Goal: Task Accomplishment & Management: Use online tool/utility

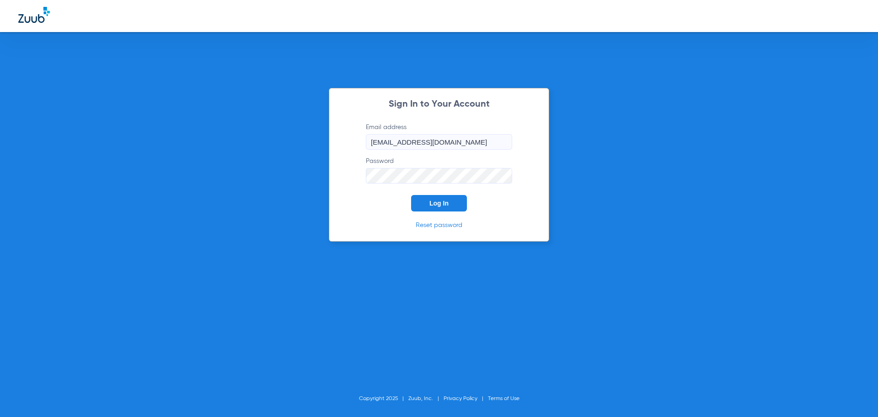
click at [442, 204] on span "Log In" at bounding box center [439, 202] width 19 height 7
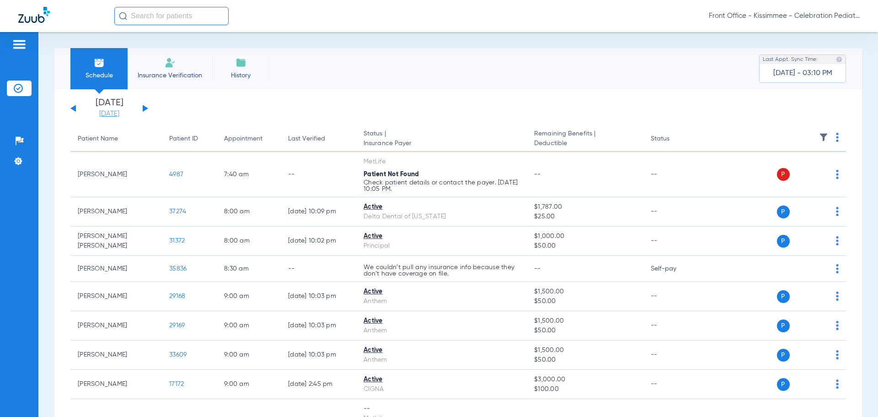
click at [103, 113] on link "[DATE]" at bounding box center [109, 113] width 55 height 9
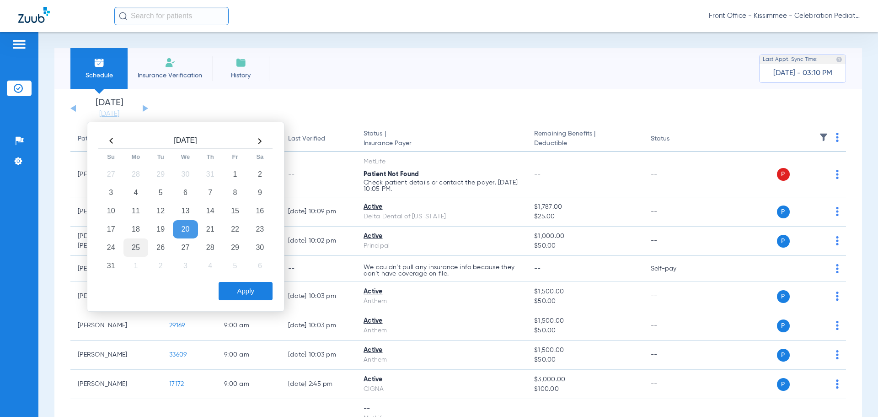
click at [133, 242] on td "25" at bounding box center [136, 247] width 25 height 18
click at [241, 293] on button "Apply" at bounding box center [246, 291] width 54 height 18
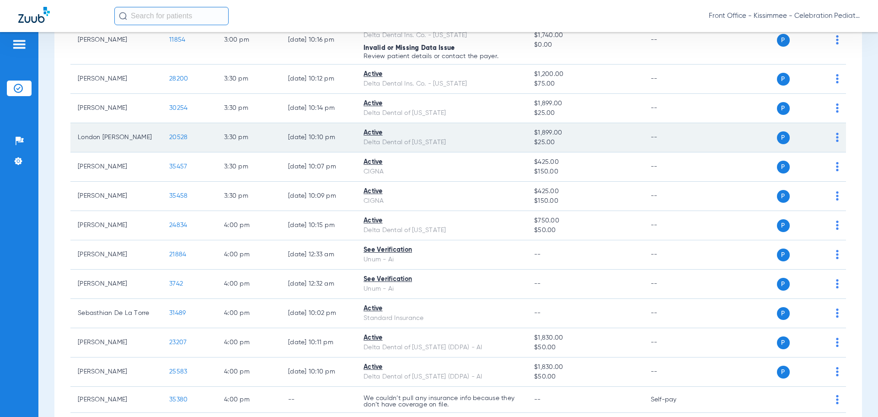
scroll to position [2060, 0]
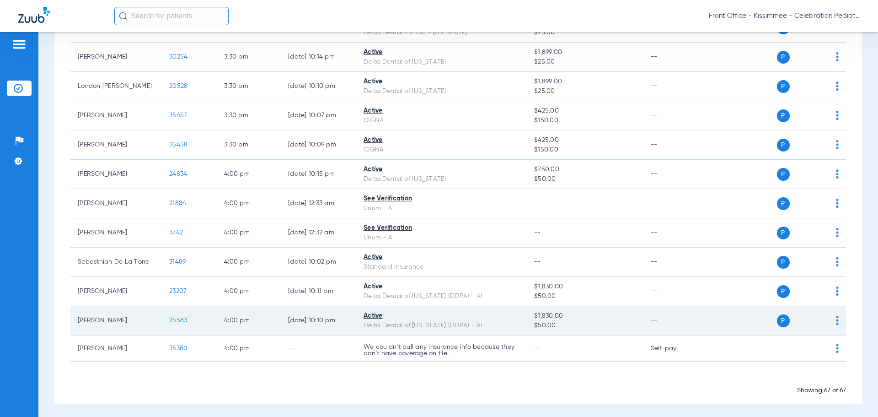
click at [180, 317] on span "25583" at bounding box center [178, 320] width 18 height 6
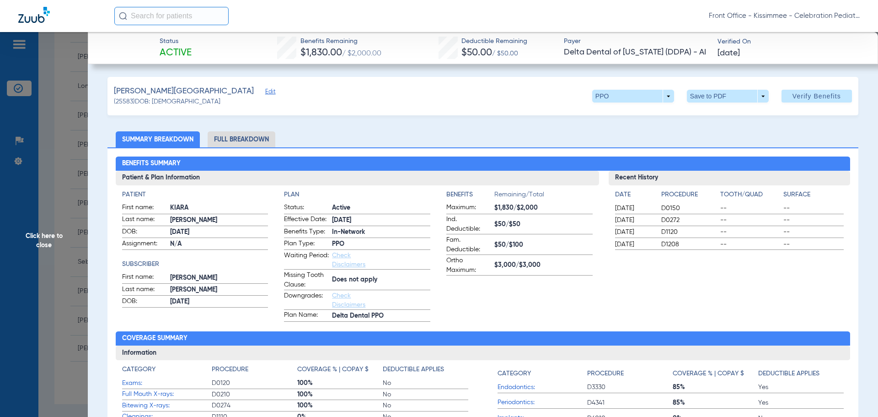
click at [246, 141] on li "Full Breakdown" at bounding box center [242, 139] width 68 height 16
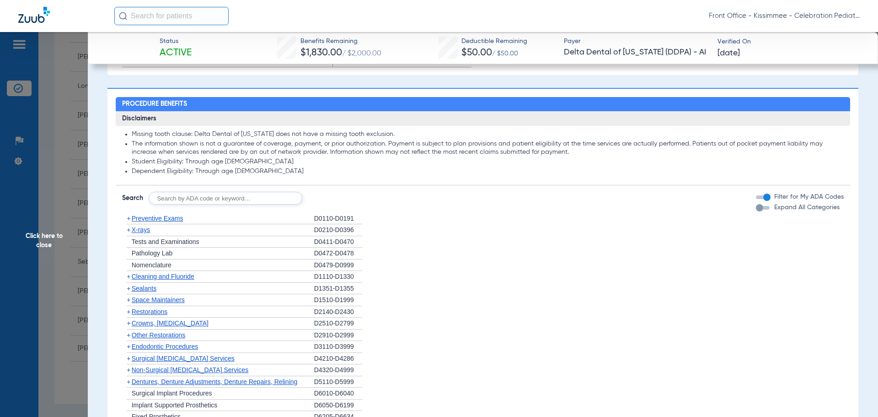
scroll to position [640, 0]
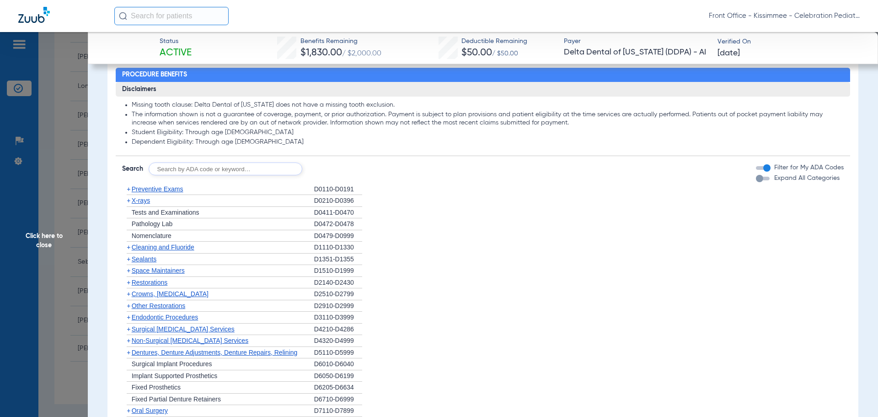
click at [756, 182] on div "button" at bounding box center [759, 178] width 7 height 7
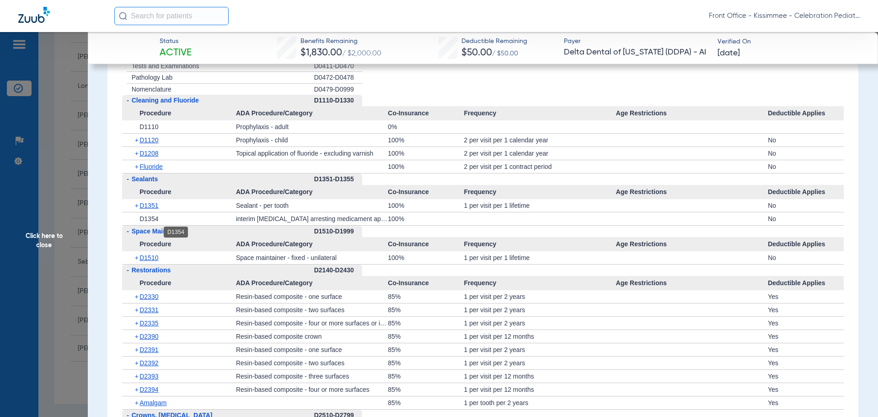
scroll to position [961, 0]
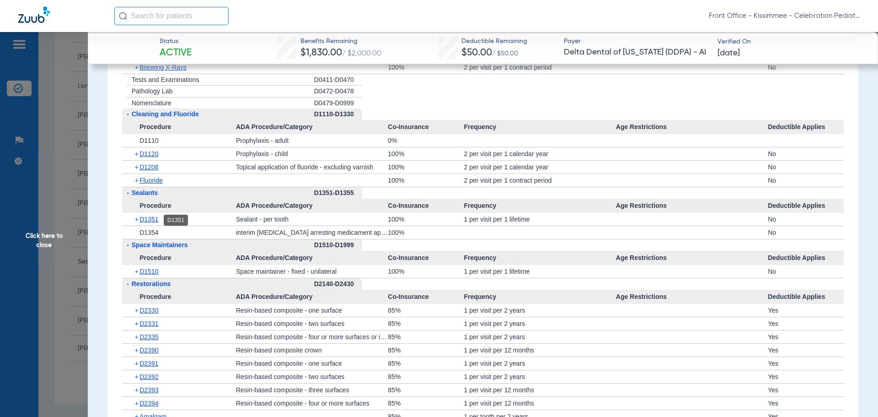
click at [153, 223] on span "D1351" at bounding box center [149, 218] width 19 height 7
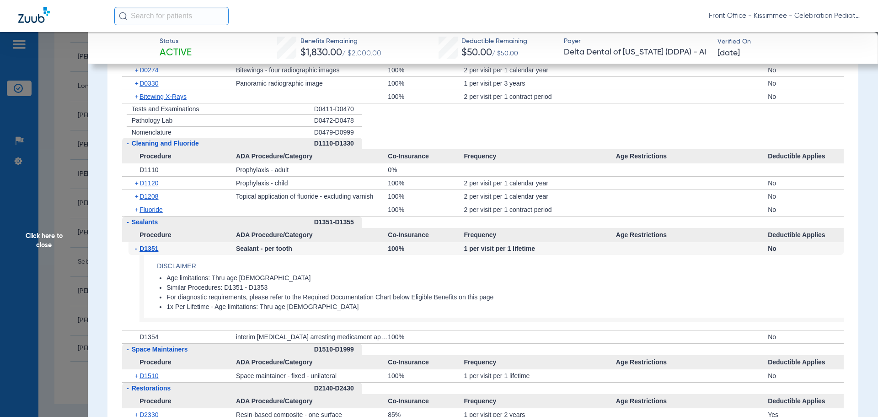
scroll to position [915, 0]
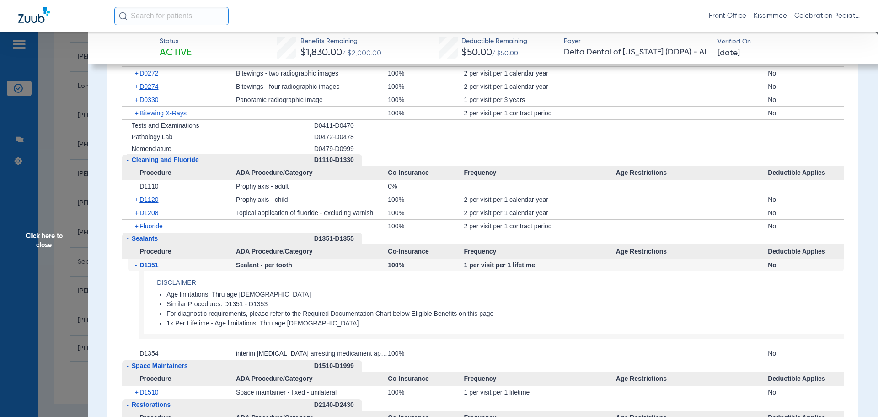
click at [141, 207] on div "+ D1208" at bounding box center [183, 212] width 108 height 13
click at [151, 219] on div "+ D1208" at bounding box center [183, 212] width 108 height 13
click at [152, 214] on span "D1208" at bounding box center [149, 212] width 19 height 7
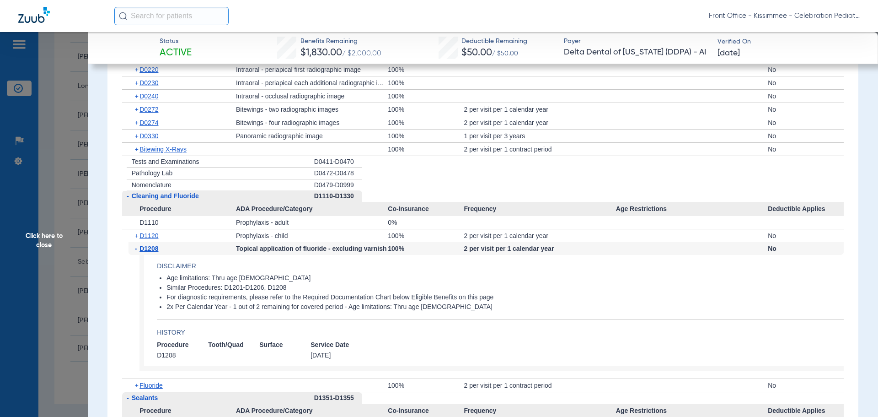
scroll to position [869, 0]
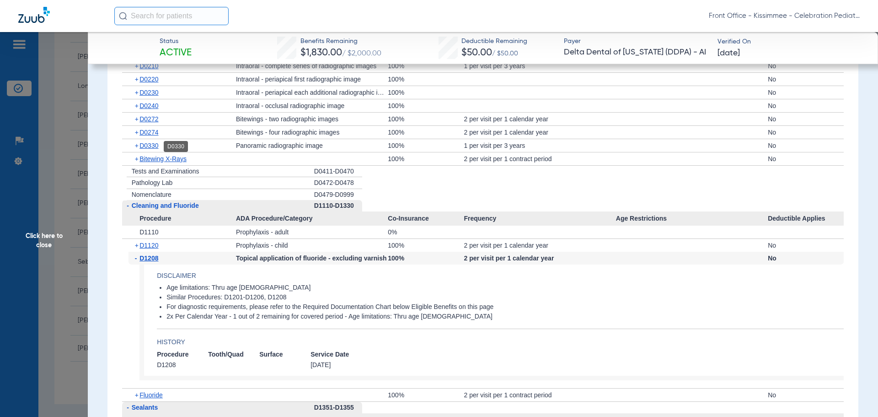
click at [151, 144] on span "D0330" at bounding box center [149, 145] width 19 height 7
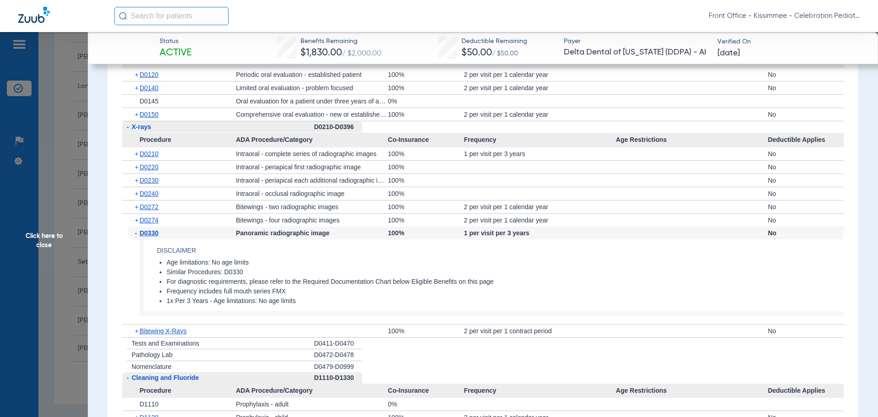
scroll to position [778, 0]
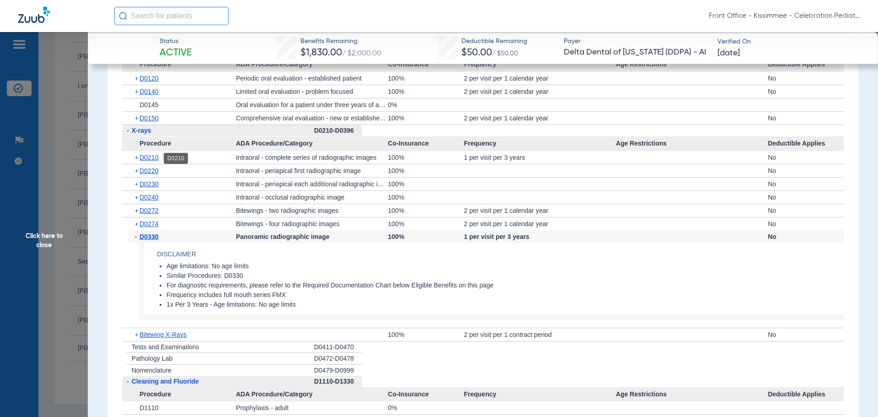
click at [149, 157] on span "D0210" at bounding box center [149, 157] width 19 height 7
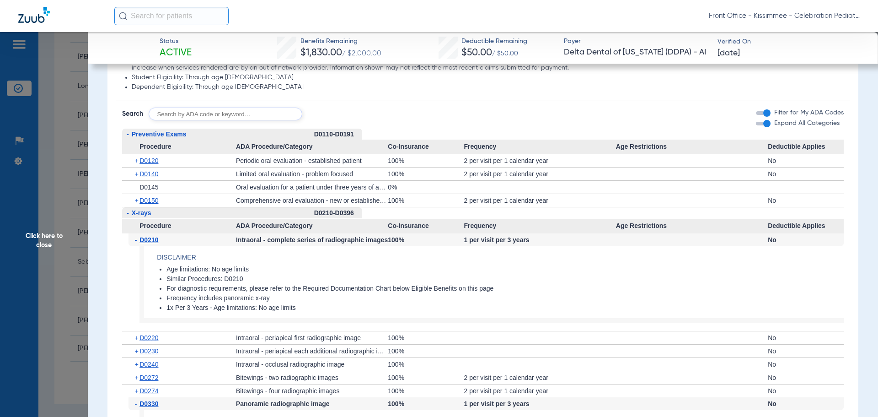
scroll to position [686, 0]
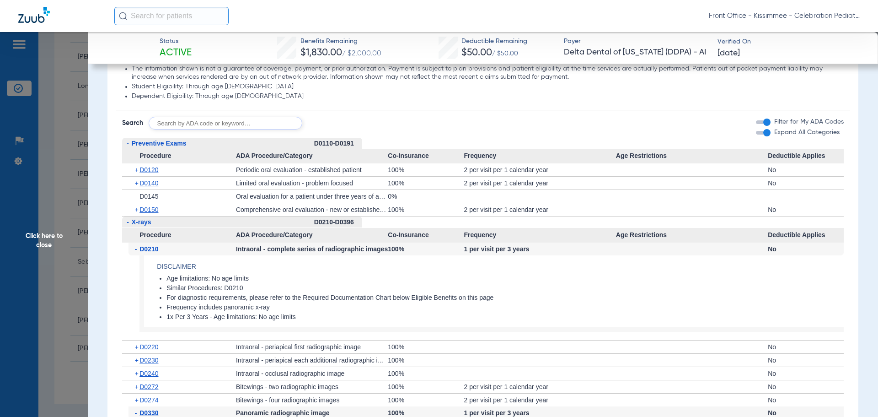
click at [149, 165] on div "+ D0120" at bounding box center [183, 169] width 108 height 13
click at [145, 171] on span "D0120" at bounding box center [149, 169] width 19 height 7
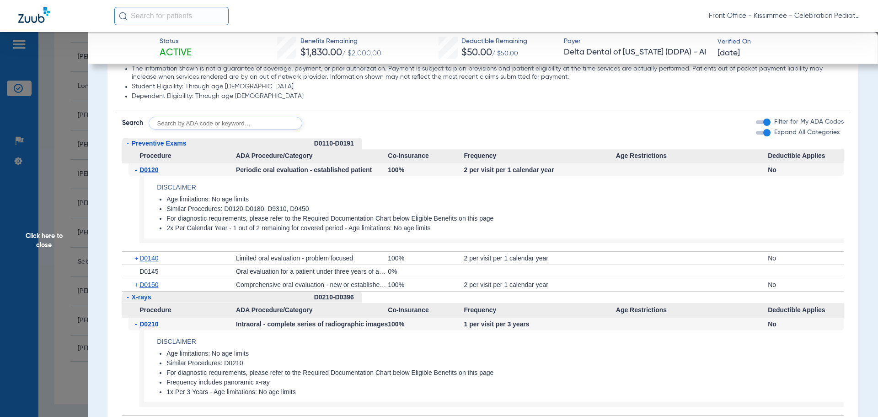
drag, startPoint x: 142, startPoint y: 254, endPoint x: 144, endPoint y: 263, distance: 8.9
click at [142, 256] on div "+ D0140" at bounding box center [183, 258] width 108 height 13
click at [147, 266] on div "+ D0145" at bounding box center [183, 271] width 108 height 13
click at [152, 260] on span "D0140" at bounding box center [149, 257] width 19 height 7
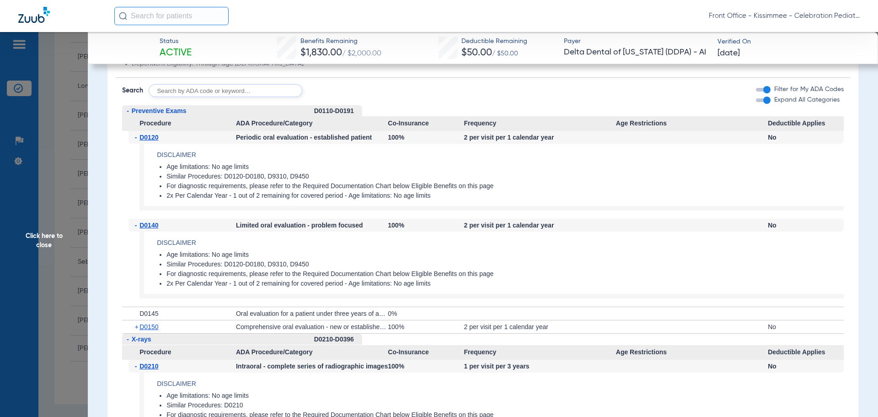
scroll to position [732, 0]
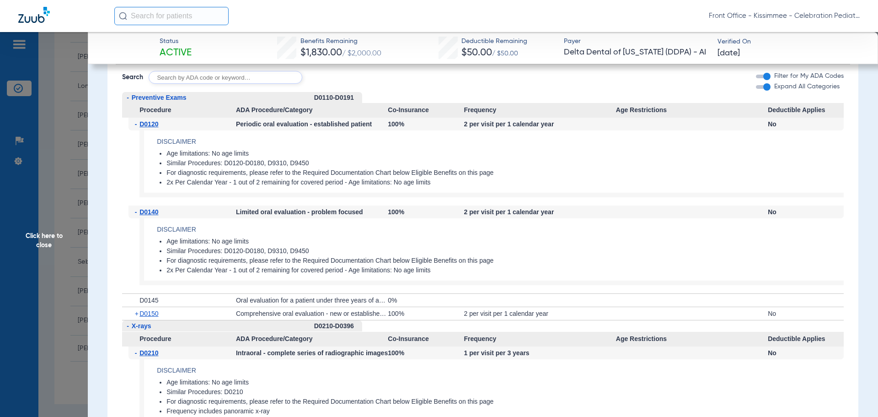
click at [56, 216] on span "Click here to close" at bounding box center [44, 240] width 88 height 417
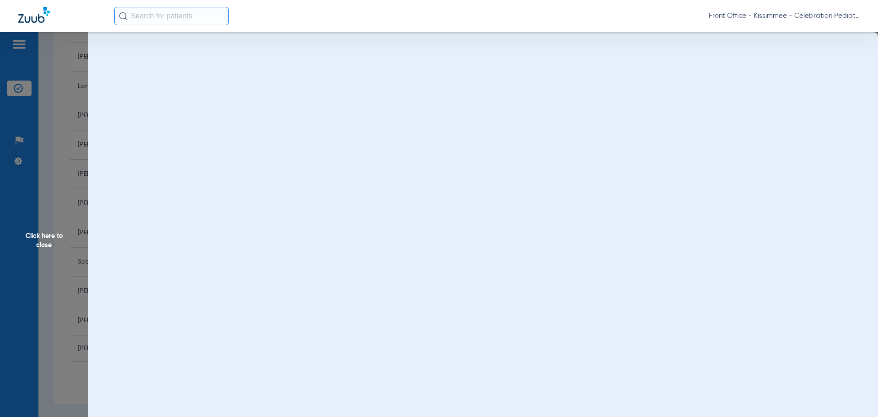
scroll to position [0, 0]
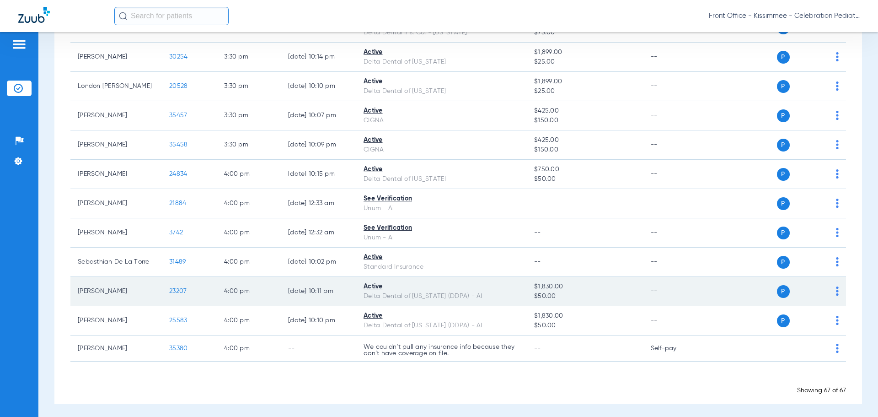
click at [181, 288] on span "23207" at bounding box center [177, 291] width 17 height 6
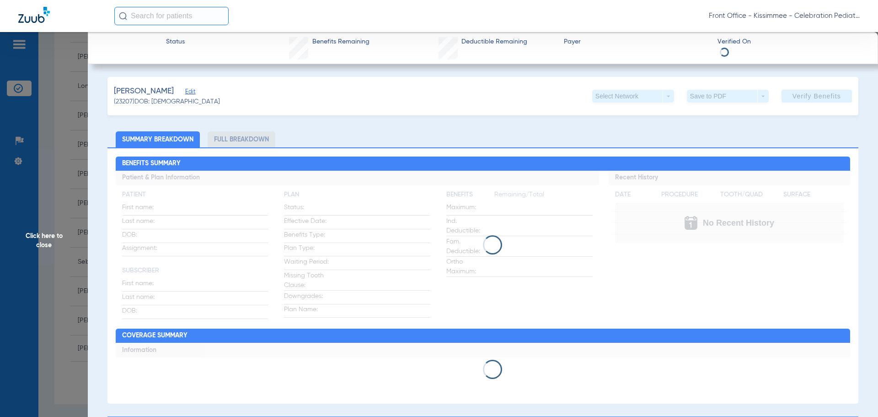
click at [257, 146] on li "Full Breakdown" at bounding box center [242, 139] width 68 height 16
click at [257, 144] on li "Full Breakdown" at bounding box center [242, 139] width 68 height 16
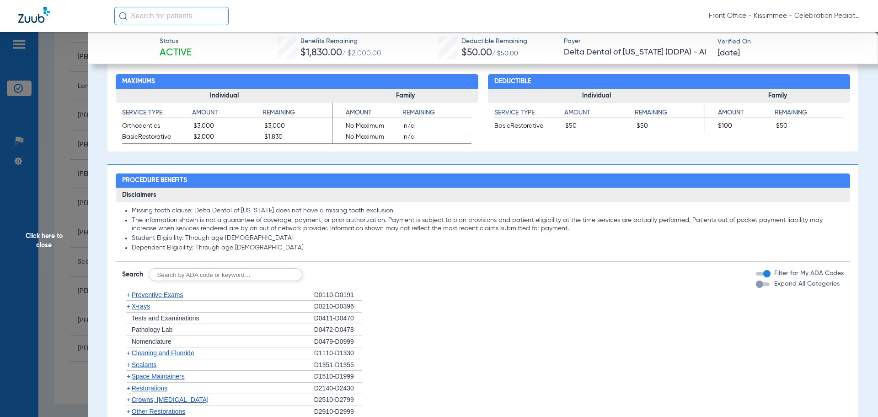
scroll to position [549, 0]
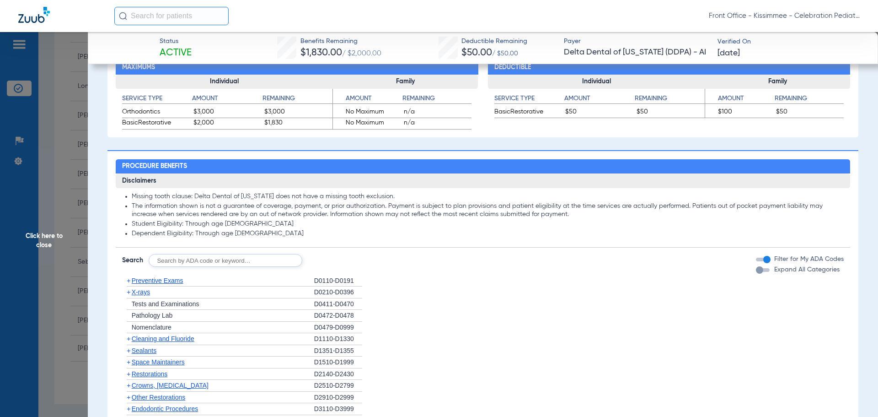
click at [756, 270] on div "button" at bounding box center [759, 269] width 7 height 7
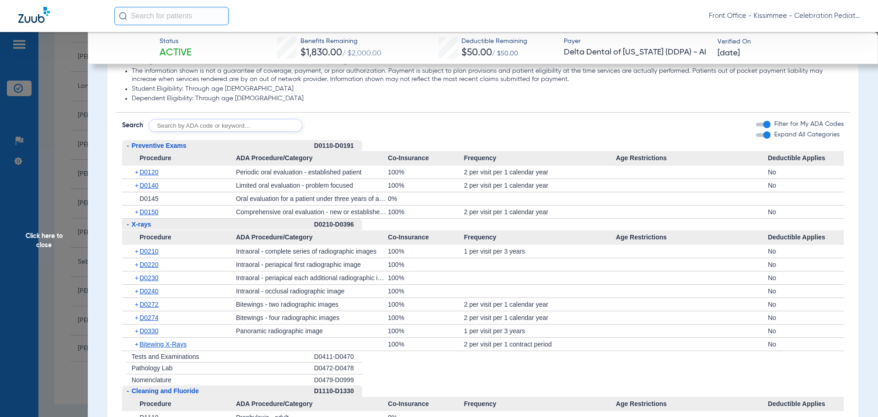
scroll to position [686, 0]
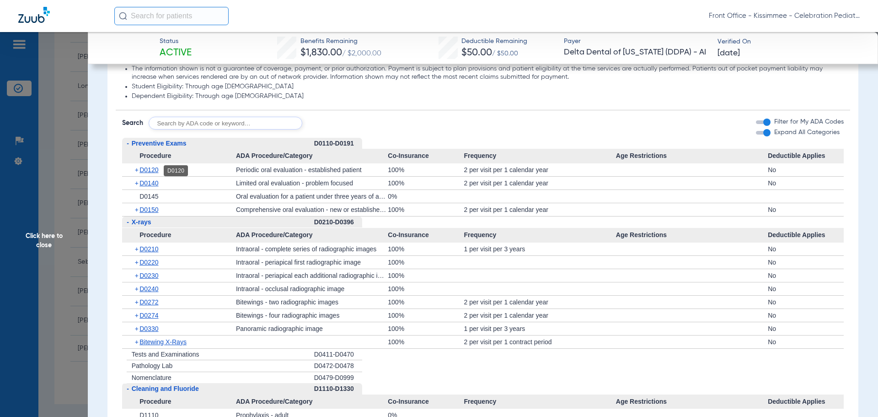
click at [154, 169] on span "D0120" at bounding box center [149, 169] width 19 height 7
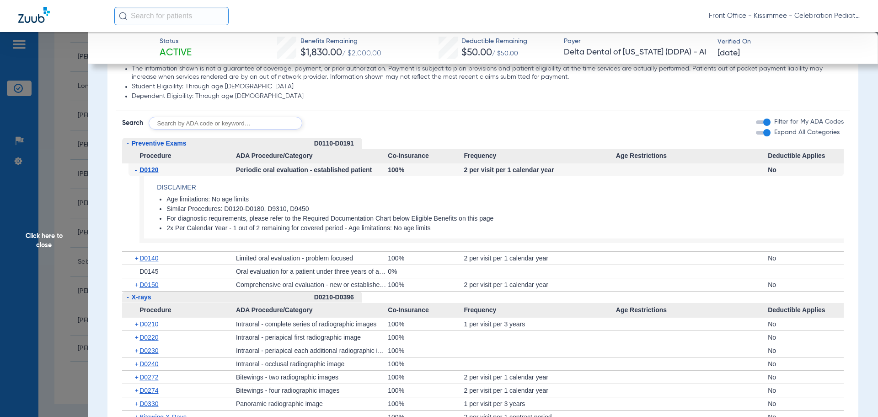
click at [152, 264] on div "+ D0140" at bounding box center [183, 258] width 108 height 13
click at [157, 258] on span "D0140" at bounding box center [149, 257] width 19 height 7
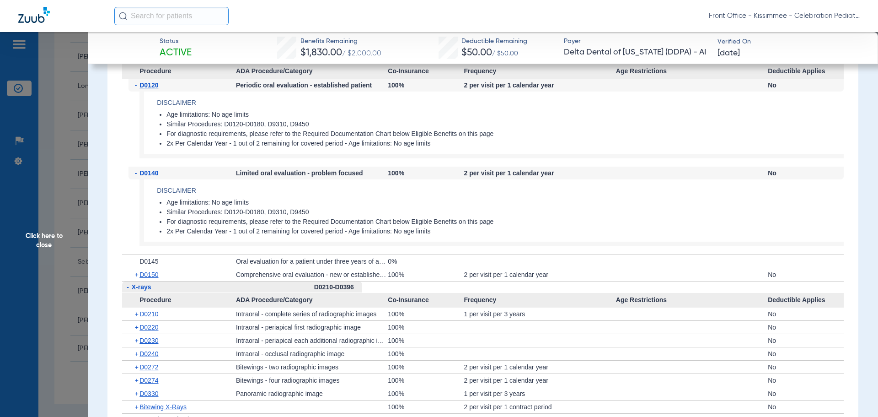
scroll to position [778, 0]
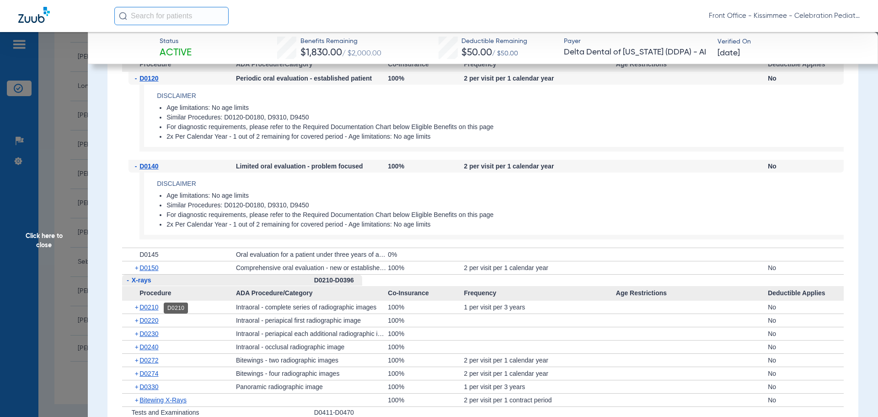
click at [151, 308] on span "D0210" at bounding box center [149, 306] width 19 height 7
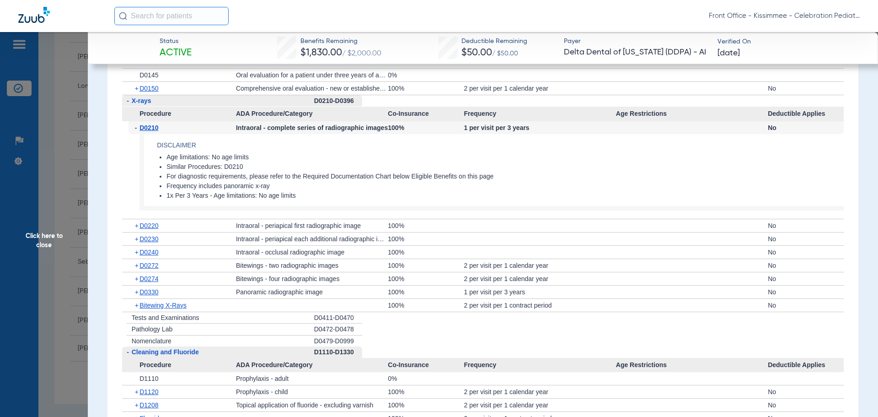
scroll to position [961, 0]
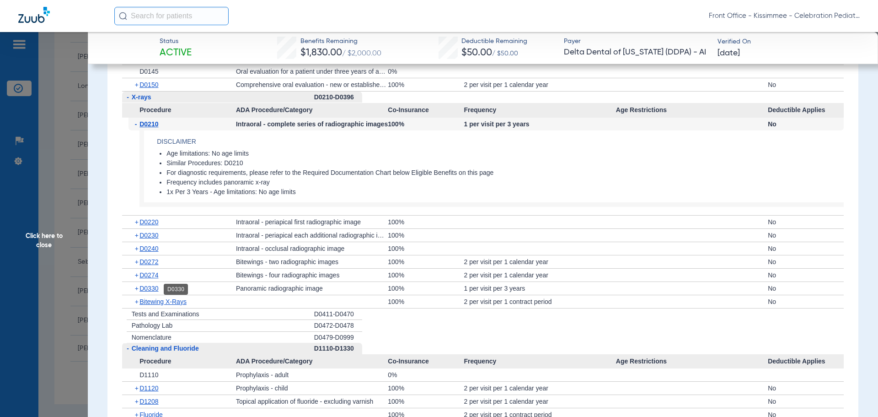
click at [154, 287] on span "D0330" at bounding box center [149, 288] width 19 height 7
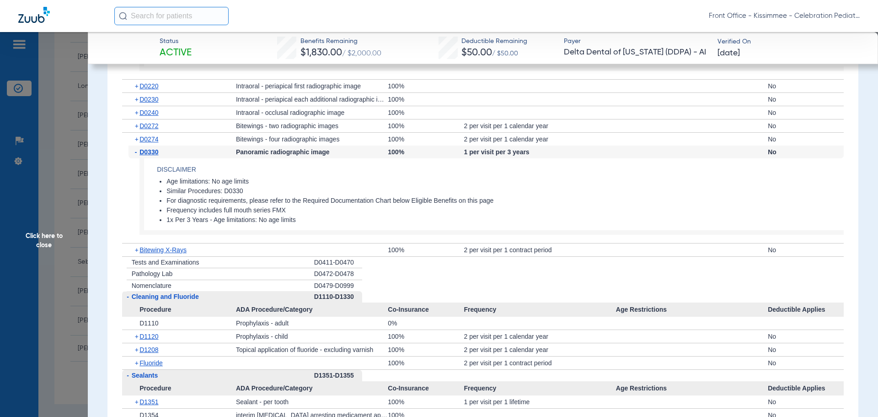
scroll to position [1098, 0]
click at [151, 347] on span "D1208" at bounding box center [149, 347] width 19 height 7
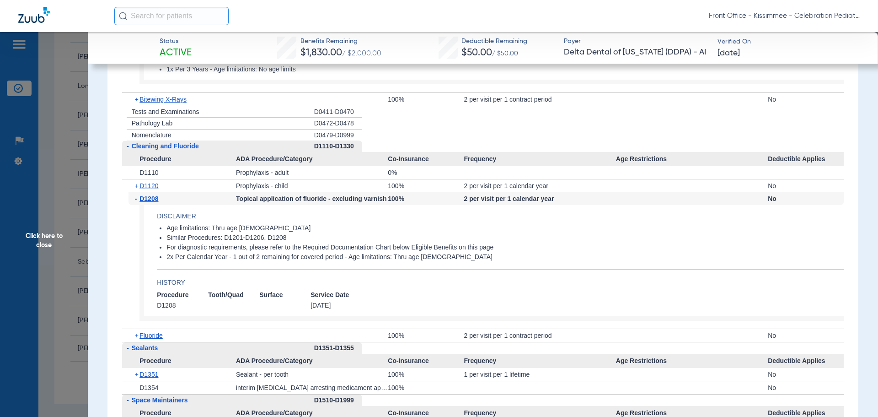
scroll to position [1281, 0]
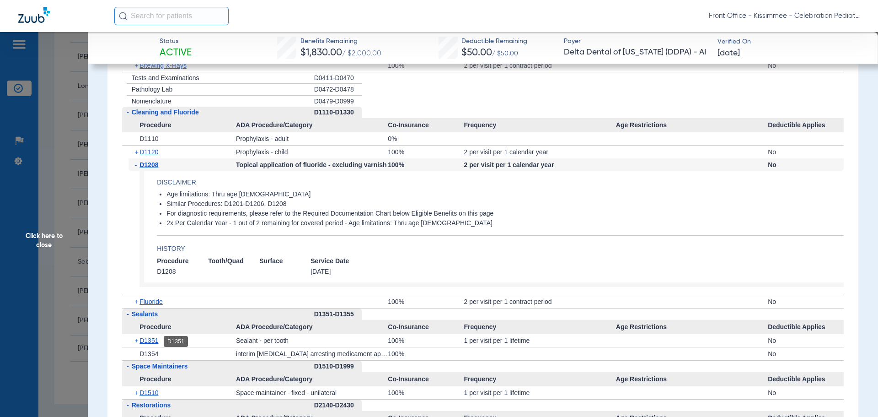
click at [147, 339] on span "D1351" at bounding box center [149, 340] width 19 height 7
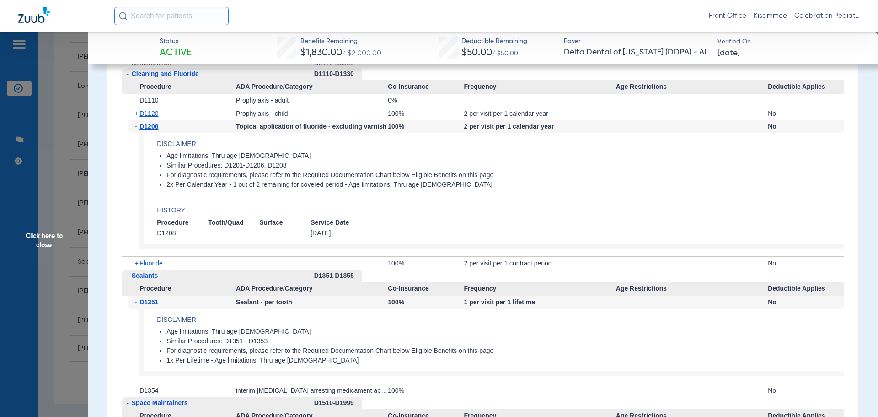
scroll to position [1418, 0]
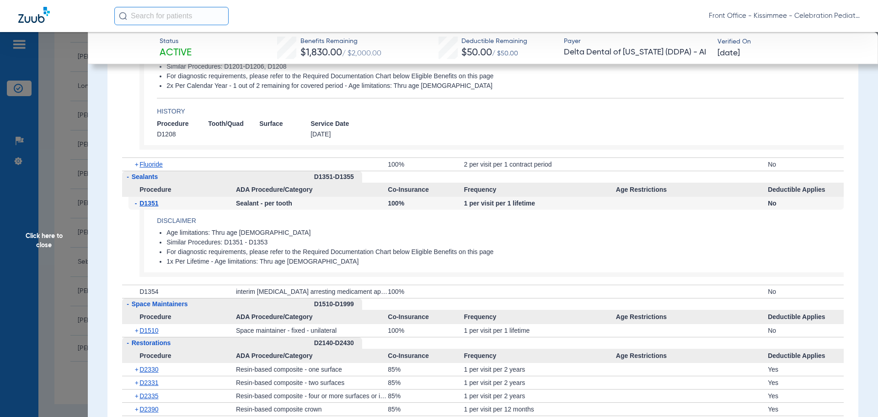
click at [53, 254] on span "Click here to close" at bounding box center [44, 240] width 88 height 417
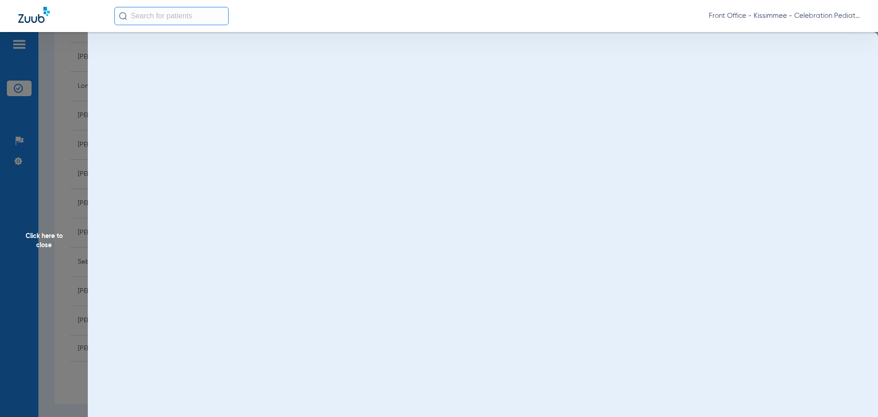
scroll to position [0, 0]
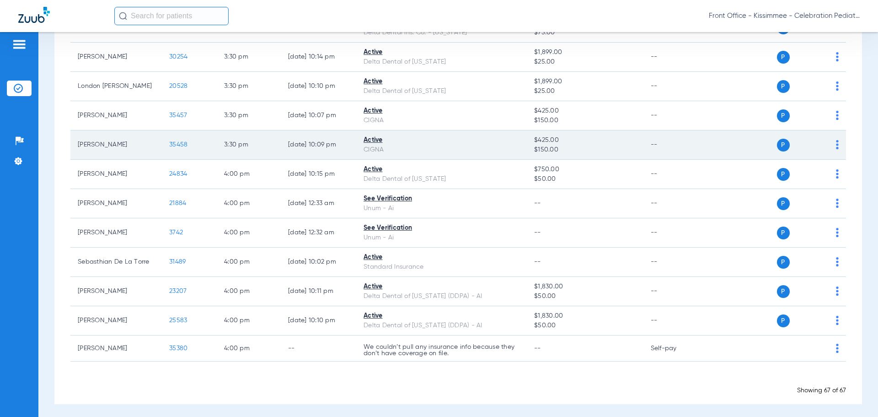
click at [176, 141] on span "35458" at bounding box center [178, 144] width 18 height 6
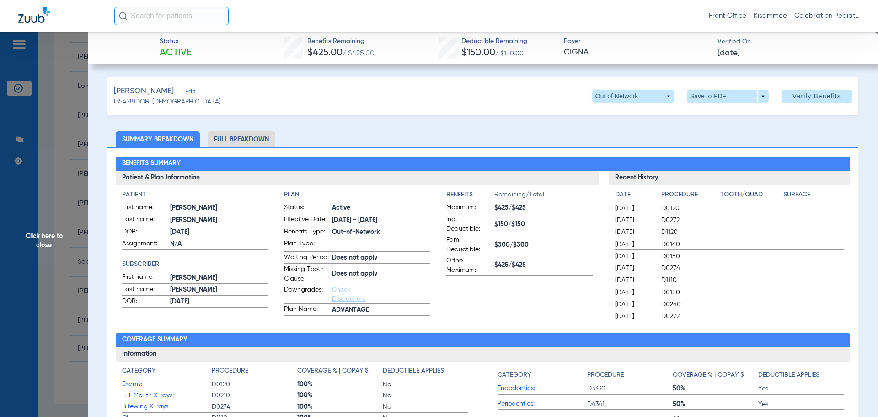
click at [248, 139] on li "Full Breakdown" at bounding box center [242, 139] width 68 height 16
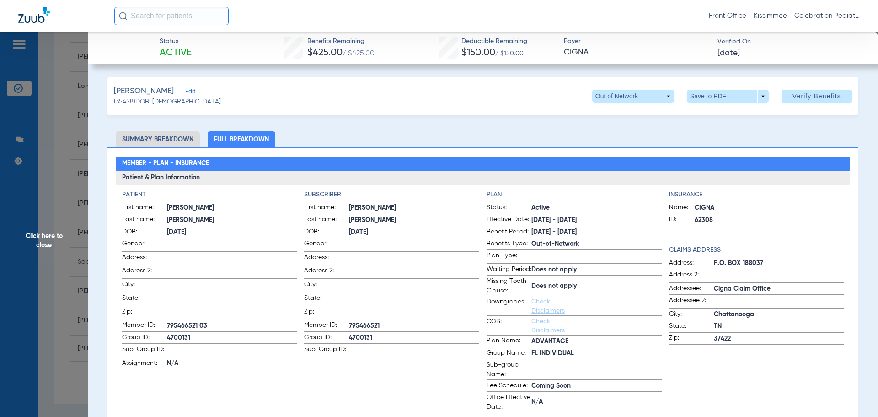
click at [20, 257] on span "Click here to close" at bounding box center [44, 240] width 88 height 417
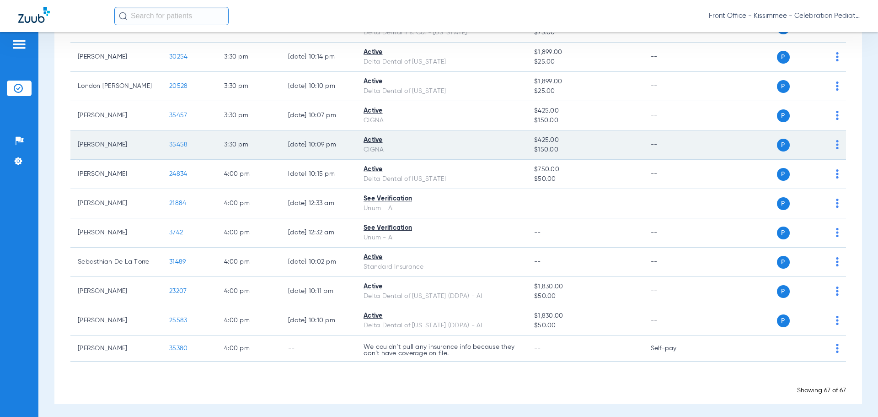
click at [186, 137] on td "35458" at bounding box center [189, 144] width 55 height 29
click at [172, 141] on span "35458" at bounding box center [178, 144] width 18 height 6
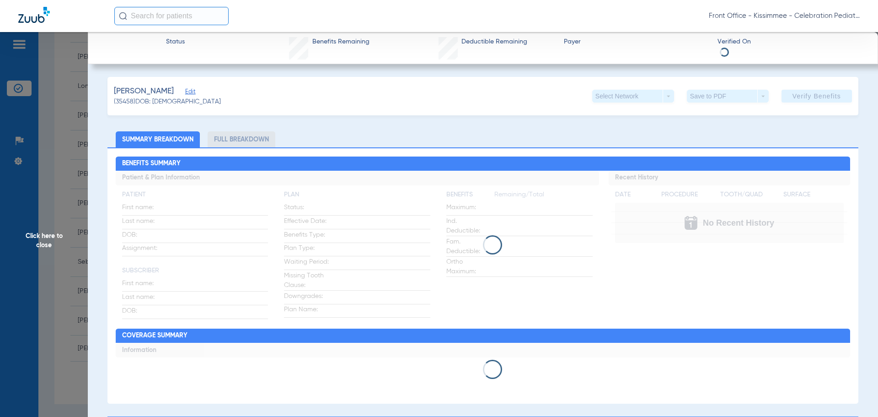
click at [253, 143] on li "Full Breakdown" at bounding box center [242, 139] width 68 height 16
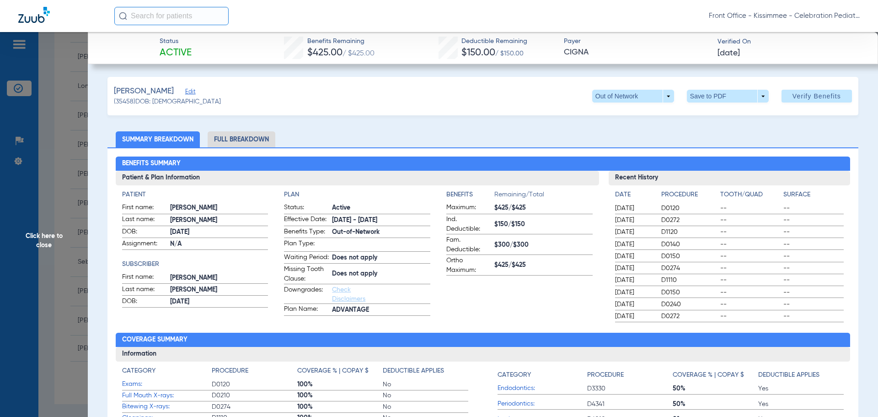
click at [253, 143] on li "Full Breakdown" at bounding box center [242, 139] width 68 height 16
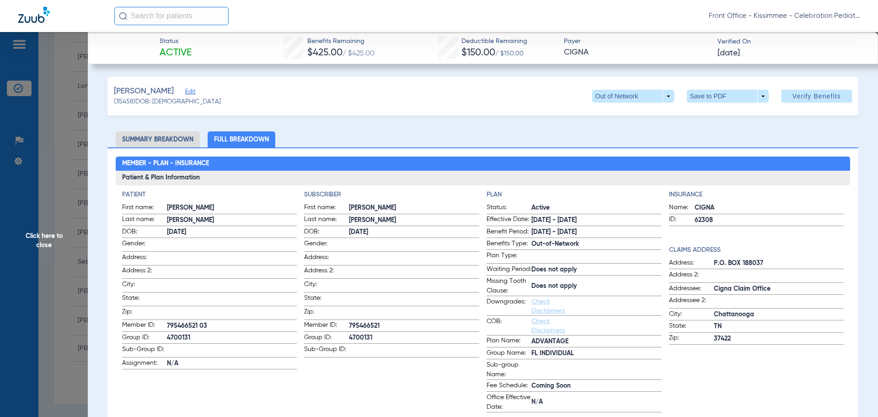
click at [36, 291] on span "Click here to close" at bounding box center [44, 240] width 88 height 417
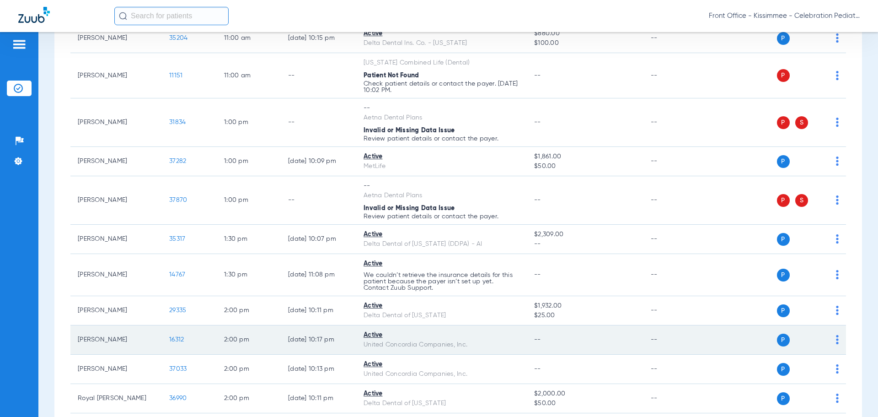
scroll to position [1328, 0]
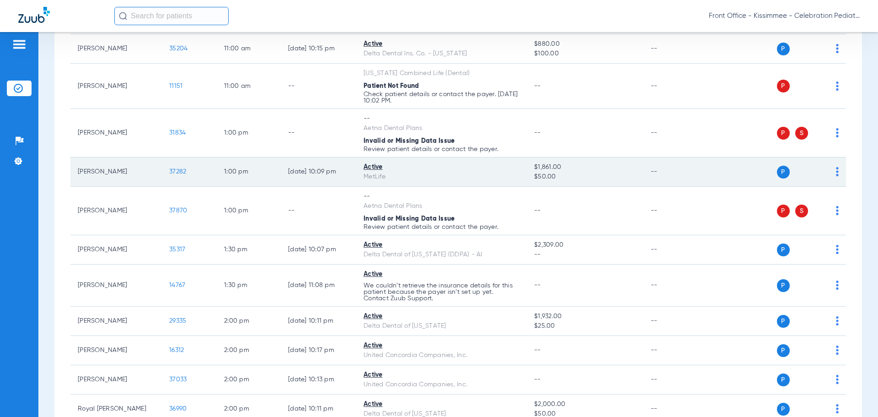
click at [177, 169] on span "37282" at bounding box center [177, 171] width 17 height 6
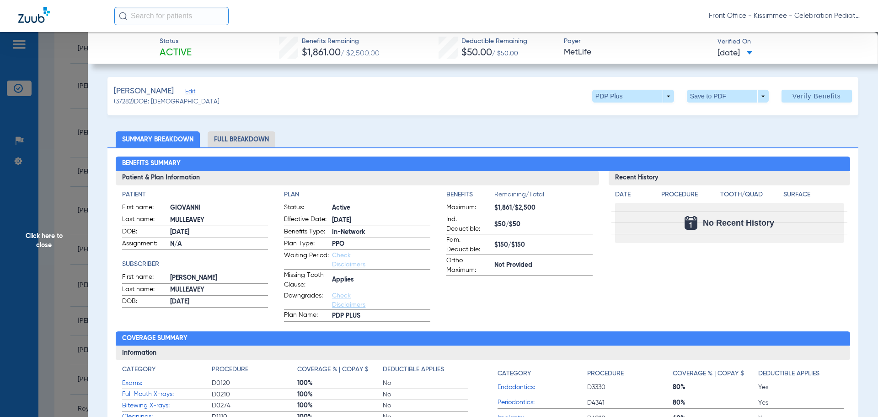
click at [245, 143] on li "Full Breakdown" at bounding box center [242, 139] width 68 height 16
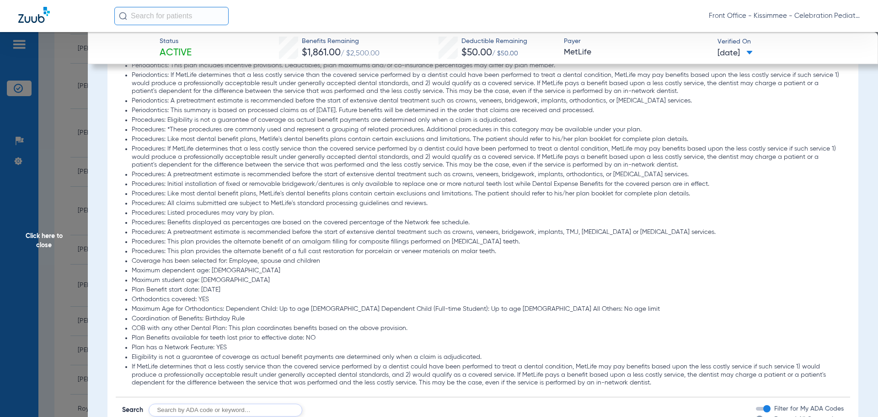
scroll to position [961, 0]
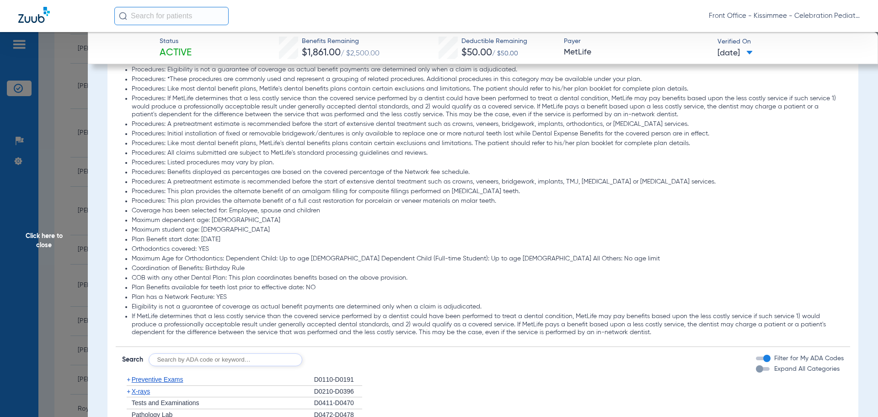
click at [756, 370] on div "button" at bounding box center [759, 368] width 7 height 7
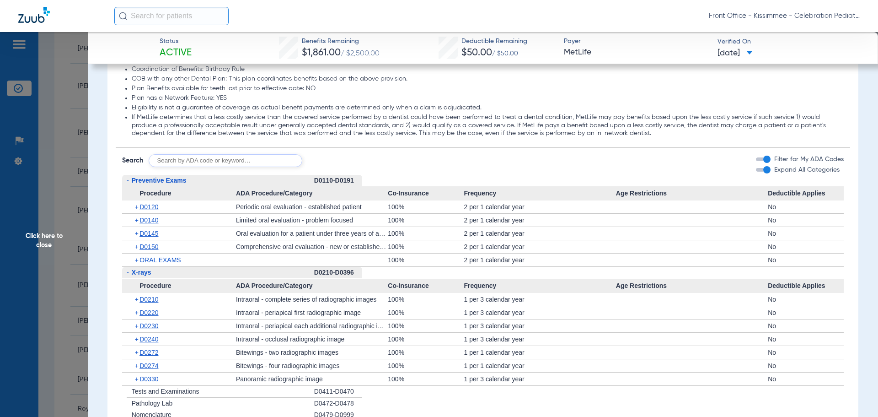
scroll to position [1144, 0]
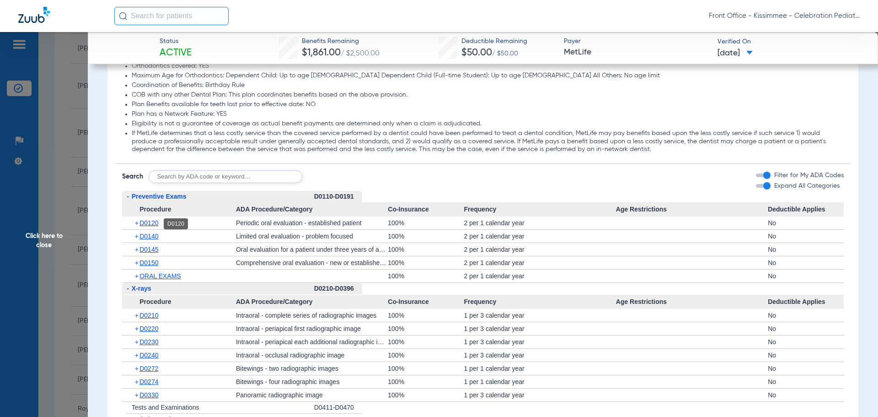
click at [152, 220] on span "D0120" at bounding box center [149, 222] width 19 height 7
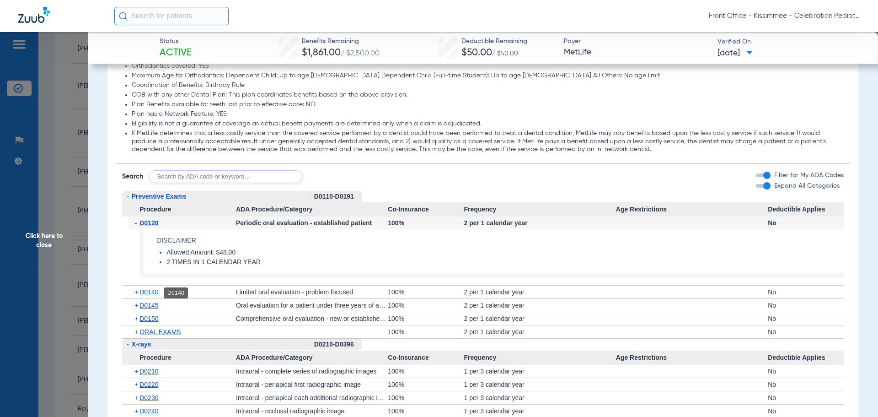
click at [152, 293] on span "D0140" at bounding box center [149, 291] width 19 height 7
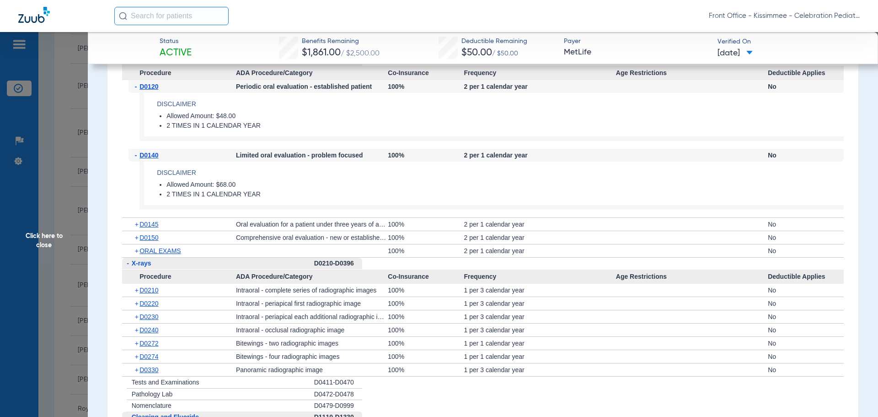
scroll to position [1281, 0]
click at [151, 233] on div "+ D0150" at bounding box center [183, 236] width 108 height 13
click at [135, 235] on span "+" at bounding box center [137, 236] width 5 height 13
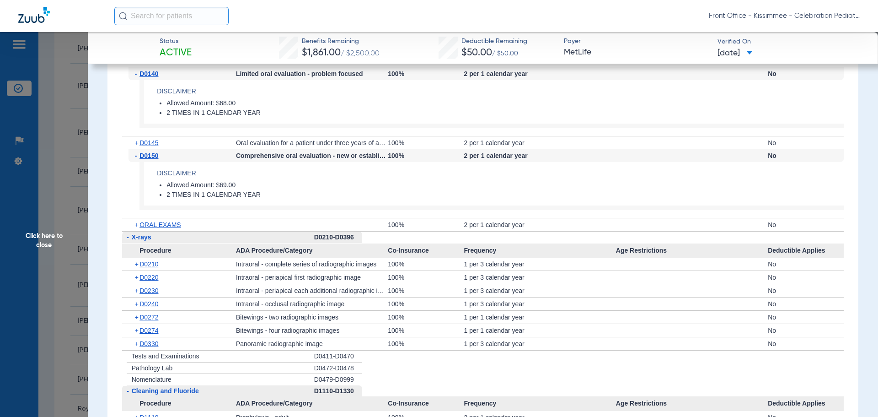
scroll to position [1372, 0]
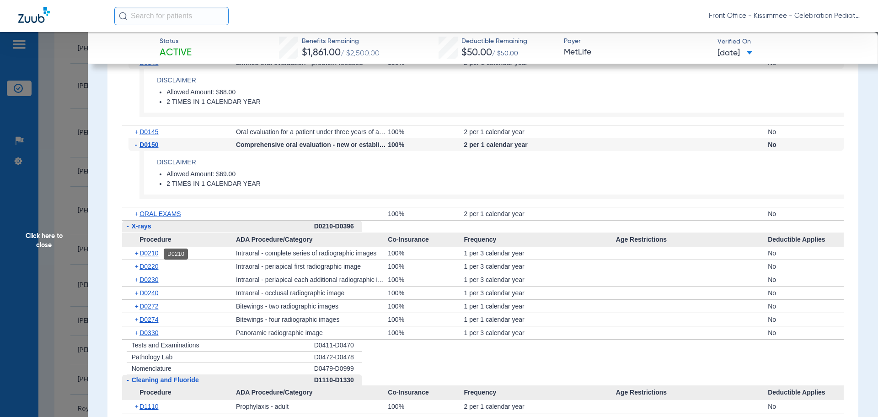
click at [142, 253] on span "D0210" at bounding box center [149, 252] width 19 height 7
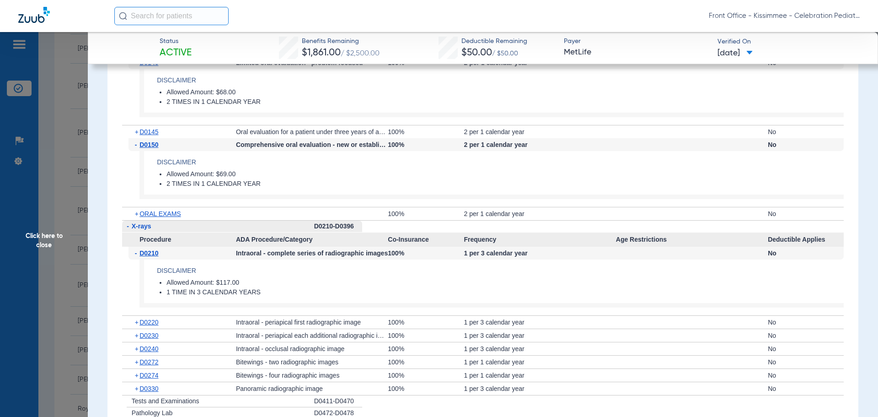
scroll to position [1464, 0]
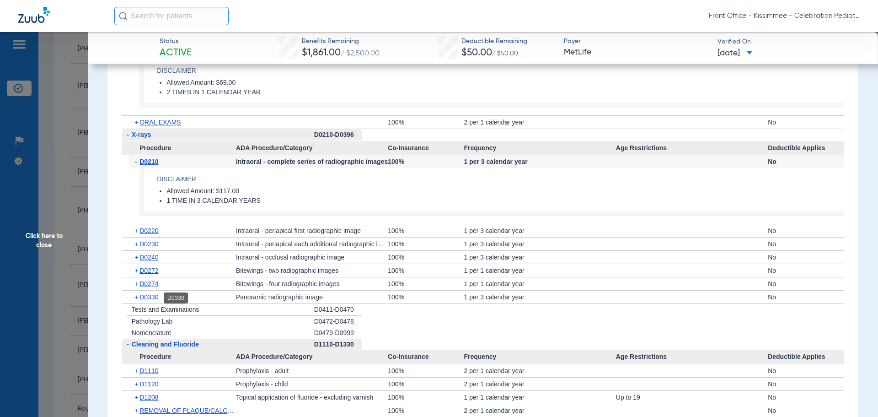
click at [144, 299] on span "D0330" at bounding box center [149, 296] width 19 height 7
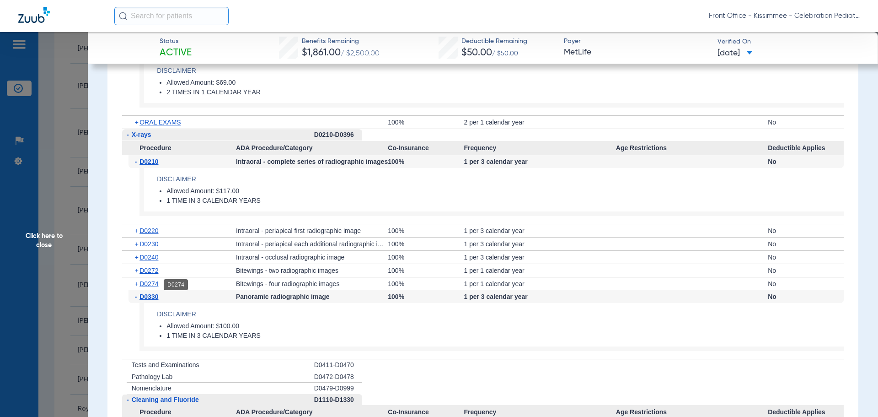
click at [149, 286] on span "D0274" at bounding box center [149, 283] width 19 height 7
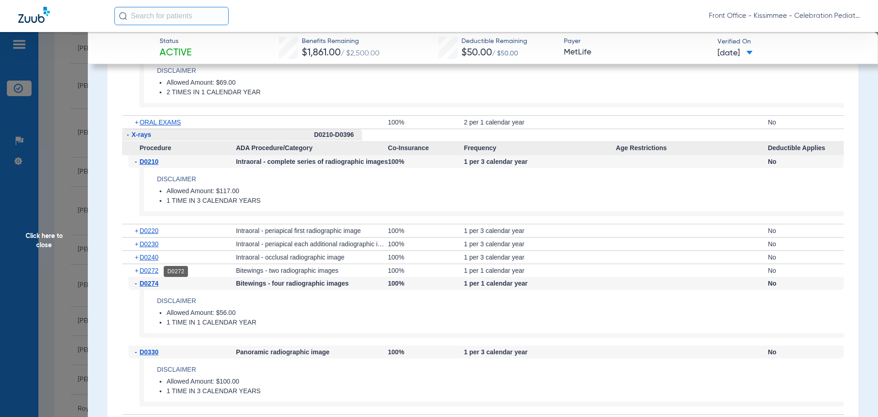
click at [150, 271] on span "D0272" at bounding box center [149, 270] width 19 height 7
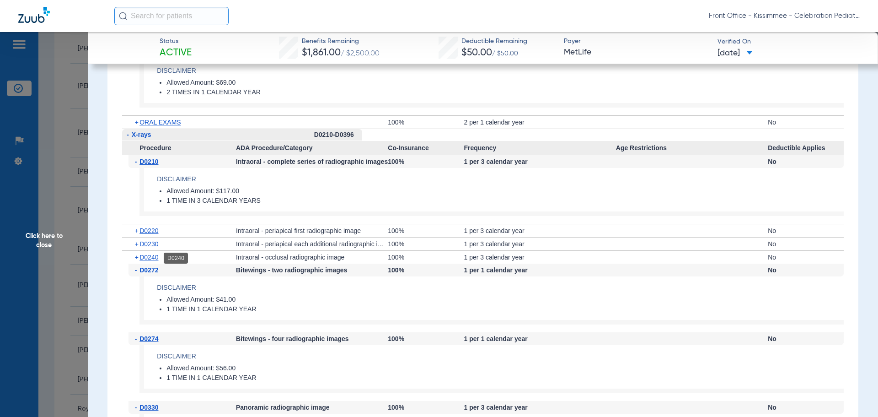
click at [146, 258] on span "D0240" at bounding box center [149, 256] width 19 height 7
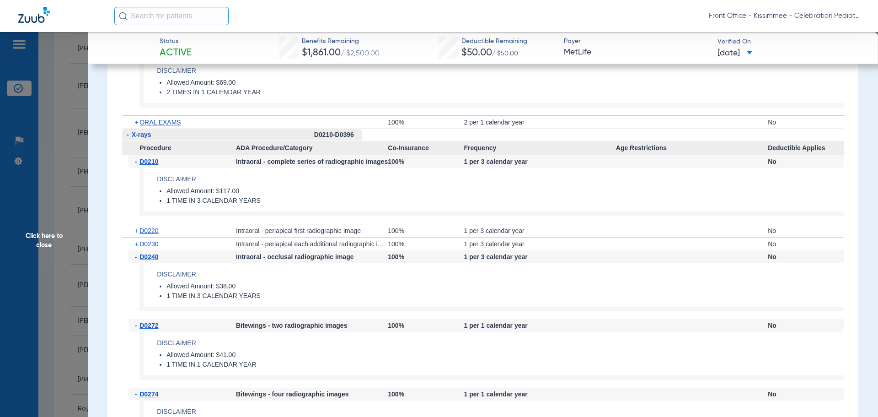
drag, startPoint x: 145, startPoint y: 248, endPoint x: 147, endPoint y: 242, distance: 6.7
click at [145, 248] on span "D0230" at bounding box center [149, 243] width 19 height 7
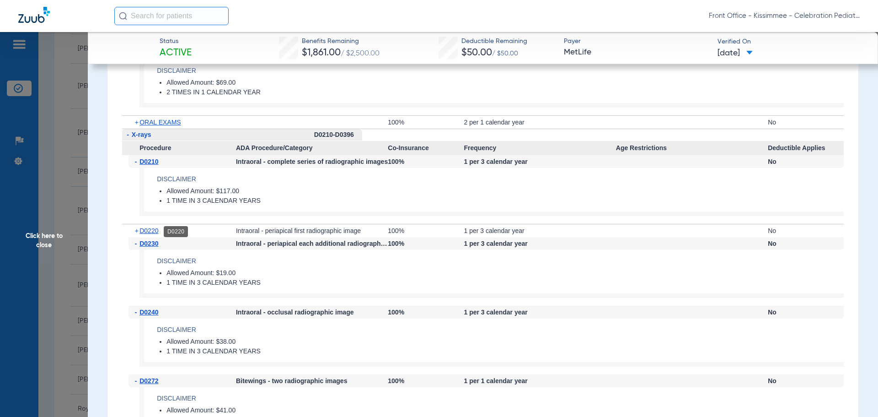
click at [150, 234] on span "D0220" at bounding box center [149, 230] width 19 height 7
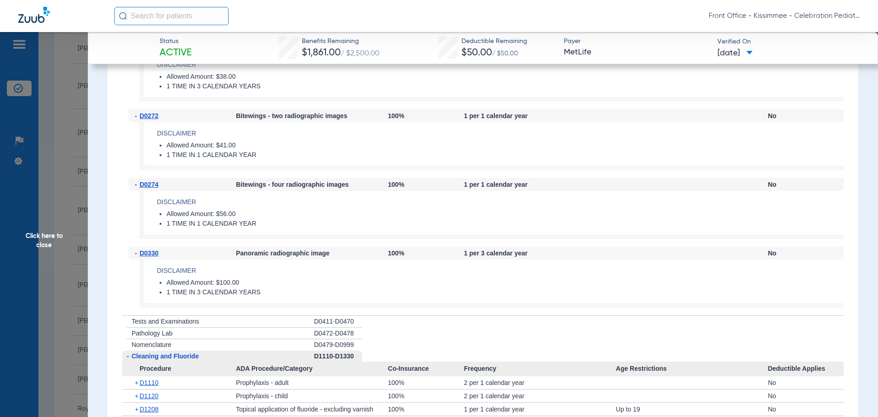
scroll to position [1876, 0]
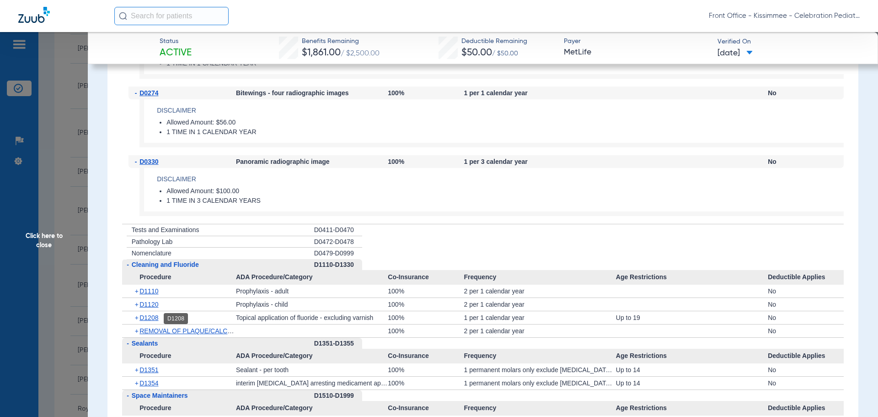
click at [150, 321] on span "D1208" at bounding box center [149, 317] width 19 height 7
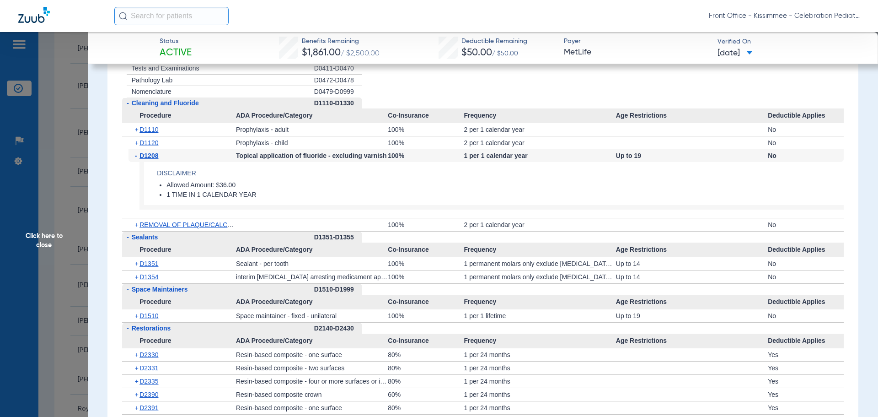
scroll to position [2059, 0]
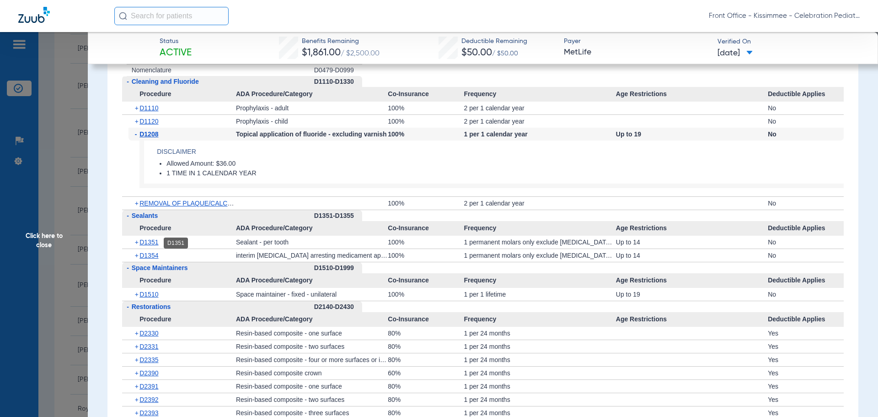
click at [153, 242] on span "D1351" at bounding box center [149, 241] width 19 height 7
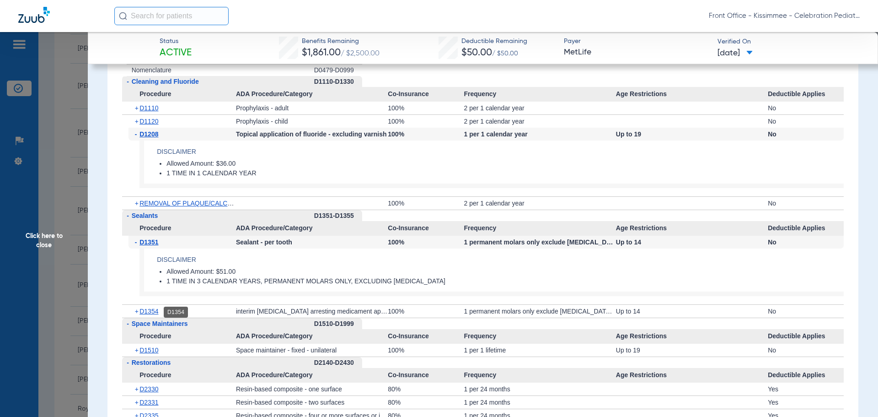
click at [144, 312] on span "D1354" at bounding box center [149, 310] width 19 height 7
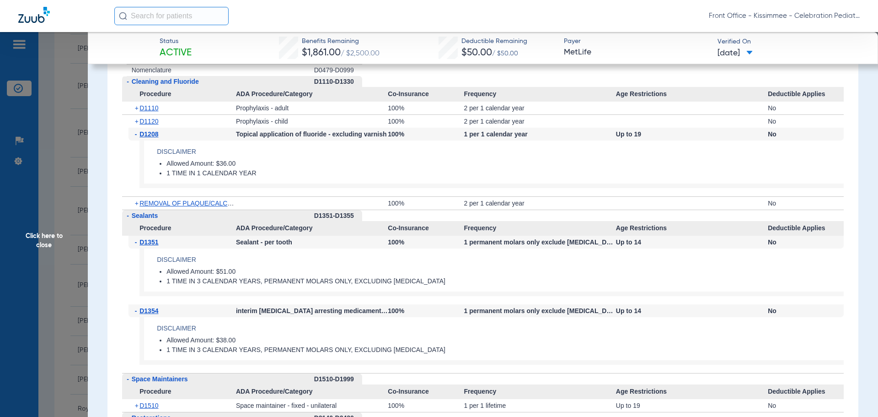
click at [68, 245] on span "Click here to close" at bounding box center [44, 240] width 88 height 417
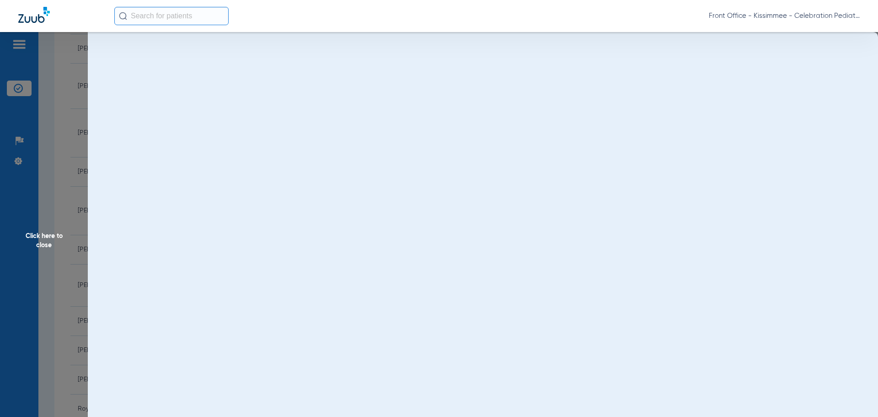
scroll to position [0, 0]
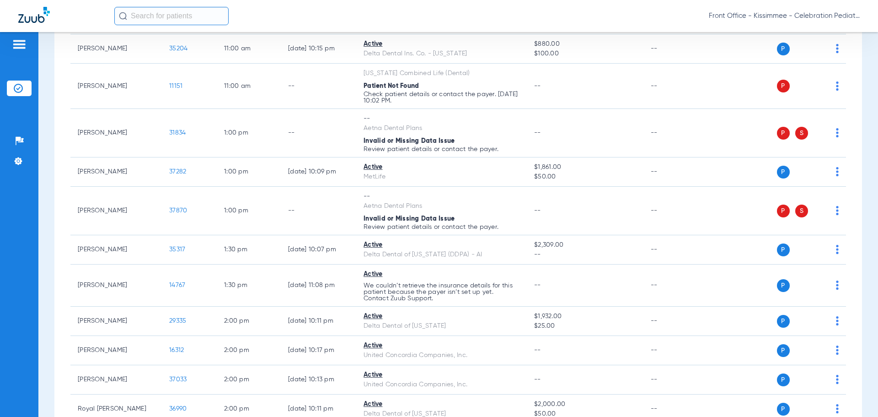
click at [24, 269] on div "Patients Insurance Verification Setup Help Center Settings" at bounding box center [19, 240] width 38 height 417
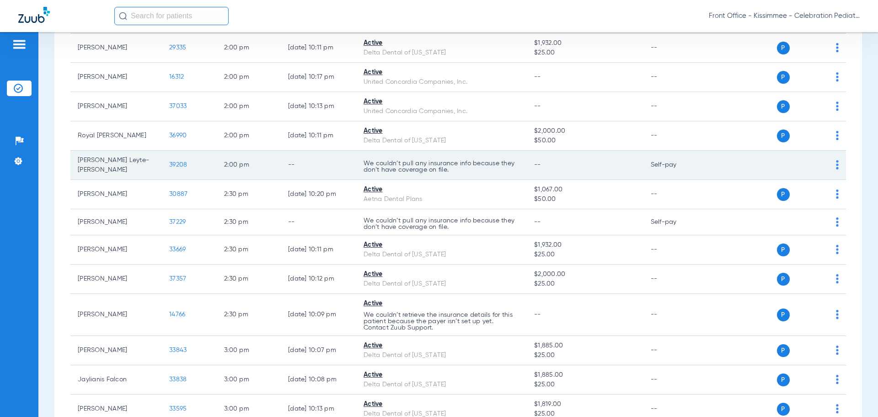
scroll to position [1602, 0]
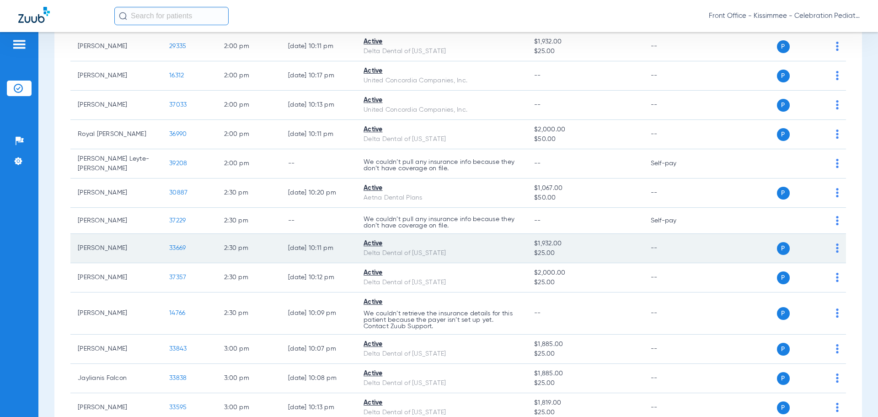
click at [181, 245] on span "33669" at bounding box center [177, 248] width 16 height 6
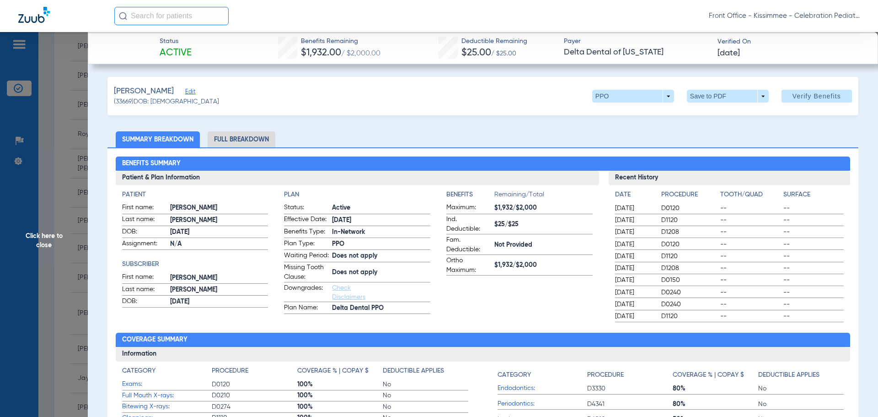
click at [248, 142] on li "Full Breakdown" at bounding box center [242, 139] width 68 height 16
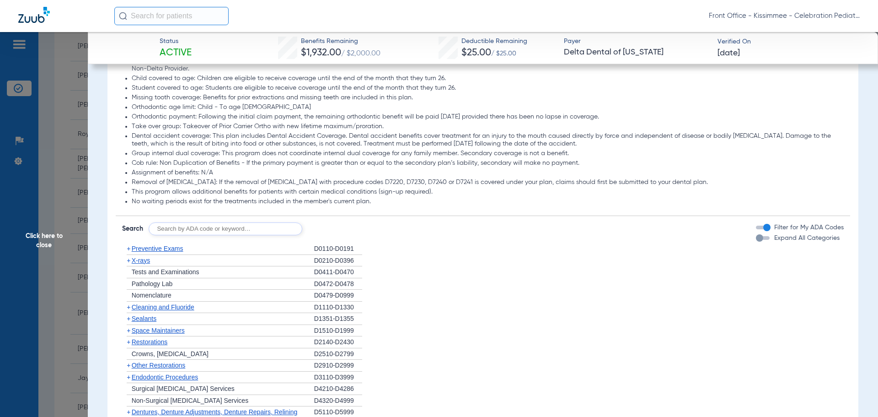
scroll to position [915, 0]
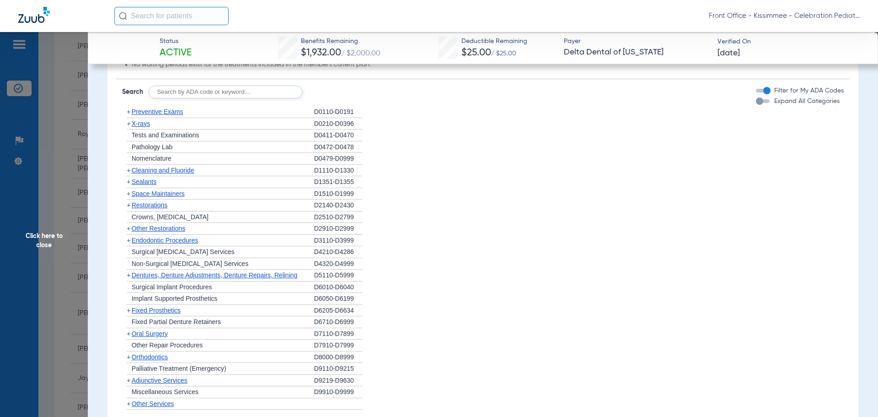
drag, startPoint x: 757, startPoint y: 109, endPoint x: 764, endPoint y: 108, distance: 7.3
click at [757, 105] on div "button" at bounding box center [759, 100] width 7 height 7
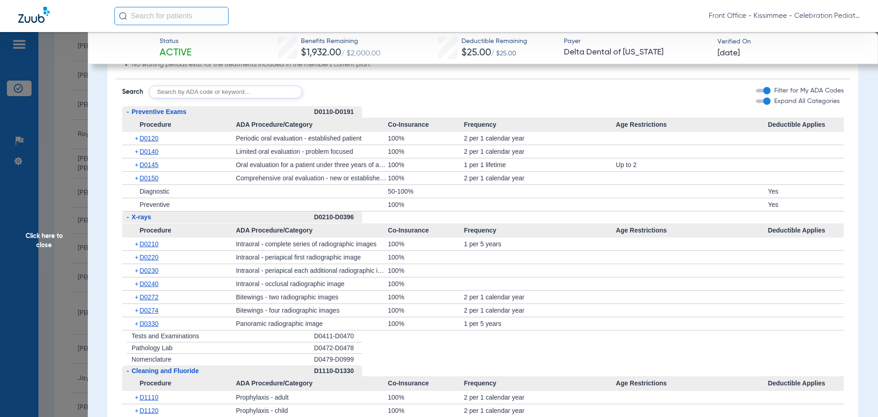
click at [148, 145] on div "+ D0120" at bounding box center [183, 138] width 108 height 13
click at [150, 145] on div "+ D0120" at bounding box center [183, 138] width 108 height 13
click at [151, 142] on span "D0120" at bounding box center [149, 138] width 19 height 7
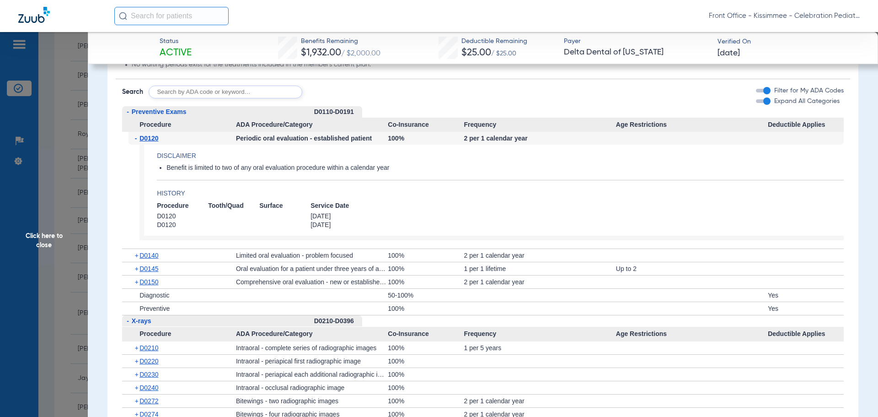
click at [146, 262] on div "+ D0140" at bounding box center [183, 255] width 108 height 13
click at [146, 259] on span "D0140" at bounding box center [149, 255] width 19 height 7
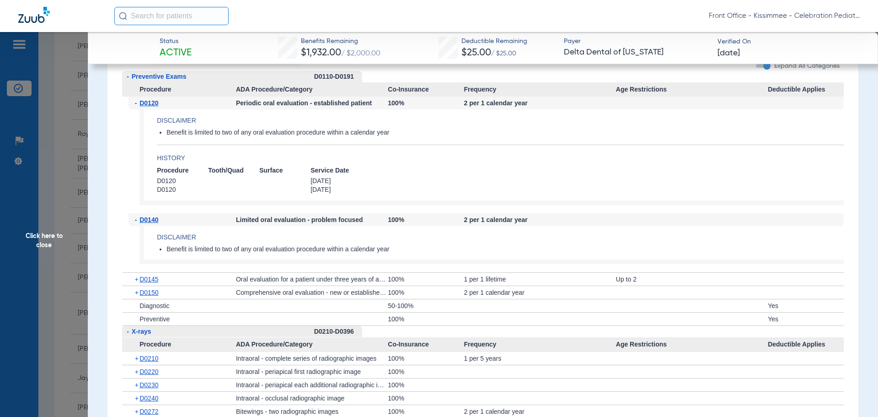
scroll to position [961, 0]
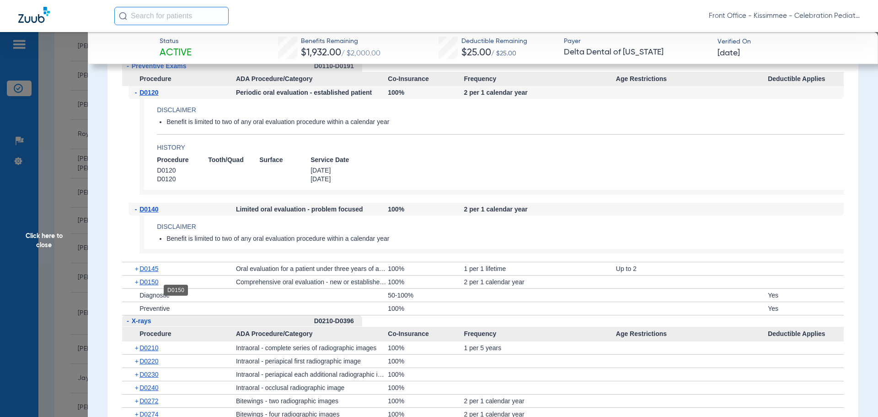
click at [151, 285] on span "D0150" at bounding box center [149, 281] width 19 height 7
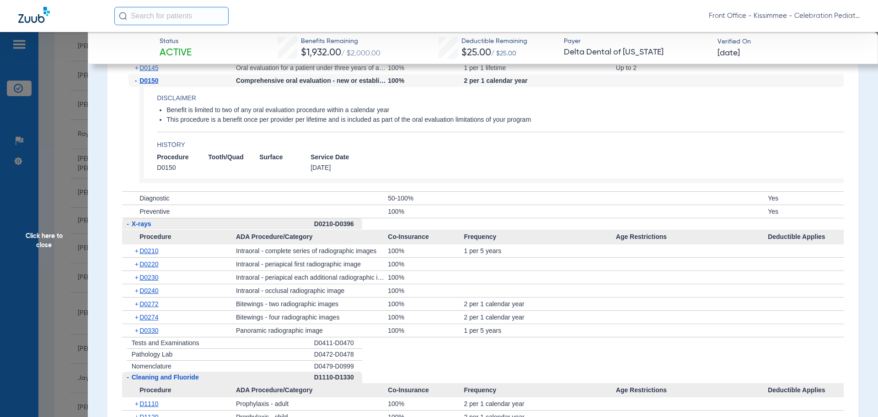
scroll to position [1189, 0]
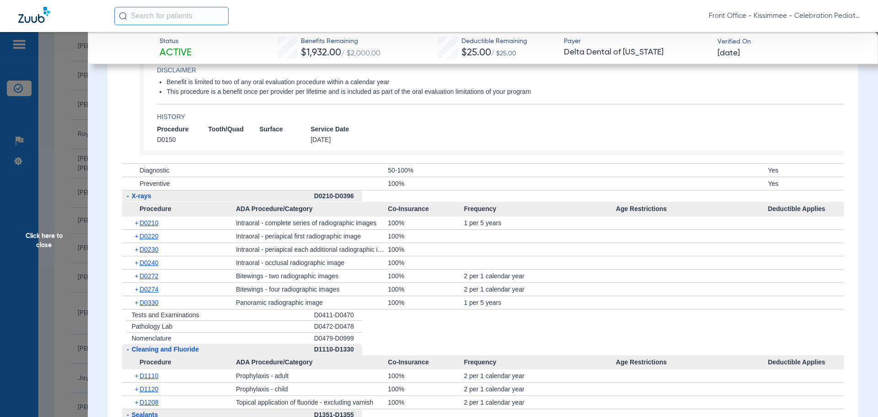
click at [153, 229] on div "+ D0210" at bounding box center [183, 222] width 108 height 13
click at [151, 226] on span "D0210" at bounding box center [149, 222] width 19 height 7
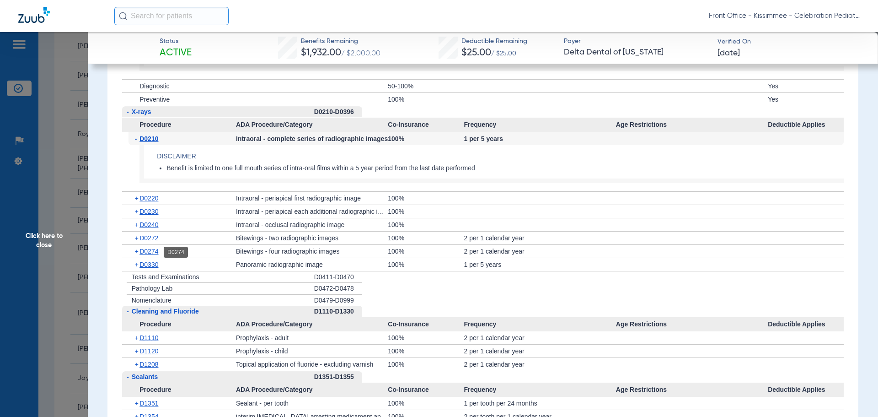
scroll to position [1281, 0]
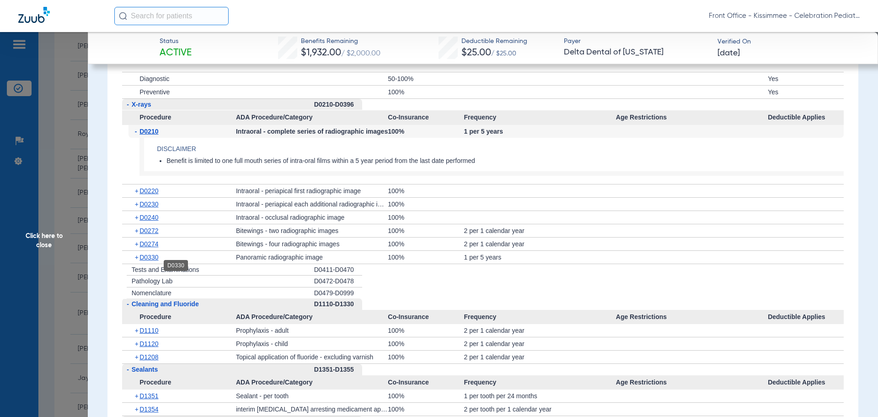
click at [144, 261] on span "D0330" at bounding box center [149, 256] width 19 height 7
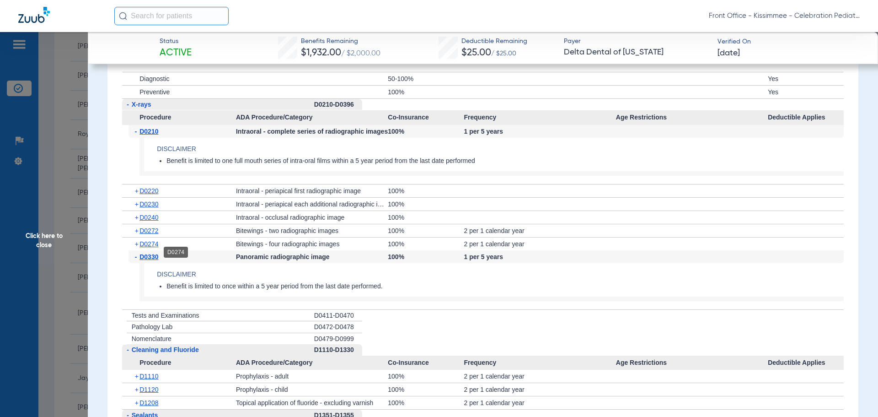
click at [151, 248] on span "D0274" at bounding box center [149, 243] width 19 height 7
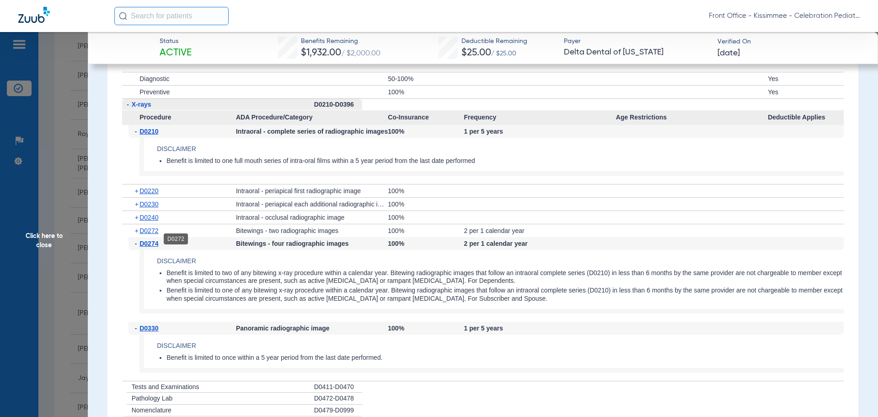
click at [150, 234] on span "D0272" at bounding box center [149, 230] width 19 height 7
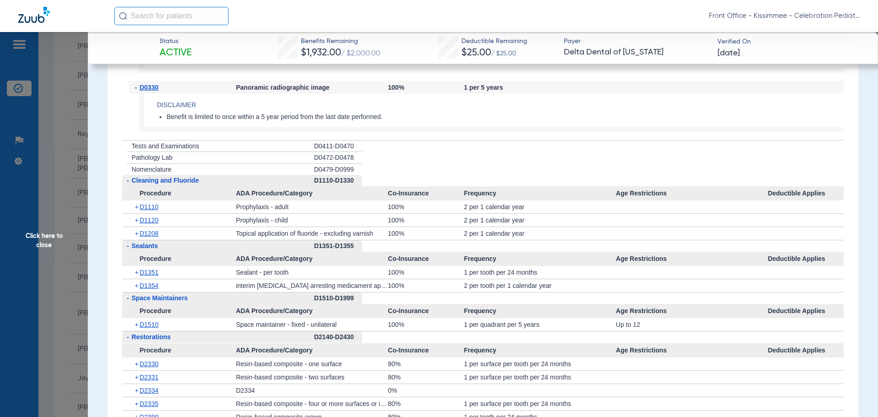
scroll to position [1601, 0]
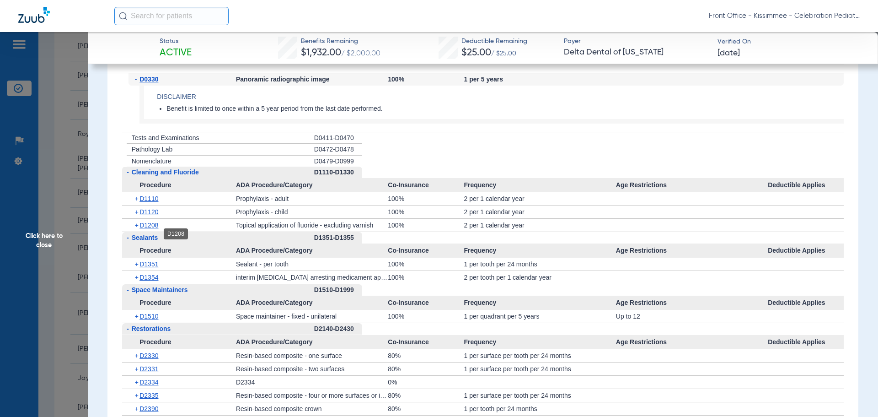
click at [145, 229] on span "D1208" at bounding box center [149, 224] width 19 height 7
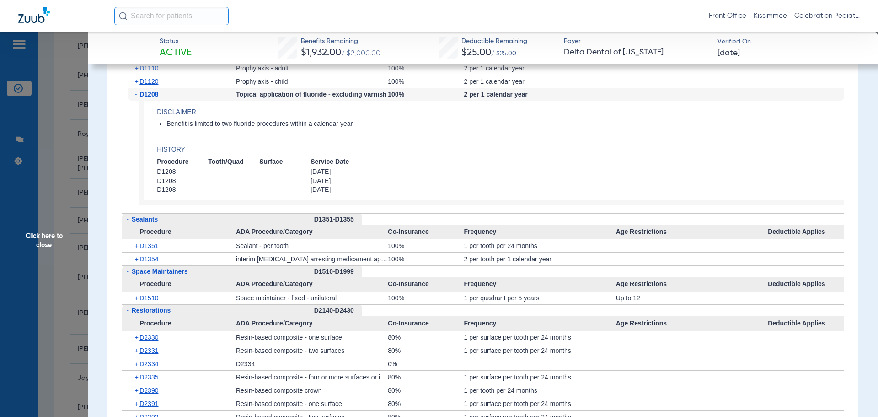
scroll to position [1738, 0]
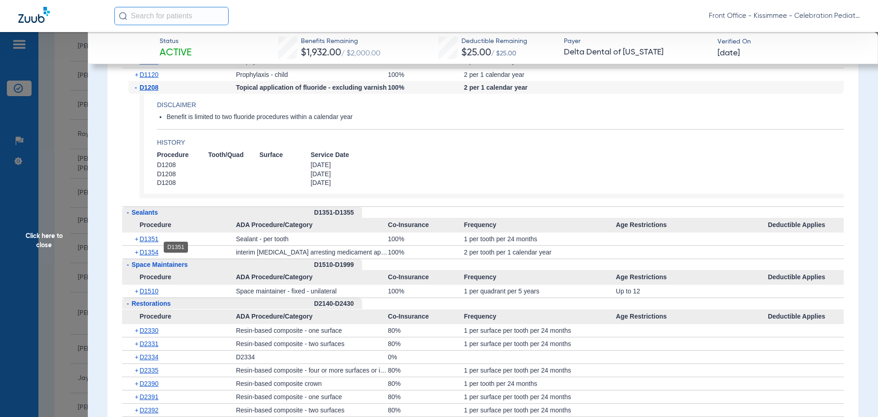
click at [148, 242] on span "D1351" at bounding box center [149, 238] width 19 height 7
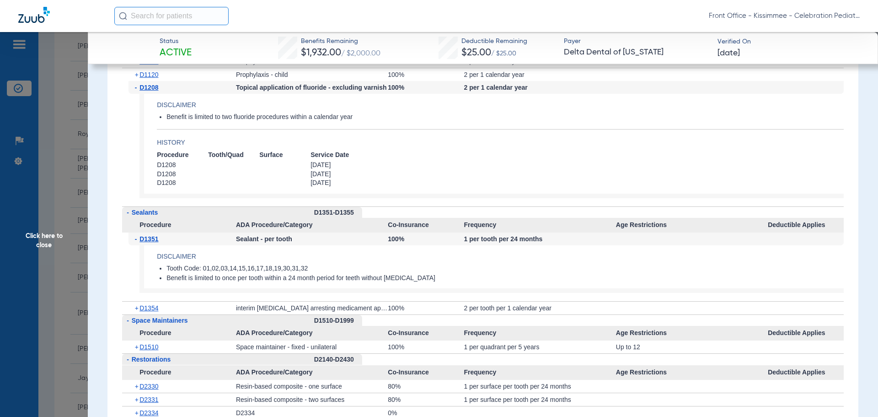
click at [145, 312] on div "+ D1354" at bounding box center [183, 307] width 108 height 13
click at [146, 312] on span "D1354" at bounding box center [149, 307] width 19 height 7
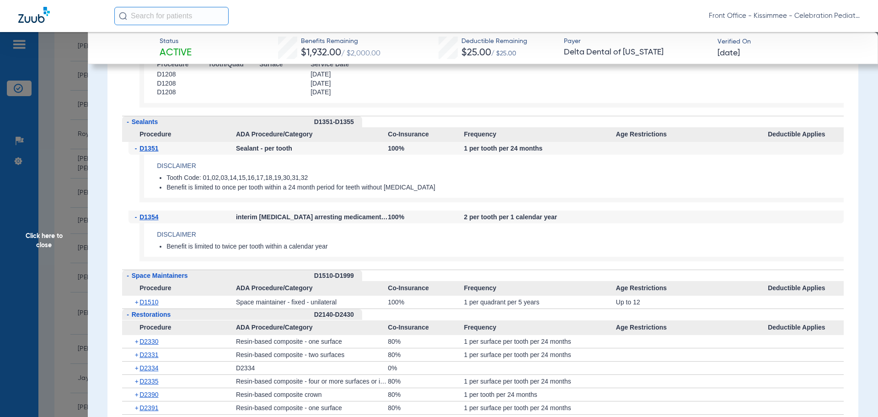
scroll to position [1830, 0]
click at [25, 261] on span "Click here to close" at bounding box center [44, 240] width 88 height 417
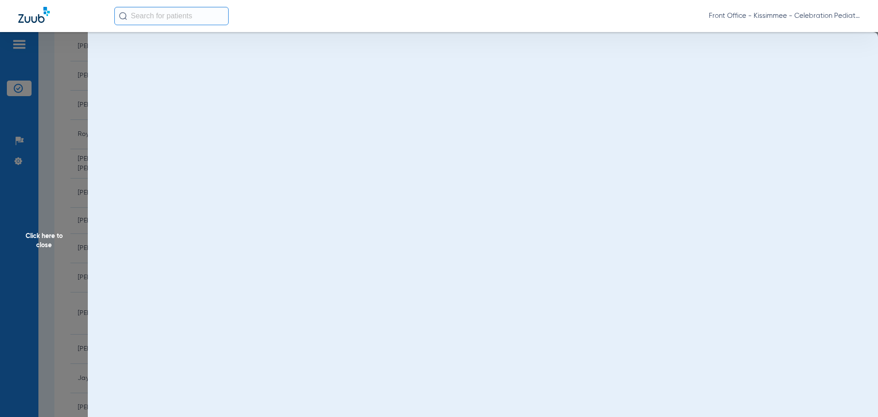
scroll to position [0, 0]
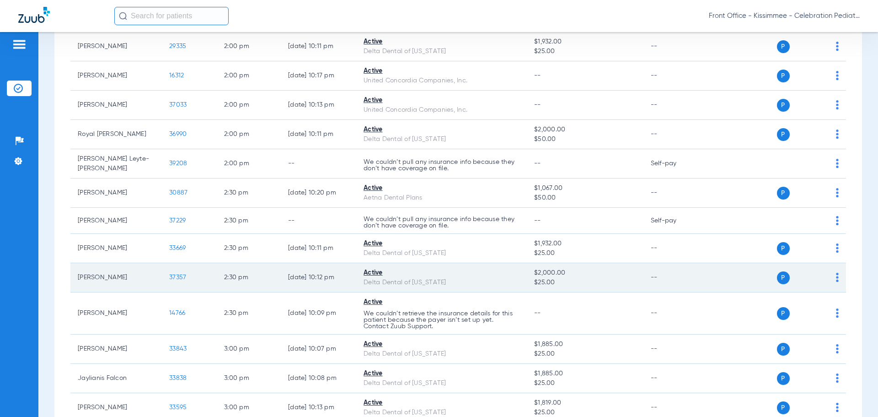
click at [173, 276] on span "37357" at bounding box center [177, 277] width 17 height 6
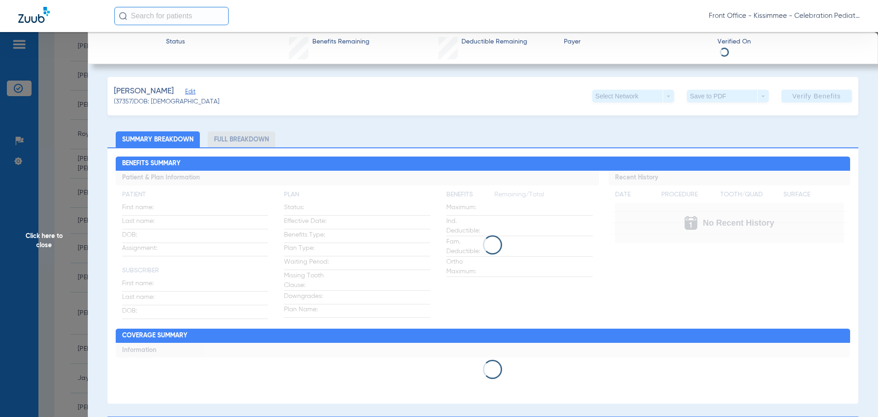
click at [241, 146] on li "Full Breakdown" at bounding box center [242, 139] width 68 height 16
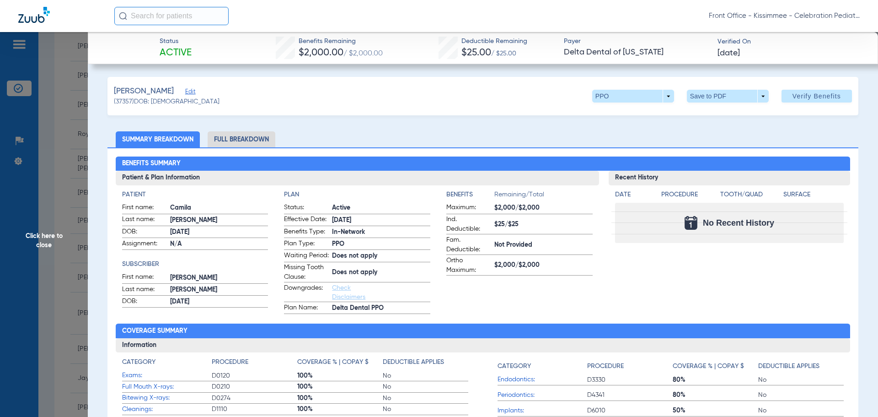
click at [247, 148] on div "Benefits Summary Patient & Plan Information Patient First name: [PERSON_NAME] L…" at bounding box center [483, 318] width 751 height 343
click at [247, 133] on li "Full Breakdown" at bounding box center [242, 139] width 68 height 16
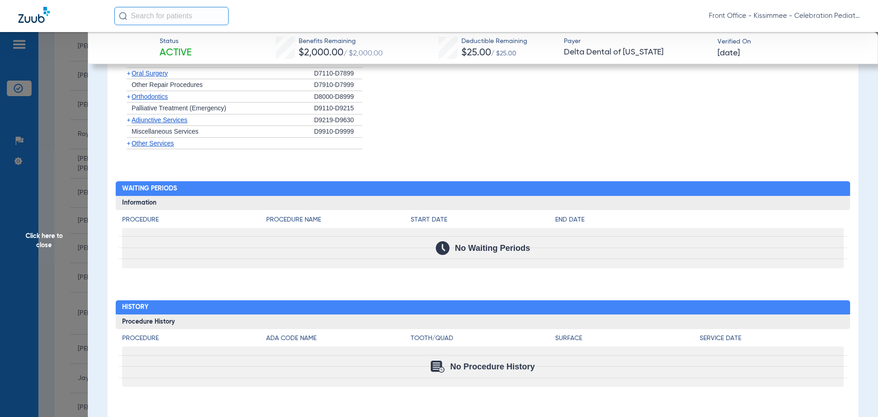
scroll to position [1184, 0]
click at [63, 298] on span "Click here to close" at bounding box center [44, 240] width 88 height 417
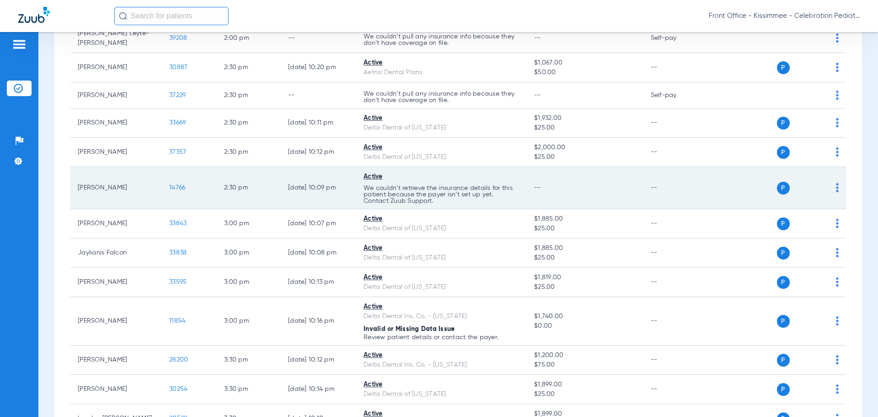
scroll to position [1739, 0]
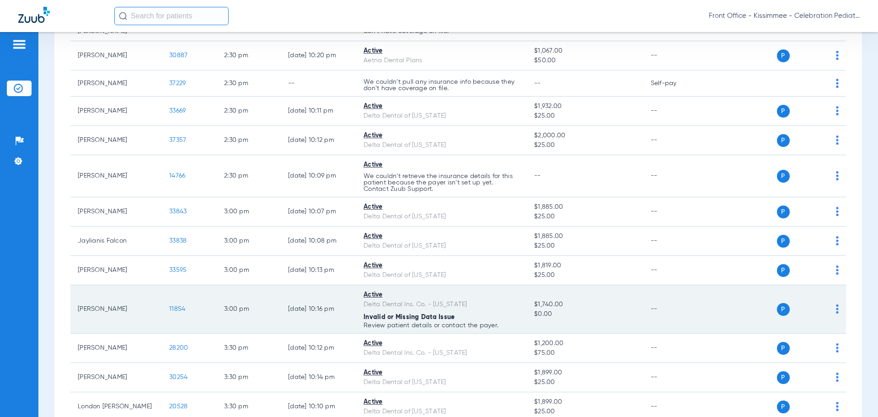
click at [172, 307] on span "11854" at bounding box center [177, 309] width 16 height 6
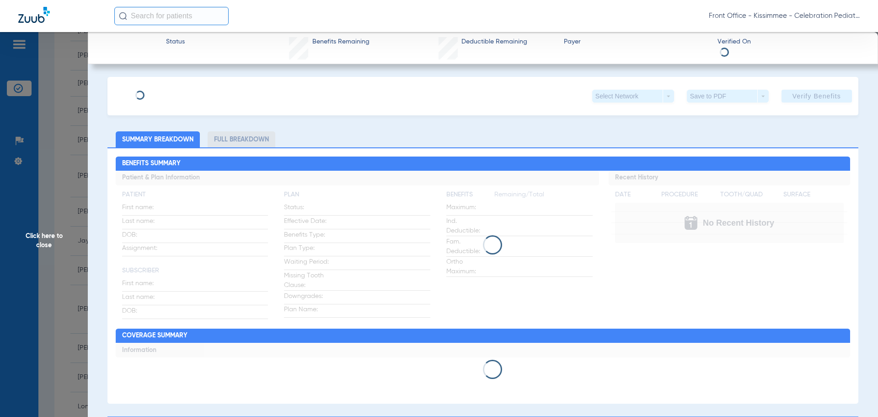
click at [248, 137] on li "Full Breakdown" at bounding box center [242, 139] width 68 height 16
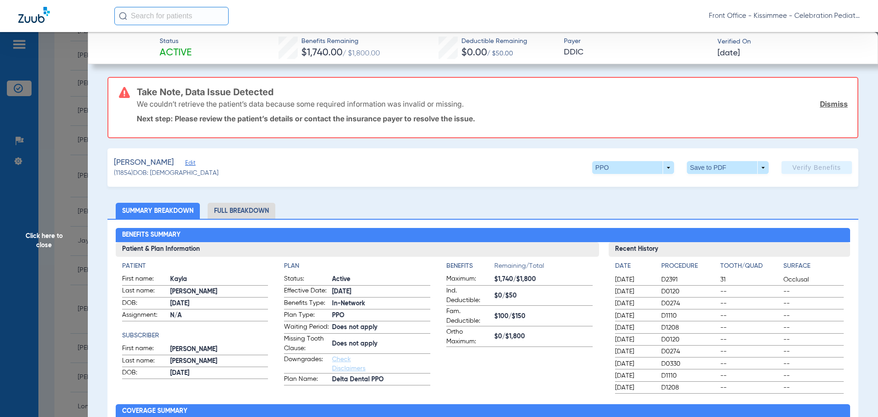
click at [248, 204] on li "Full Breakdown" at bounding box center [242, 211] width 68 height 16
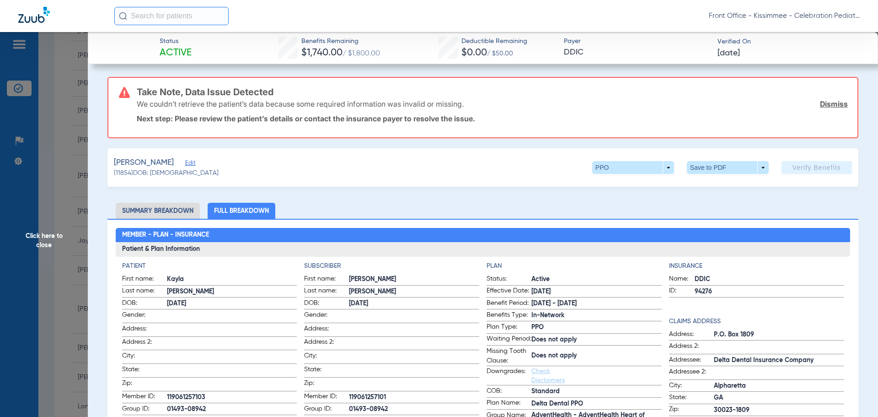
click at [52, 248] on span "Click here to close" at bounding box center [44, 240] width 88 height 417
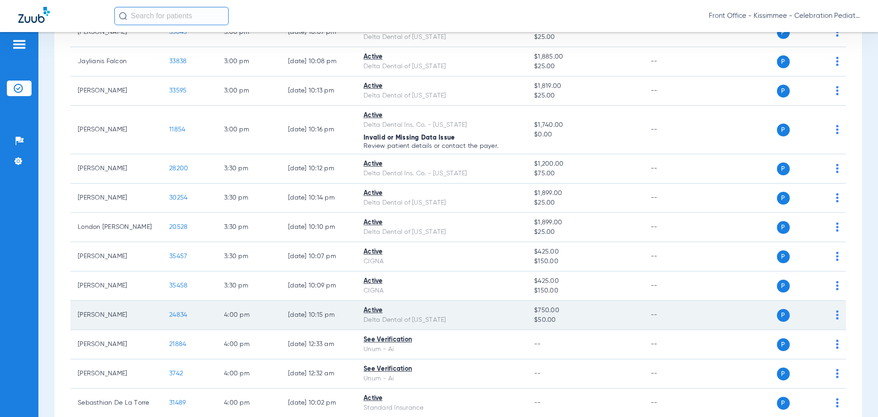
scroll to position [1922, 0]
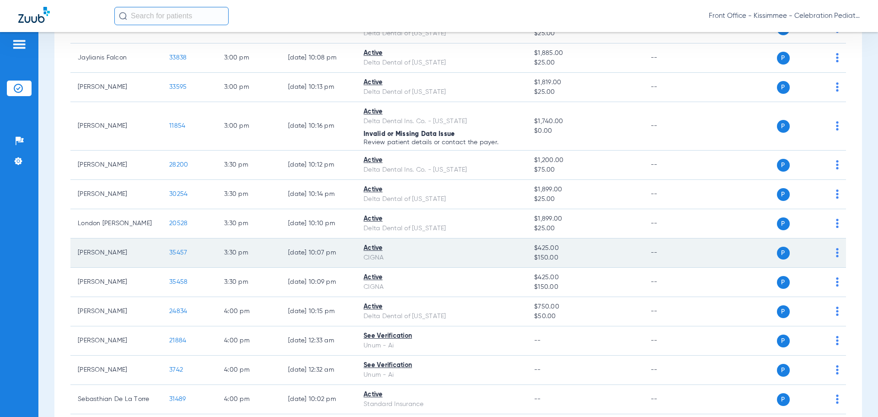
click at [175, 250] on span "35457" at bounding box center [178, 252] width 18 height 6
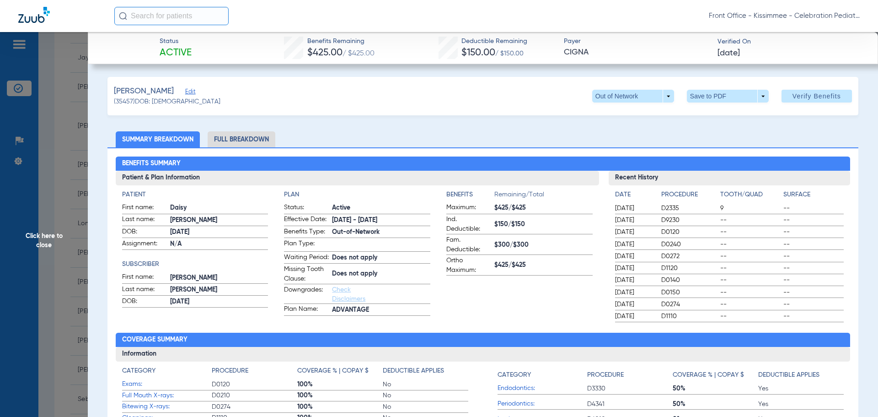
click at [245, 146] on li "Full Breakdown" at bounding box center [242, 139] width 68 height 16
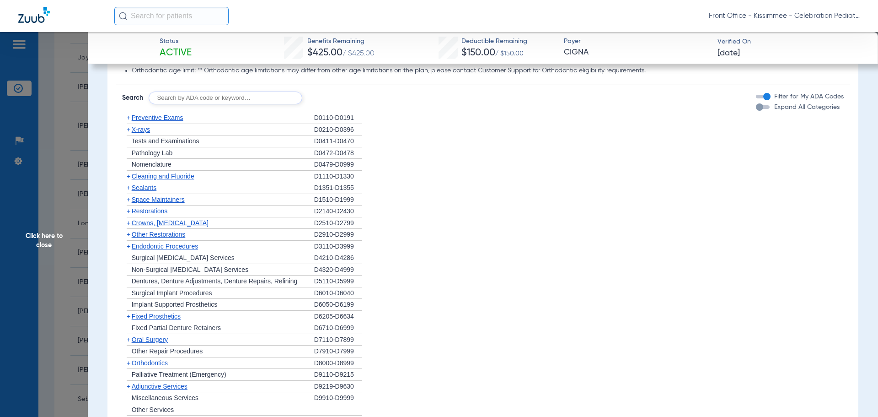
scroll to position [732, 0]
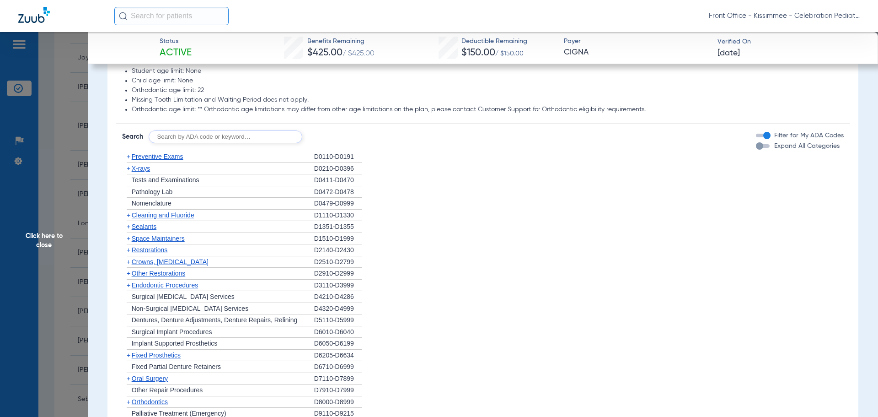
drag, startPoint x: 756, startPoint y: 151, endPoint x: 751, endPoint y: 151, distance: 5.1
click at [756, 151] on div "Expand All Categories" at bounding box center [798, 146] width 84 height 10
click at [756, 150] on div "button" at bounding box center [759, 145] width 7 height 7
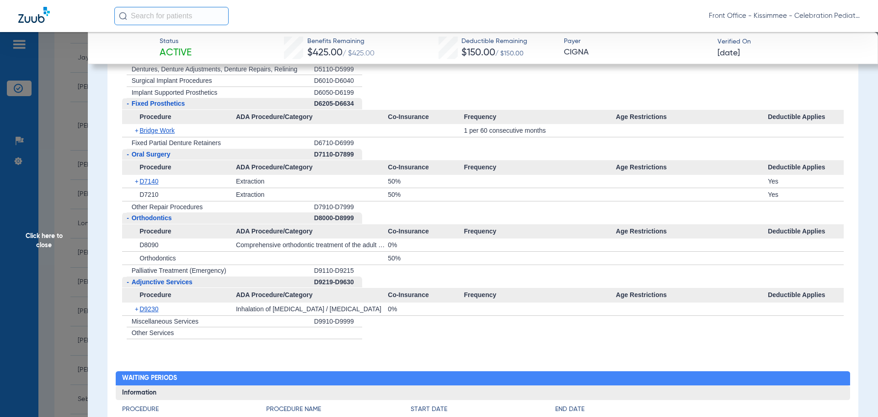
scroll to position [1601, 0]
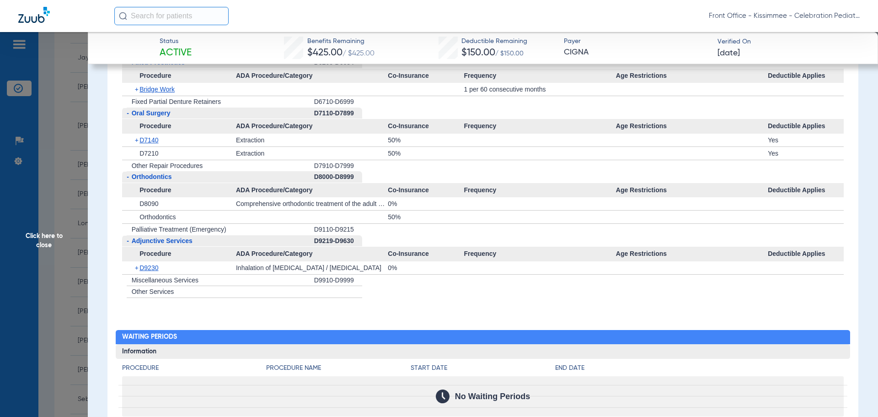
click at [69, 255] on span "Click here to close" at bounding box center [44, 240] width 88 height 417
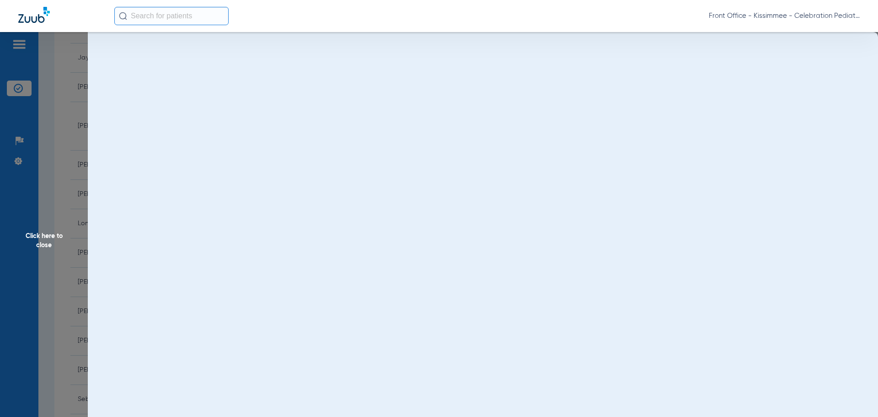
scroll to position [0, 0]
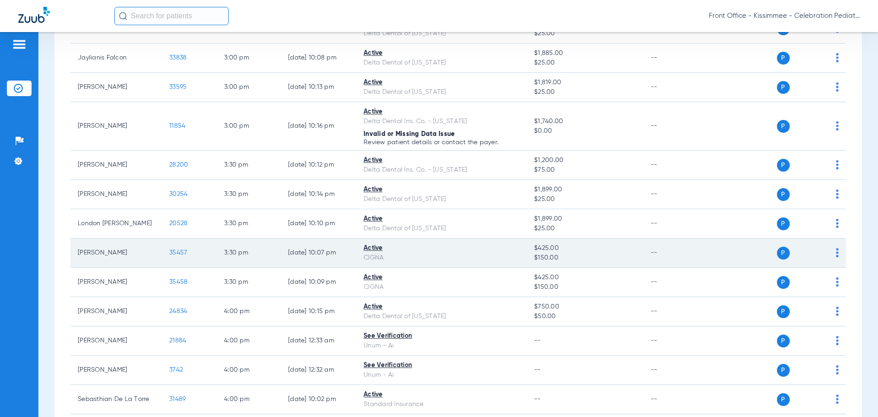
click at [174, 249] on span "35457" at bounding box center [178, 252] width 18 height 6
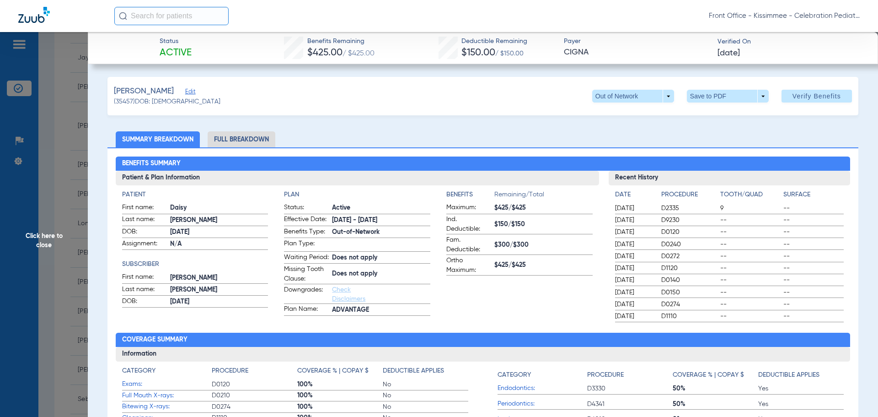
click at [244, 141] on li "Full Breakdown" at bounding box center [242, 139] width 68 height 16
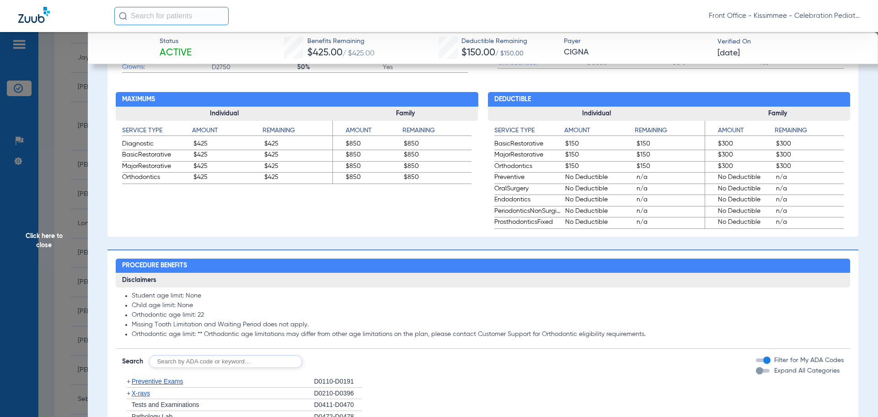
scroll to position [503, 0]
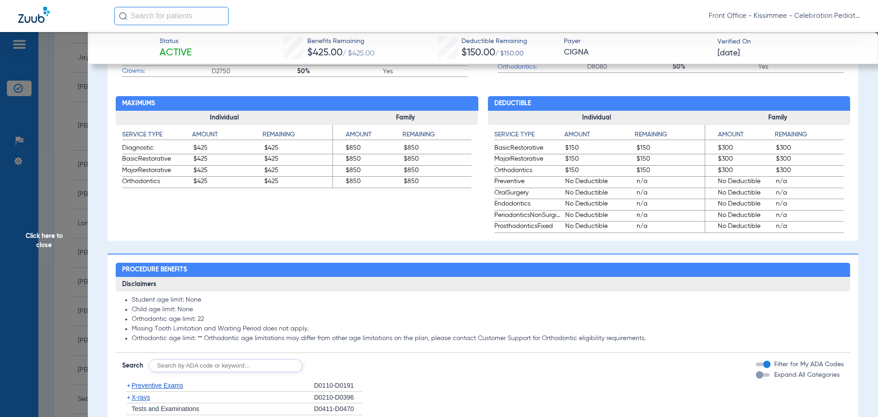
click at [757, 380] on div "Expand All Categories" at bounding box center [798, 375] width 84 height 10
click at [756, 378] on div "button" at bounding box center [759, 374] width 7 height 7
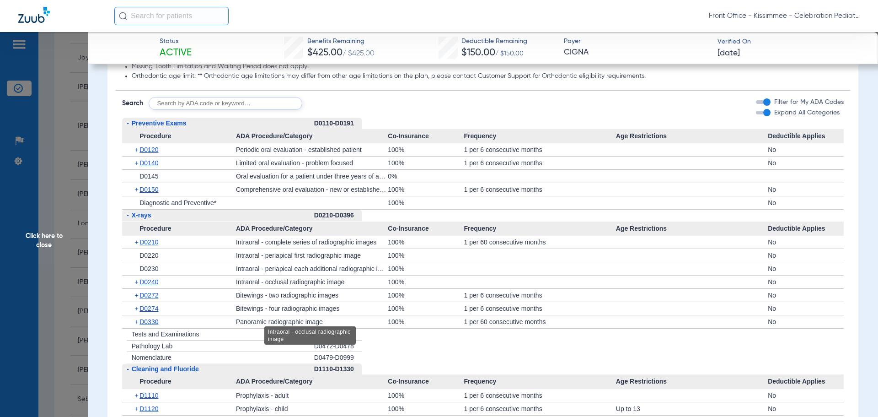
scroll to position [778, 0]
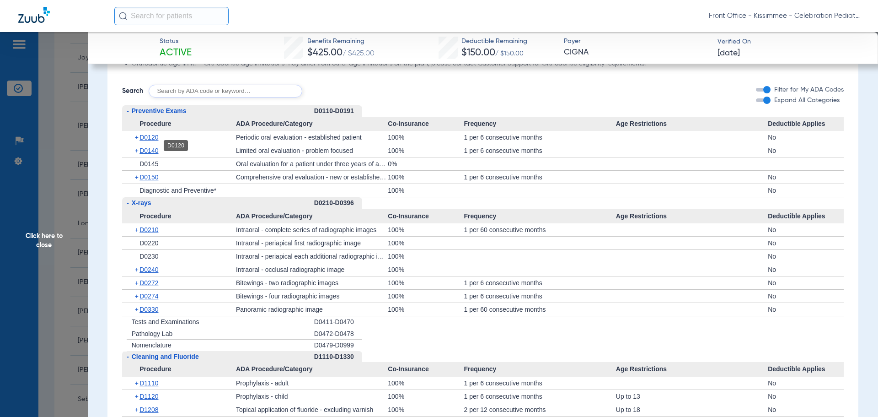
click at [153, 141] on span "D0120" at bounding box center [149, 137] width 19 height 7
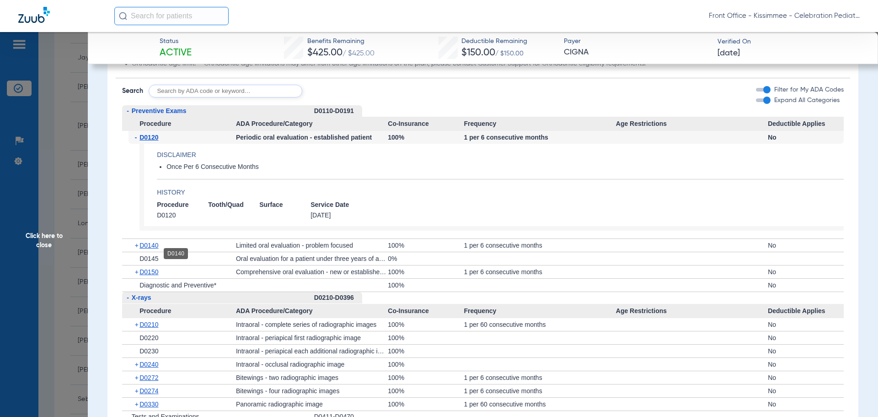
click at [148, 249] on span "D0140" at bounding box center [149, 245] width 19 height 7
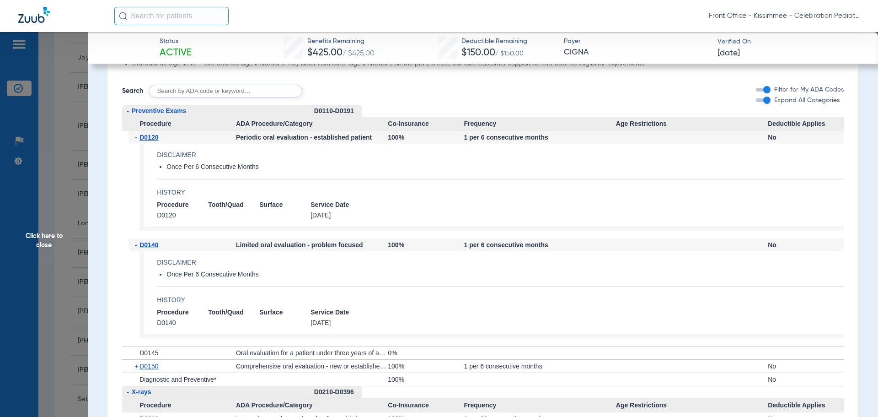
drag, startPoint x: 47, startPoint y: 258, endPoint x: 47, endPoint y: 253, distance: 5.0
click at [47, 258] on span "Click here to close" at bounding box center [44, 240] width 88 height 417
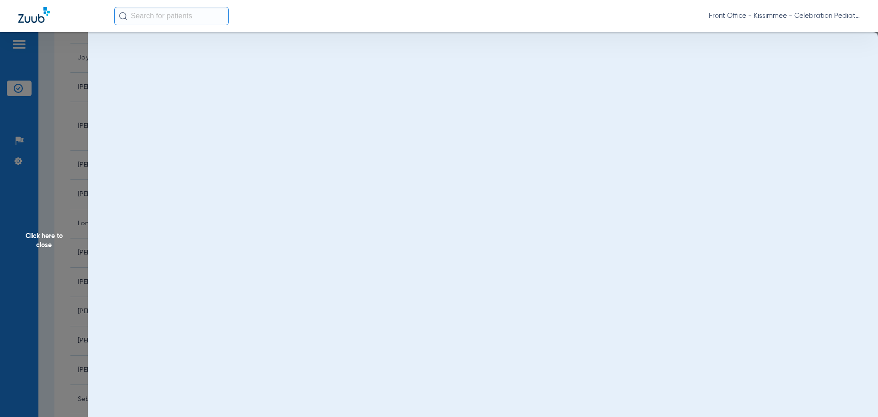
scroll to position [0, 0]
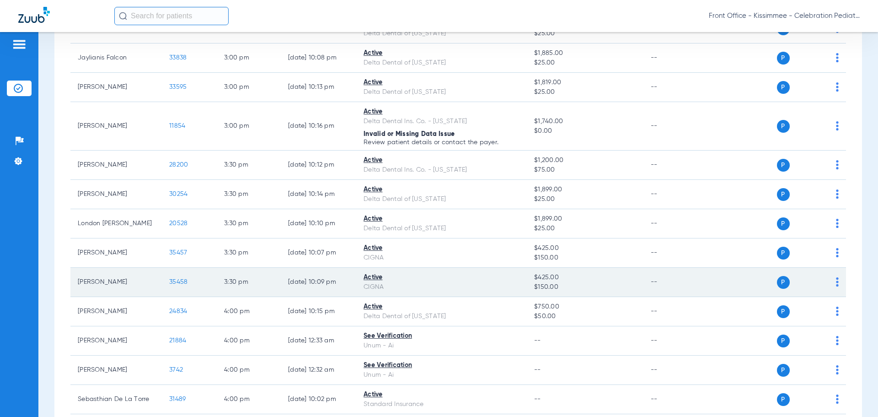
click at [178, 279] on span "35458" at bounding box center [178, 282] width 18 height 6
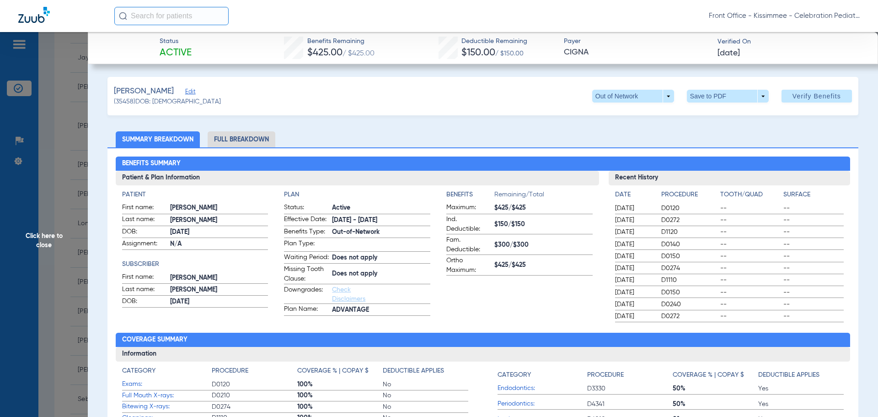
click at [228, 143] on li "Full Breakdown" at bounding box center [242, 139] width 68 height 16
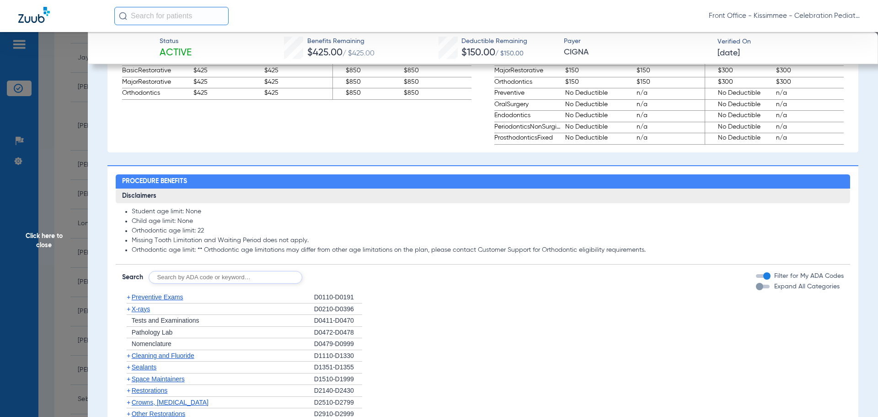
scroll to position [595, 0]
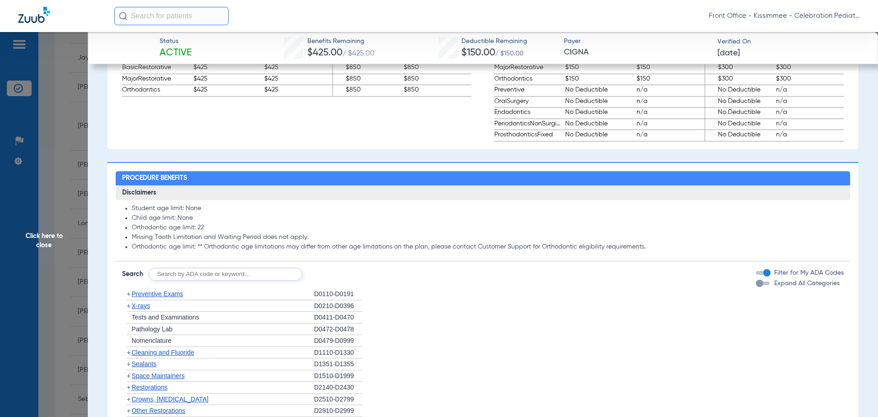
click at [757, 288] on div "Expand All Categories" at bounding box center [798, 284] width 84 height 10
click at [756, 287] on div "button" at bounding box center [759, 283] width 7 height 7
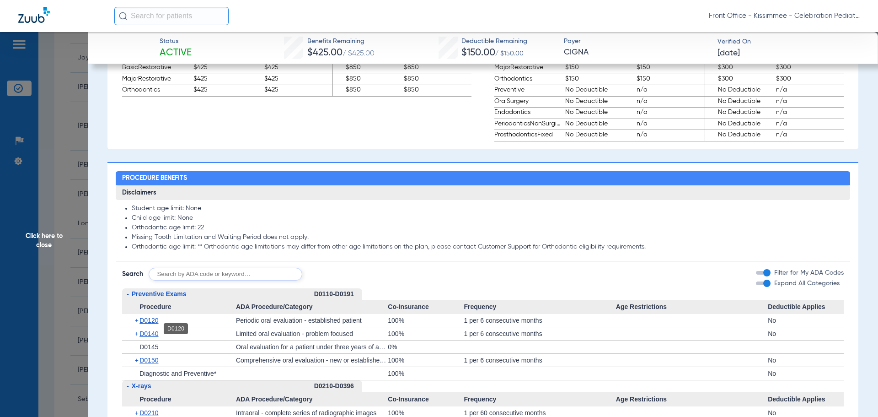
click at [142, 324] on span "D0120" at bounding box center [149, 320] width 19 height 7
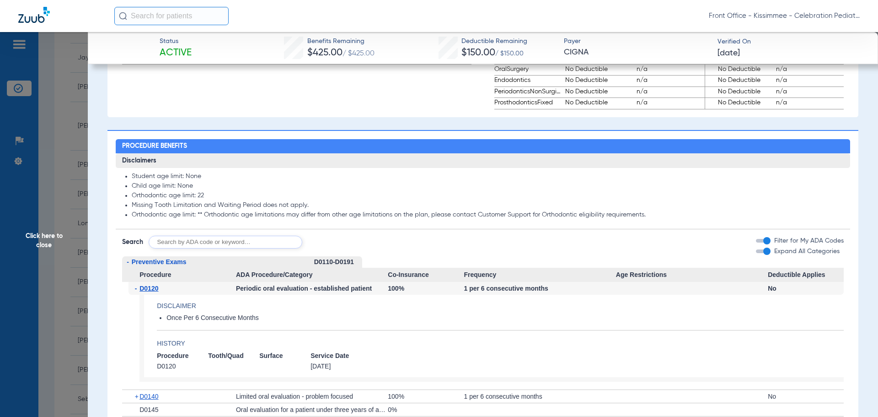
scroll to position [640, 0]
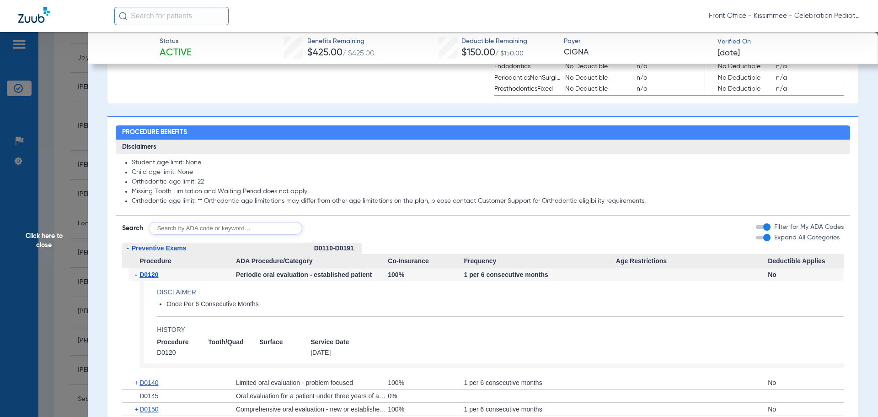
click at [28, 246] on span "Click here to close" at bounding box center [44, 240] width 88 height 417
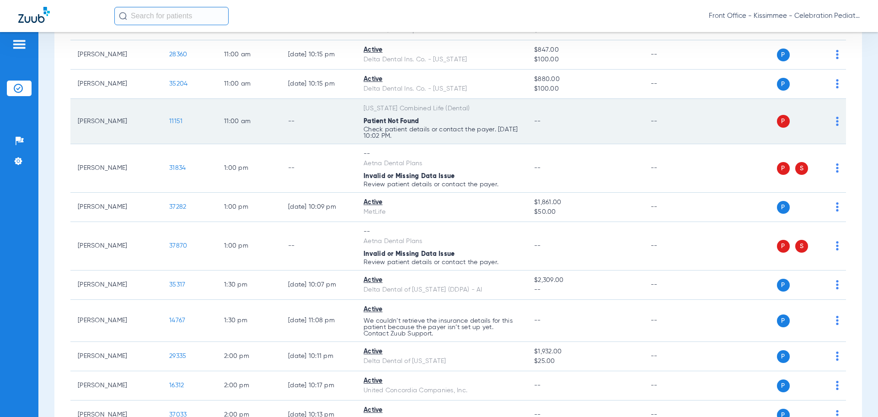
scroll to position [1328, 0]
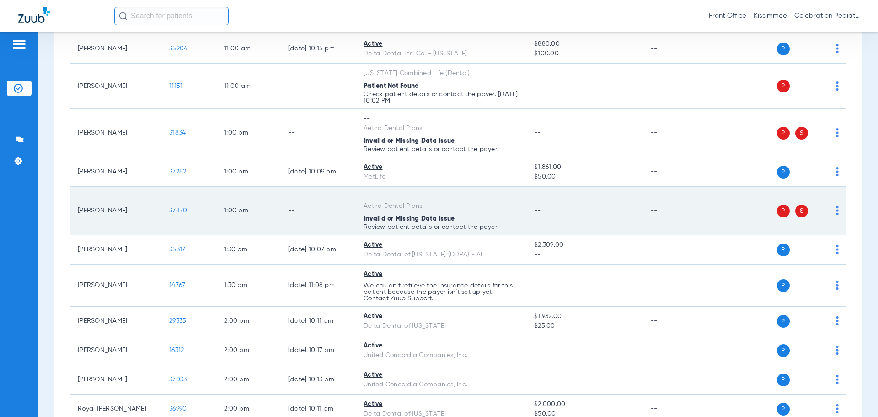
click at [177, 212] on span "37870" at bounding box center [178, 210] width 18 height 6
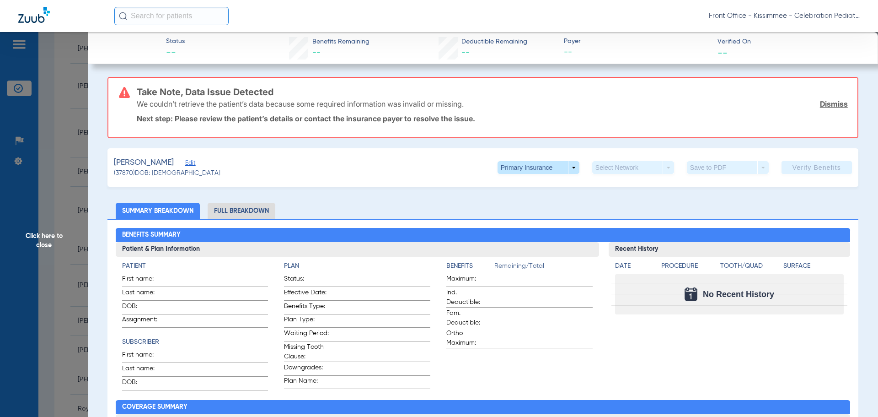
click at [20, 267] on span "Click here to close" at bounding box center [44, 240] width 88 height 417
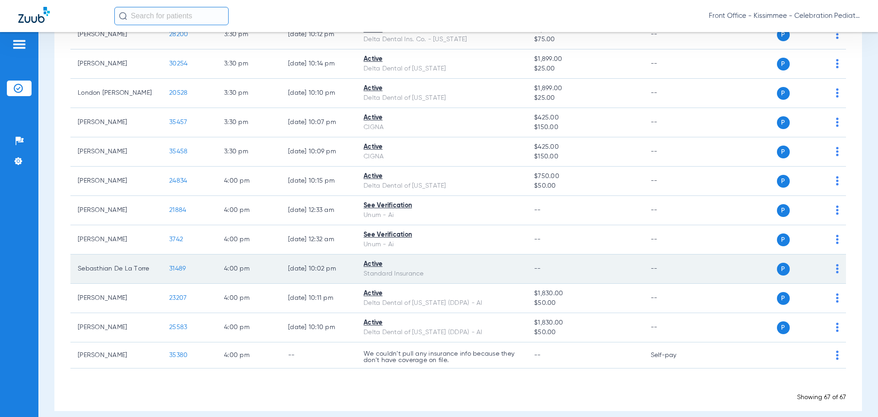
scroll to position [2060, 0]
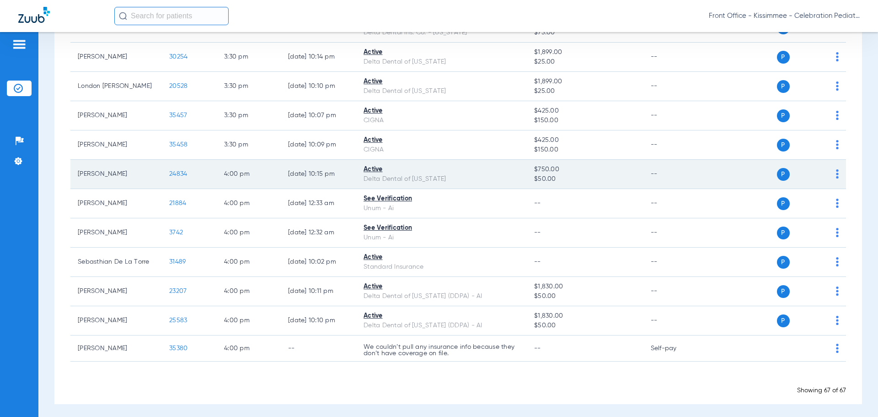
click at [182, 171] on span "24834" at bounding box center [178, 174] width 18 height 6
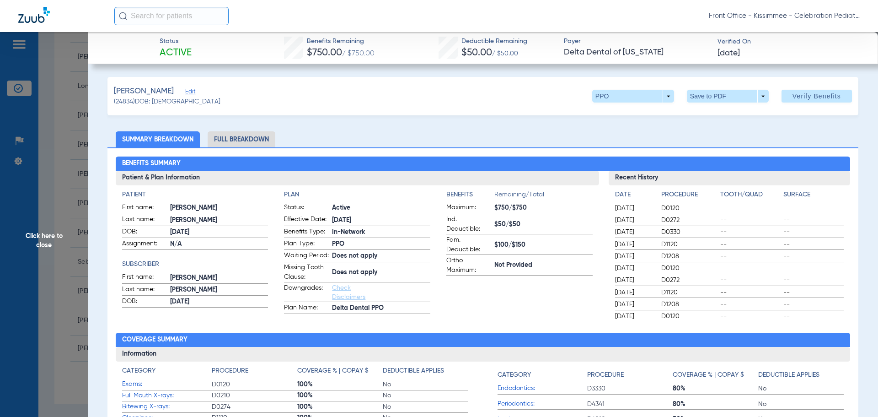
click at [250, 142] on li "Full Breakdown" at bounding box center [242, 139] width 68 height 16
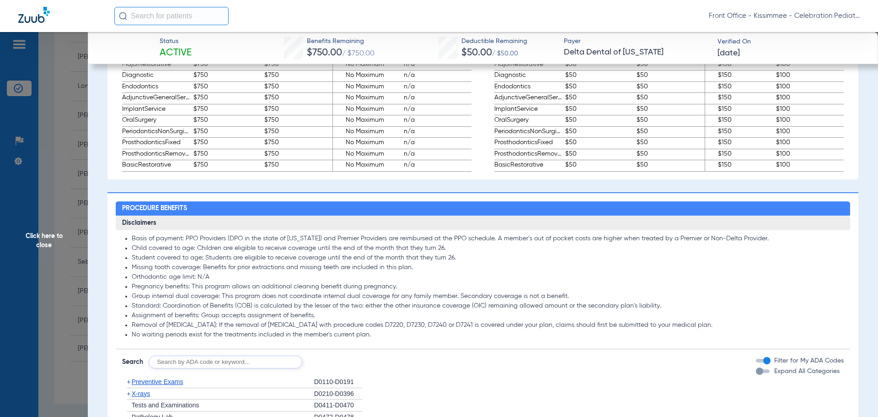
scroll to position [595, 0]
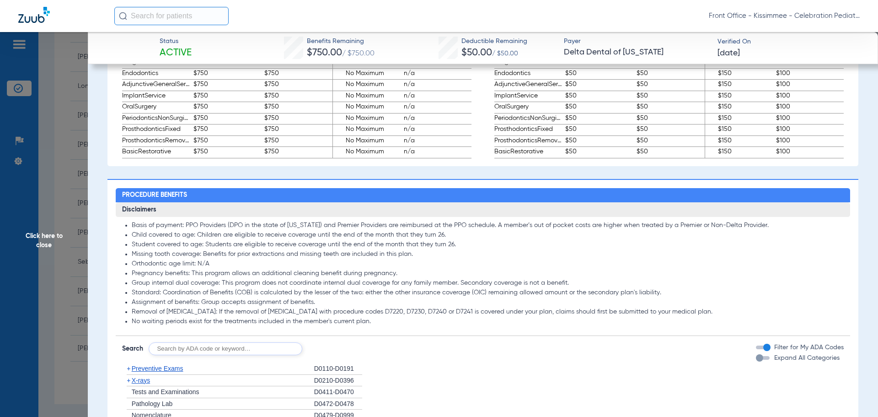
click at [756, 361] on div "button" at bounding box center [759, 357] width 7 height 7
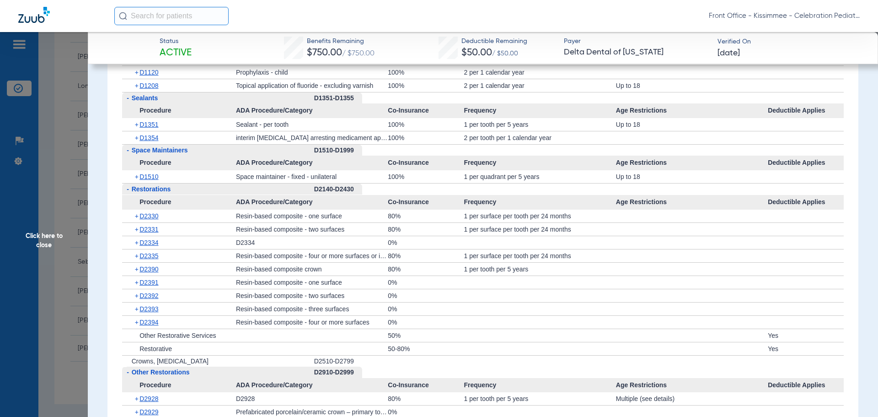
scroll to position [1144, 0]
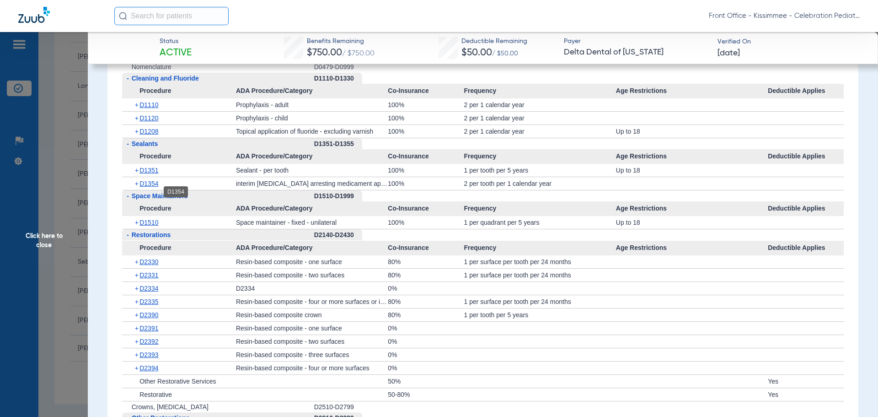
click at [155, 187] on span "D1354" at bounding box center [149, 183] width 19 height 7
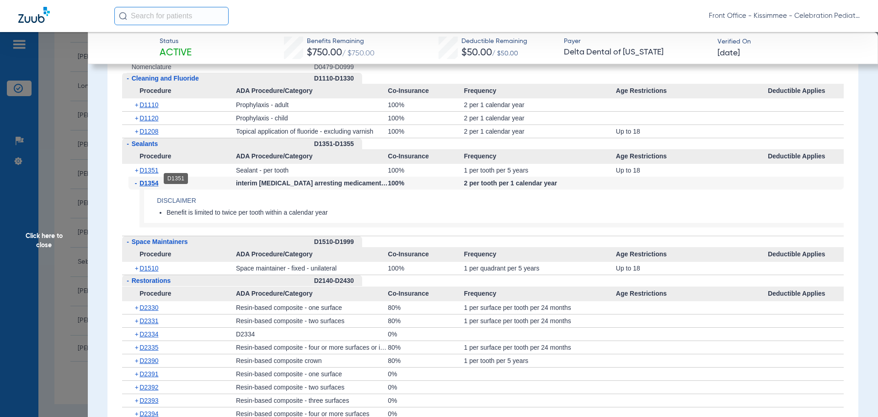
click at [153, 174] on span "D1351" at bounding box center [149, 170] width 19 height 7
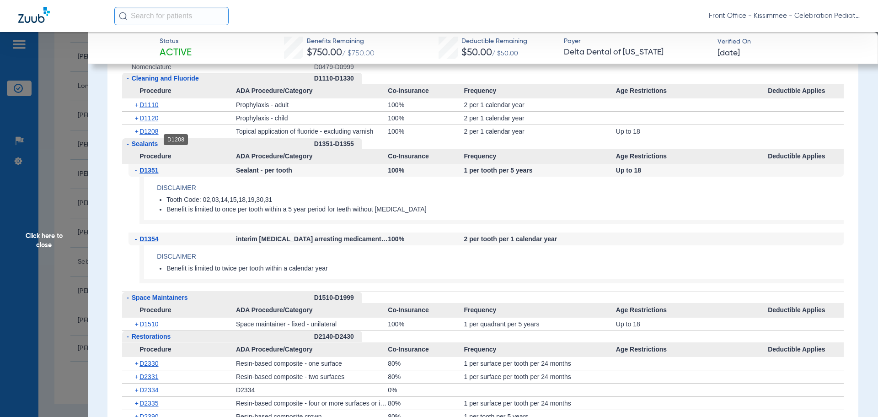
click at [146, 135] on span "D1208" at bounding box center [149, 131] width 19 height 7
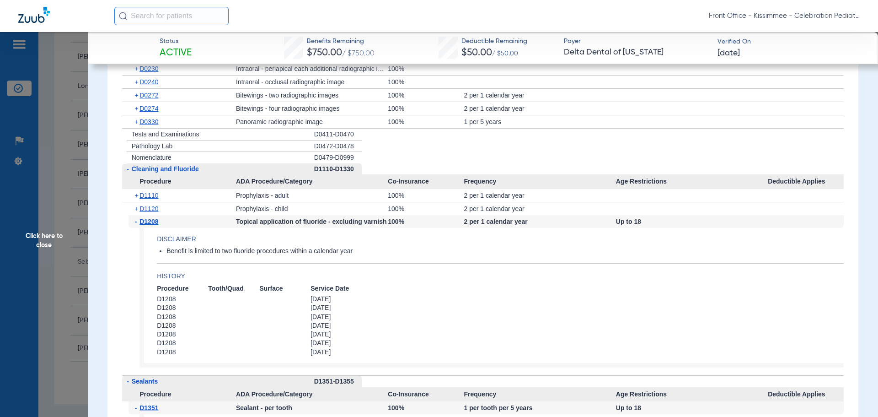
scroll to position [1052, 0]
click at [144, 126] on span "D0330" at bounding box center [149, 122] width 19 height 7
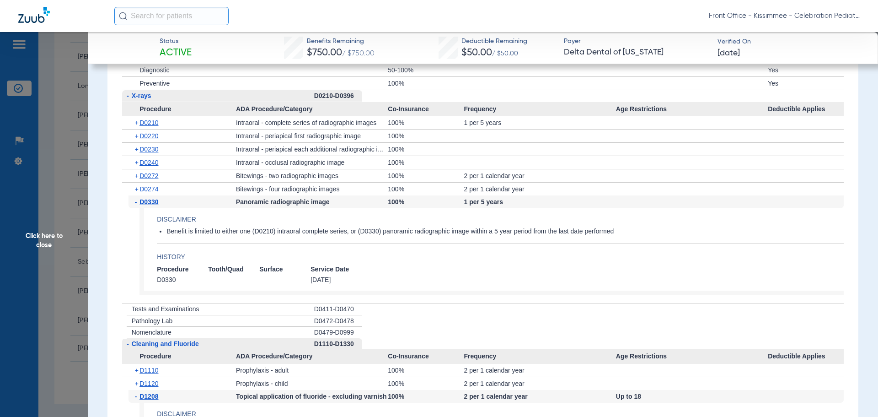
scroll to position [961, 0]
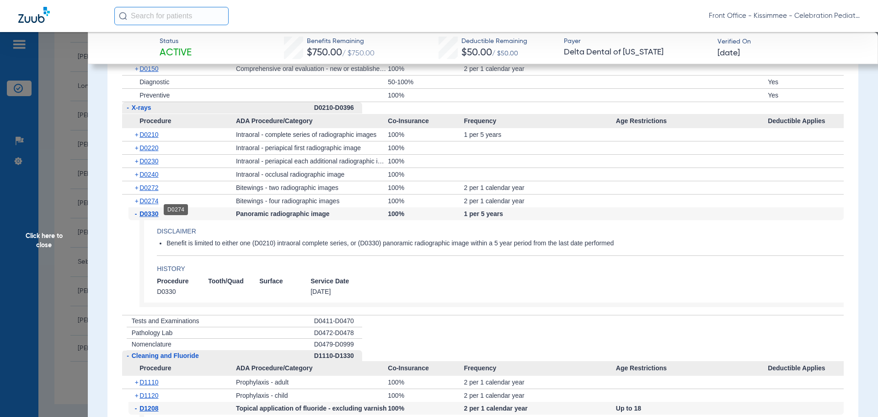
click at [149, 204] on span "D0274" at bounding box center [149, 200] width 19 height 7
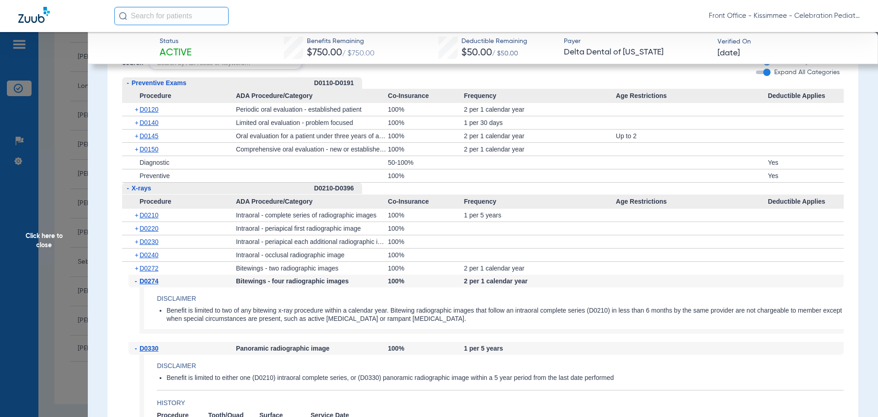
scroll to position [869, 0]
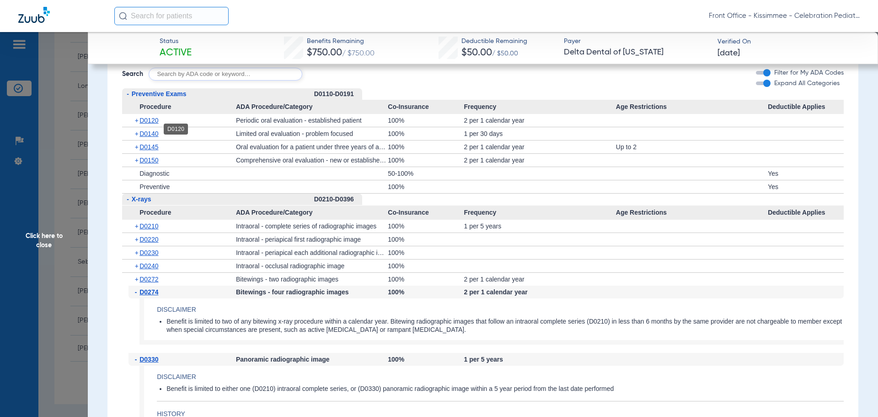
click at [147, 124] on span "D0120" at bounding box center [149, 120] width 19 height 7
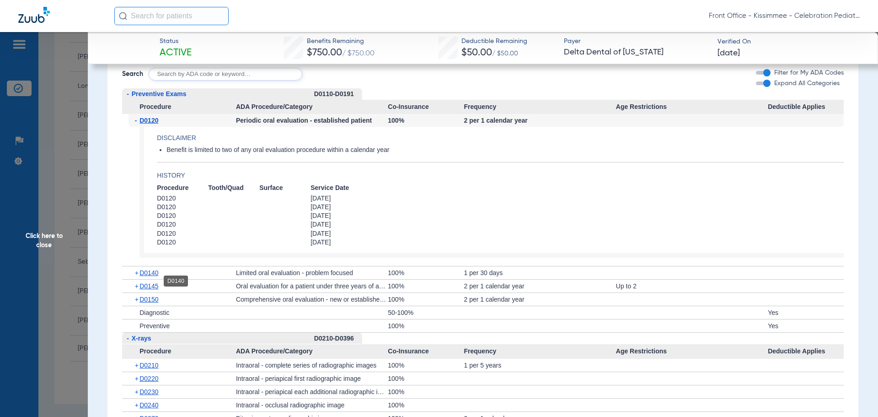
click at [151, 276] on span "D0140" at bounding box center [149, 272] width 19 height 7
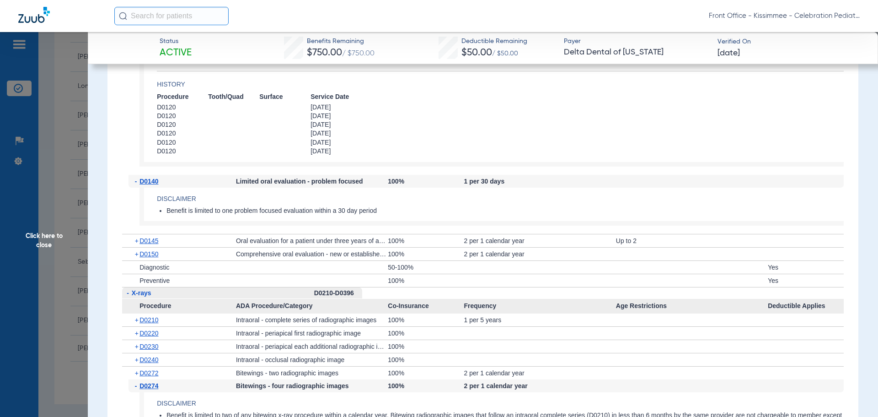
scroll to position [961, 0]
click at [154, 260] on div "+ D0150" at bounding box center [183, 253] width 108 height 13
click at [151, 257] on span "D0150" at bounding box center [149, 253] width 19 height 7
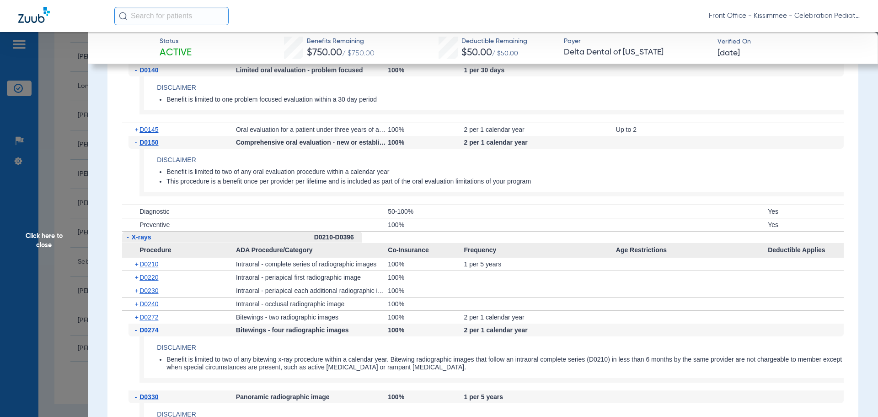
scroll to position [1098, 0]
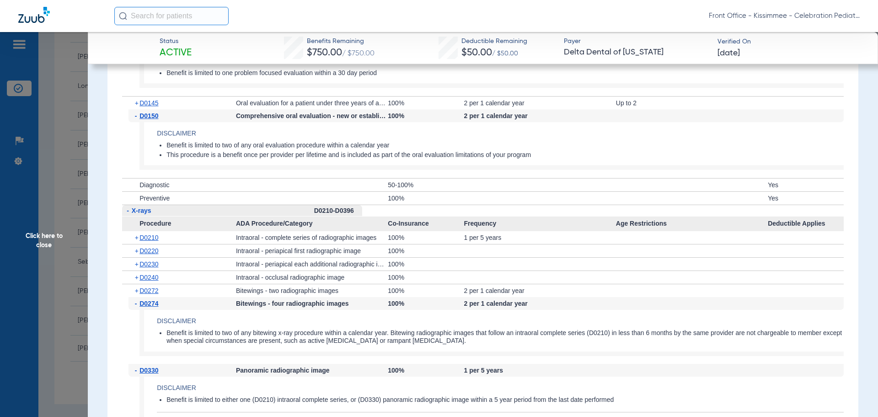
click at [56, 267] on span "Click here to close" at bounding box center [44, 240] width 88 height 417
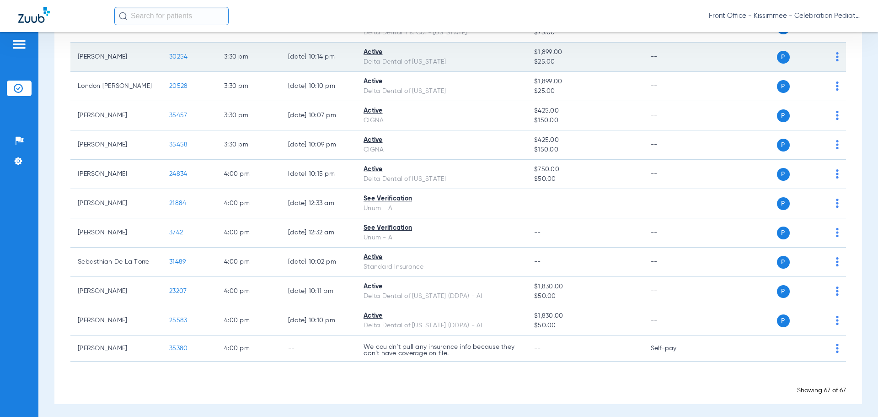
click at [174, 54] on span "30254" at bounding box center [178, 57] width 18 height 6
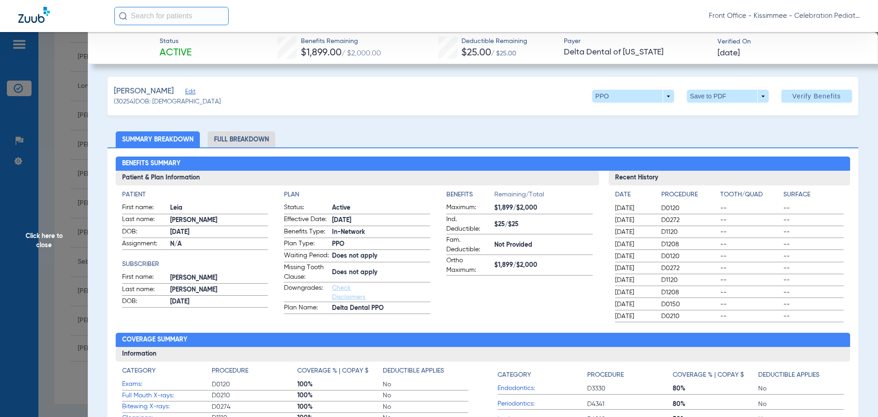
click at [246, 140] on li "Full Breakdown" at bounding box center [242, 139] width 68 height 16
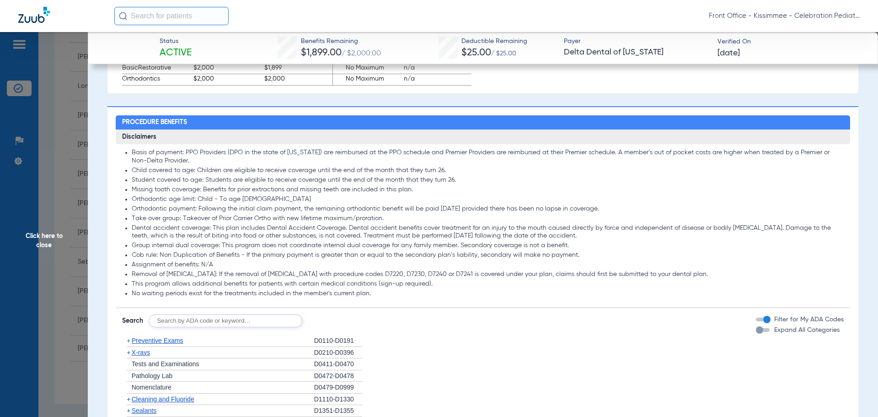
scroll to position [778, 0]
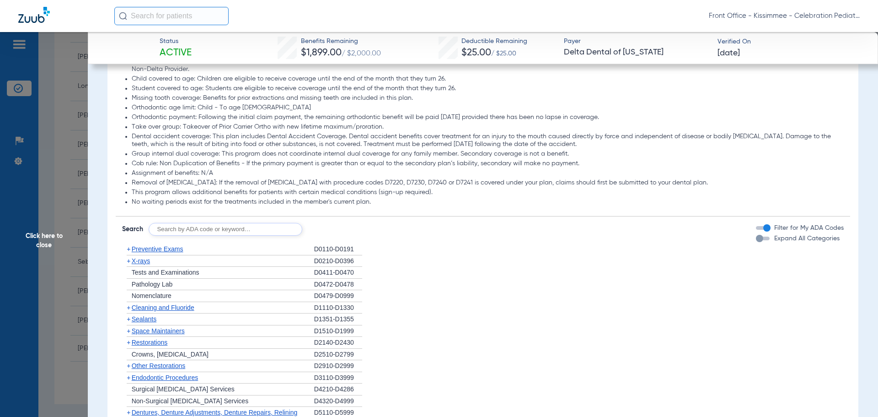
drag, startPoint x: 754, startPoint y: 248, endPoint x: 710, endPoint y: 247, distance: 43.9
click at [756, 242] on div "button" at bounding box center [759, 238] width 7 height 7
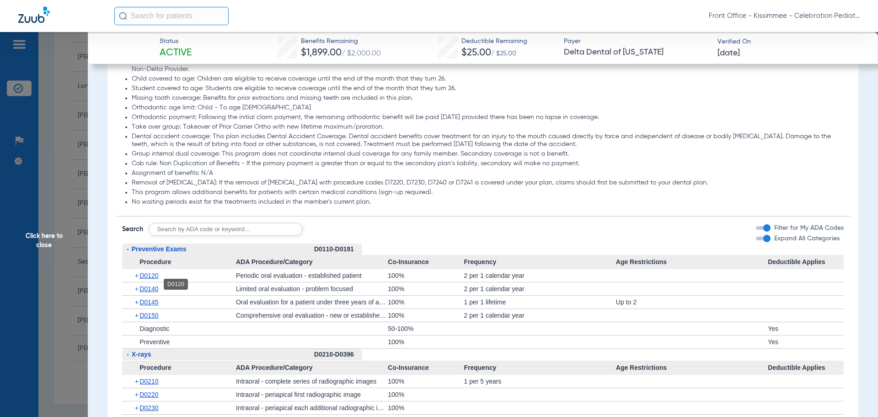
click at [148, 279] on span "D0120" at bounding box center [149, 275] width 19 height 7
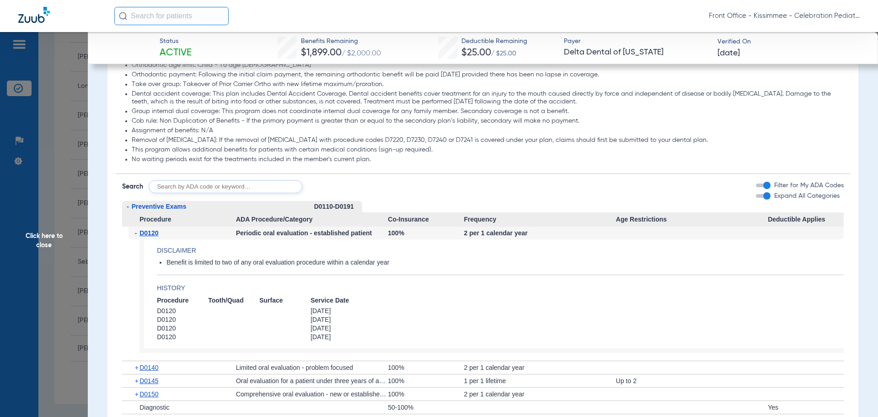
scroll to position [915, 0]
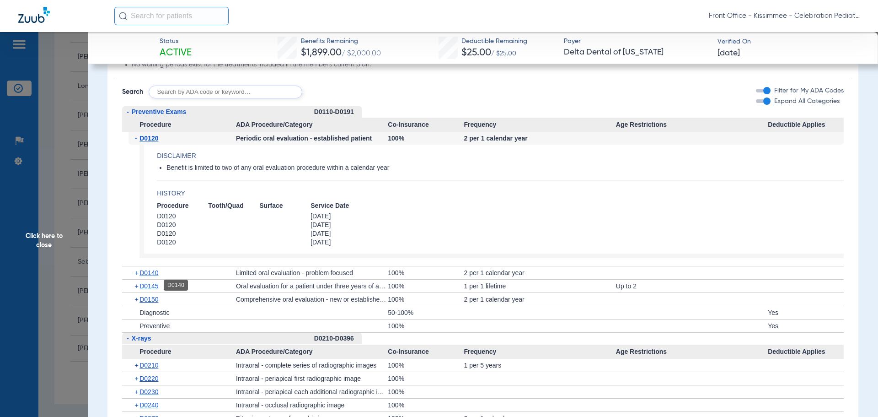
click at [154, 276] on span "D0140" at bounding box center [149, 272] width 19 height 7
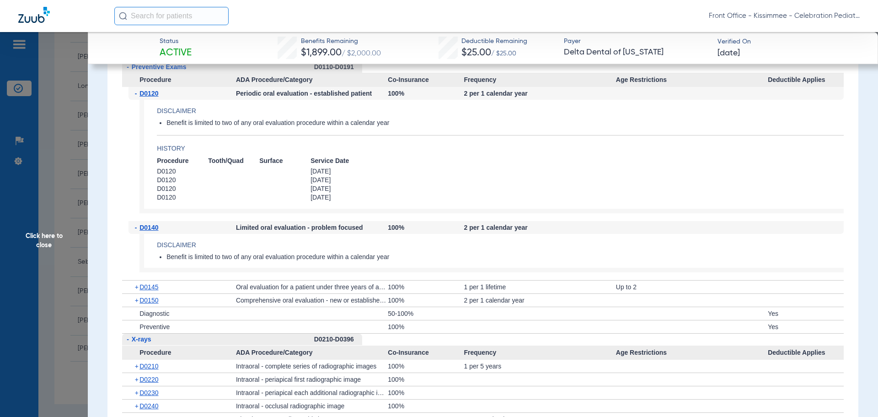
scroll to position [1006, 0]
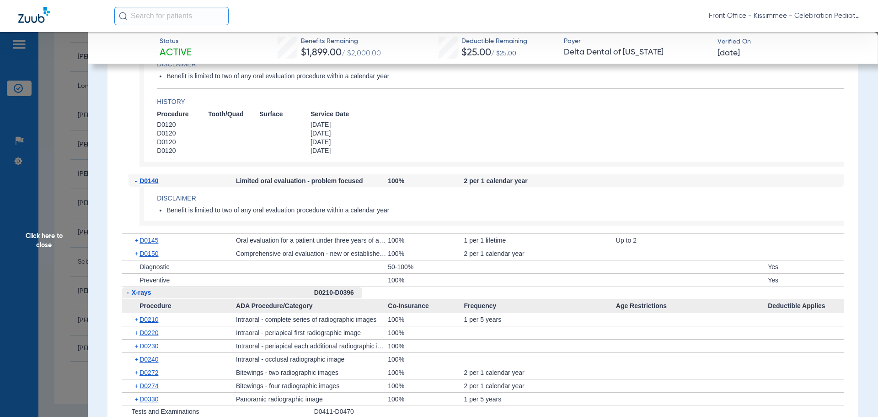
click at [149, 260] on div "+ D0150" at bounding box center [183, 253] width 108 height 13
click at [149, 257] on span "D0150" at bounding box center [149, 253] width 19 height 7
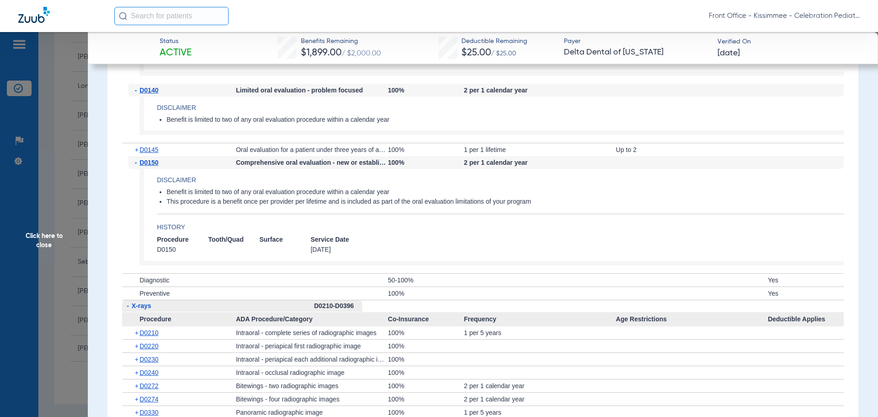
scroll to position [1098, 0]
click at [148, 335] on span "D0210" at bounding box center [149, 331] width 19 height 7
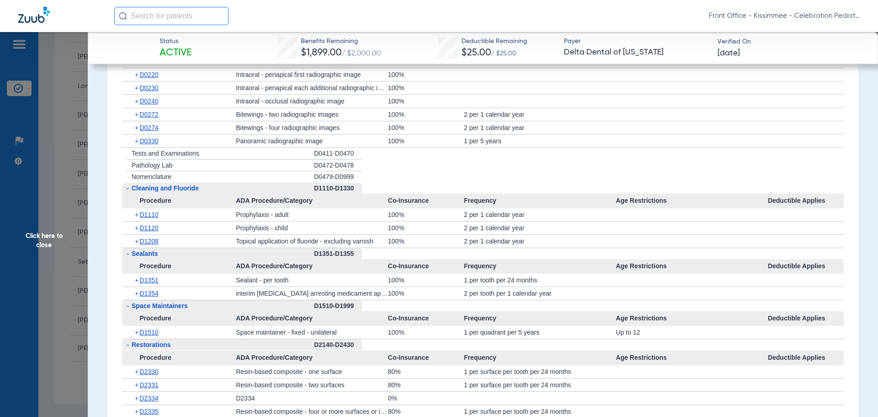
scroll to position [1464, 0]
click at [151, 247] on div "+ D1208" at bounding box center [183, 240] width 108 height 13
click at [151, 244] on span "D1208" at bounding box center [149, 240] width 19 height 7
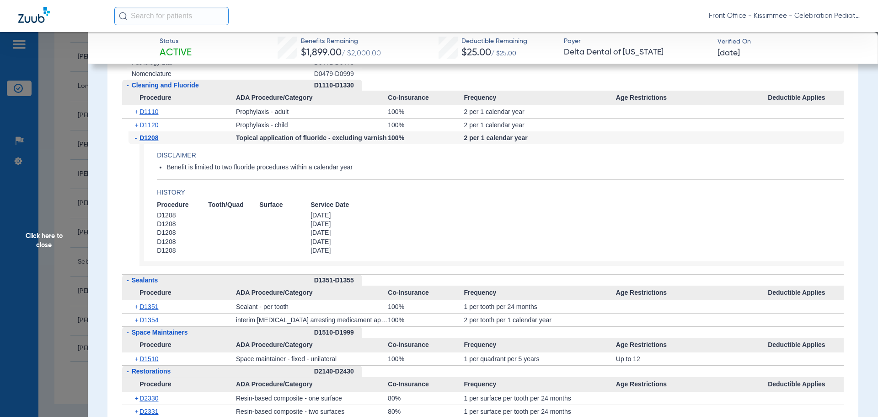
scroll to position [1601, 0]
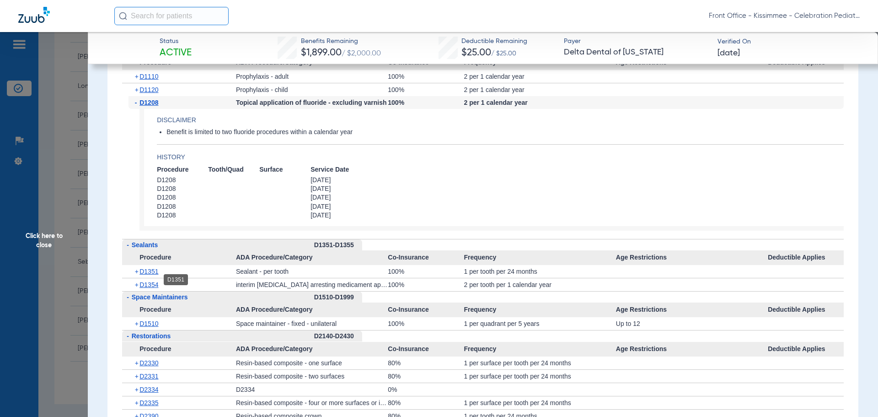
click at [155, 275] on span "D1351" at bounding box center [149, 271] width 19 height 7
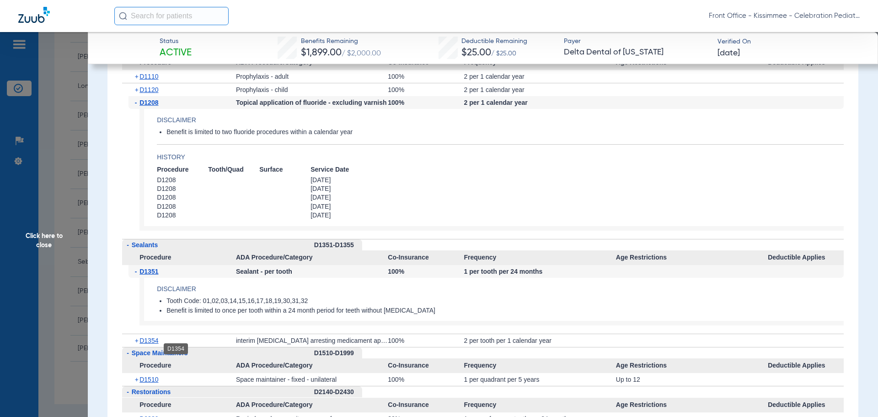
click at [143, 344] on span "D1354" at bounding box center [149, 340] width 19 height 7
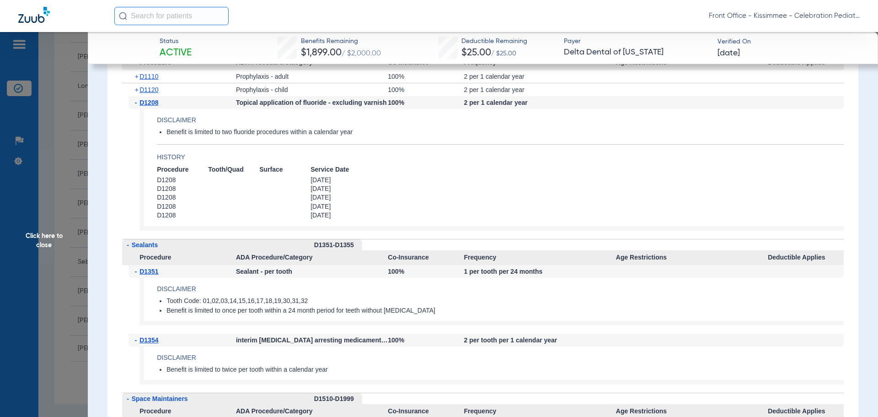
click at [50, 233] on span "Click here to close" at bounding box center [44, 240] width 88 height 417
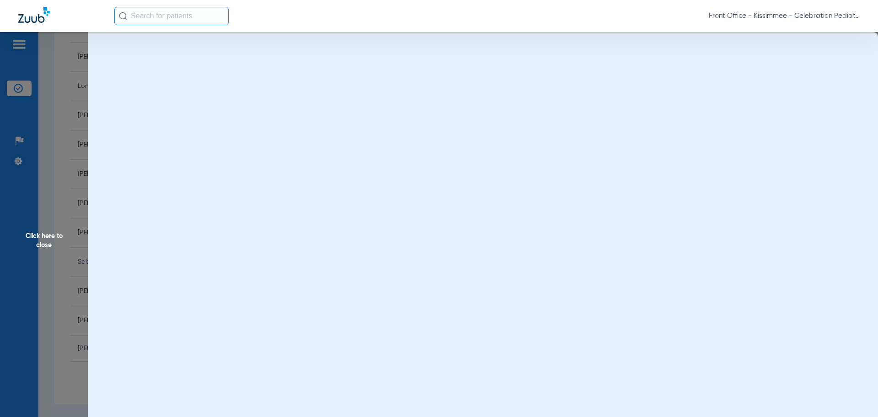
scroll to position [0, 0]
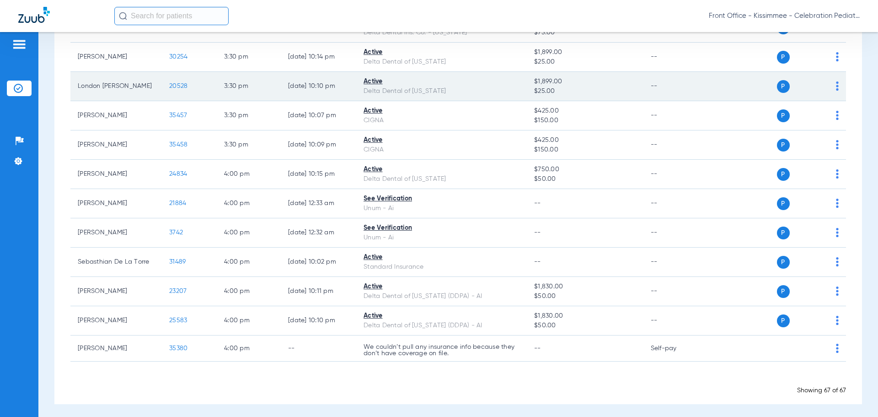
click at [175, 83] on span "20528" at bounding box center [178, 86] width 18 height 6
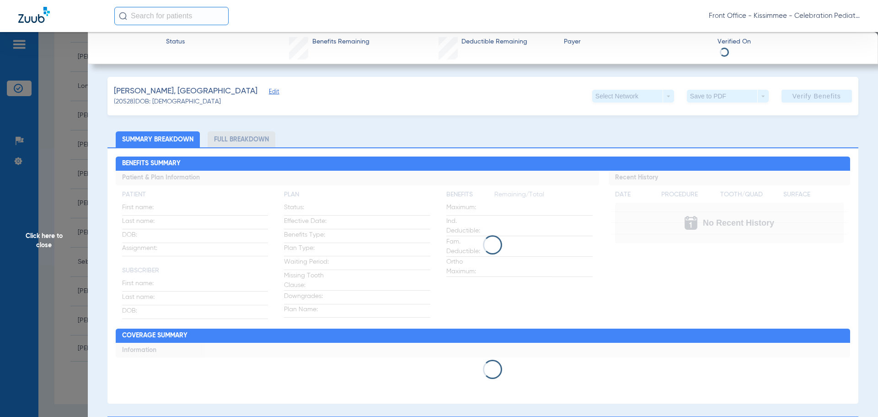
click at [247, 144] on li "Full Breakdown" at bounding box center [242, 139] width 68 height 16
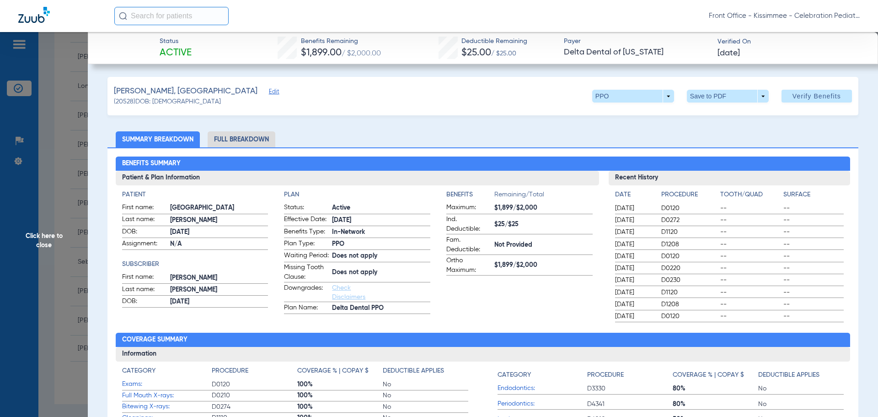
click at [262, 136] on li "Full Breakdown" at bounding box center [242, 139] width 68 height 16
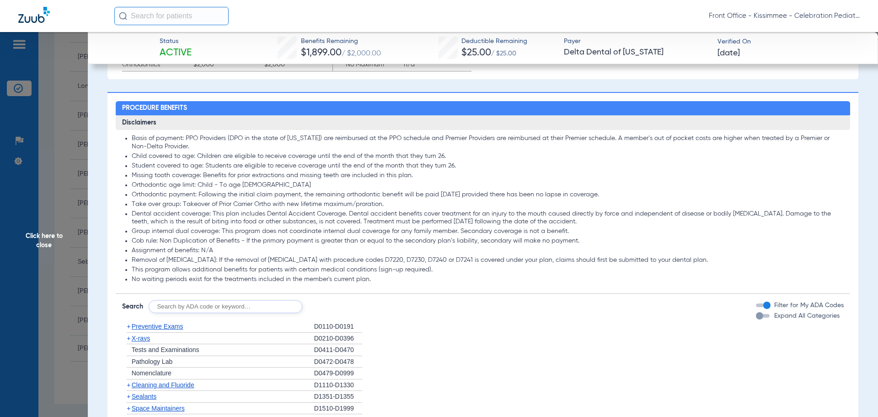
scroll to position [716, 0]
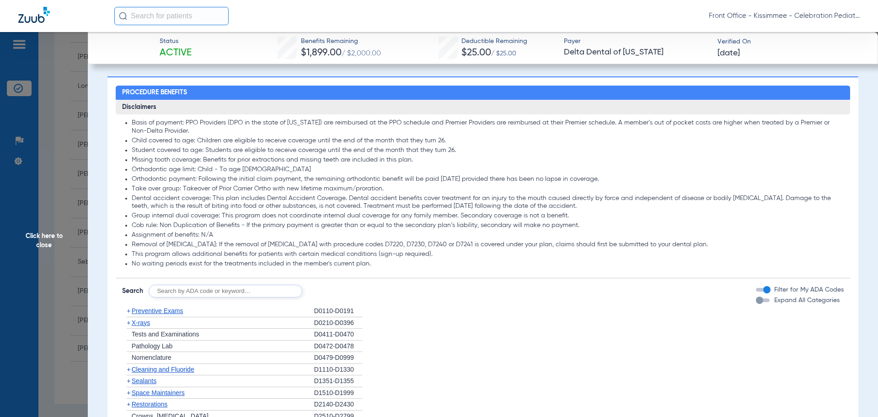
click at [758, 302] on div "button" at bounding box center [763, 300] width 14 height 4
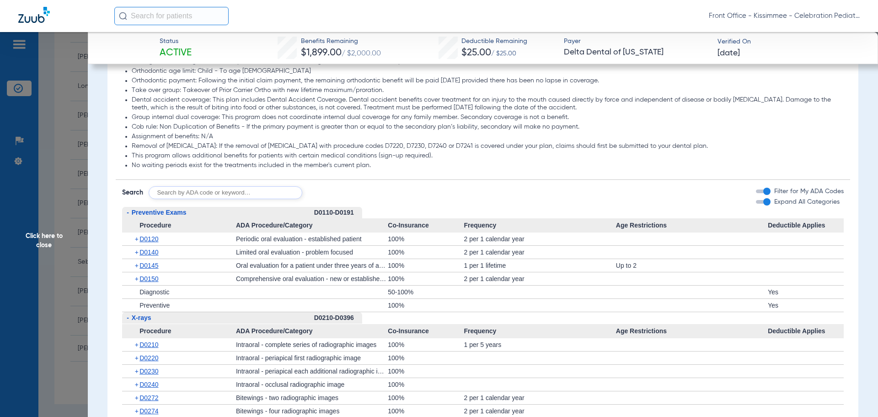
scroll to position [899, 0]
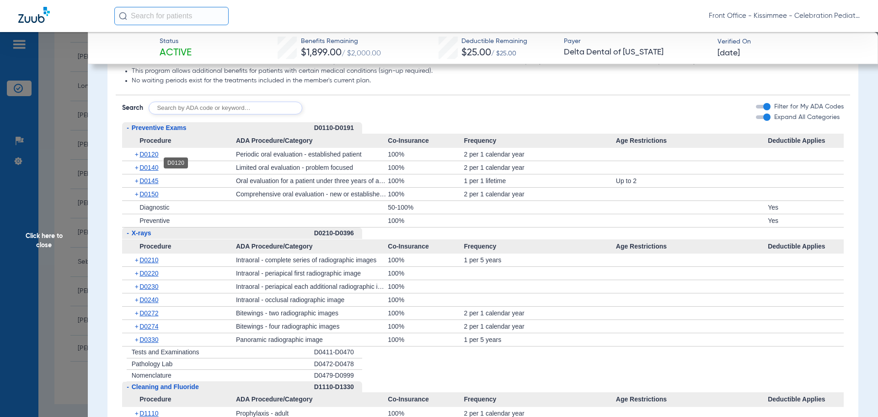
click at [145, 158] on span "D0120" at bounding box center [149, 154] width 19 height 7
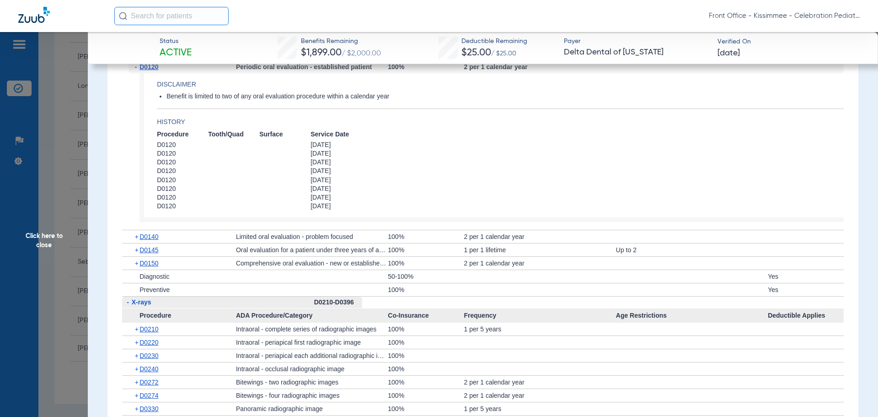
scroll to position [990, 0]
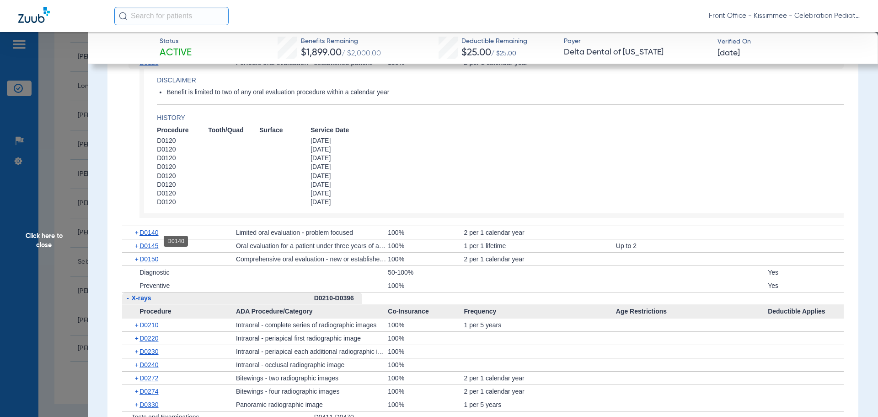
click at [145, 236] on span "D0140" at bounding box center [149, 232] width 19 height 7
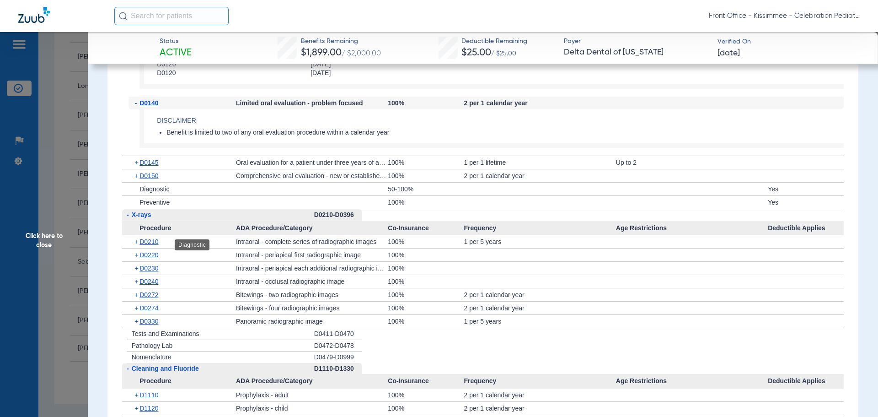
scroll to position [1128, 0]
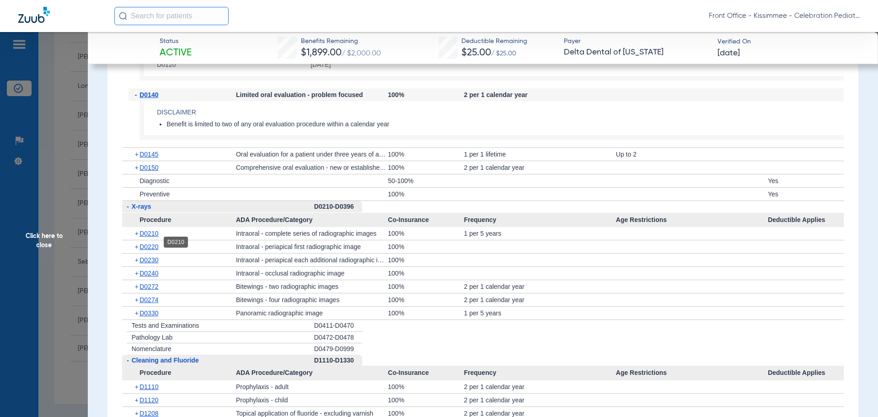
click at [150, 237] on span "D0210" at bounding box center [149, 233] width 19 height 7
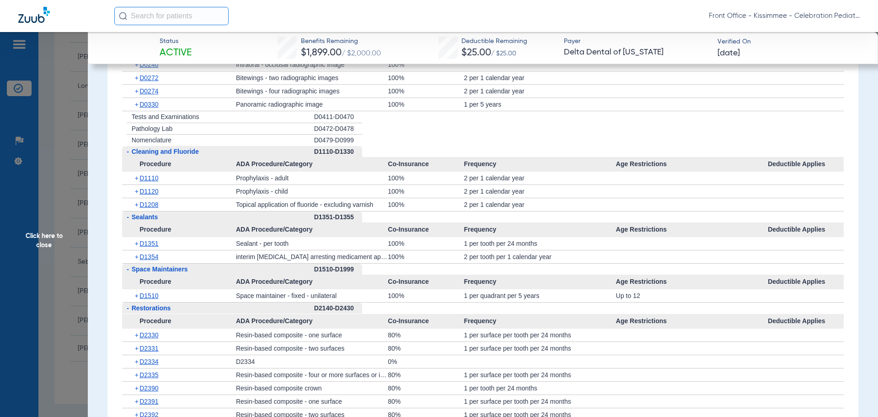
scroll to position [1448, 0]
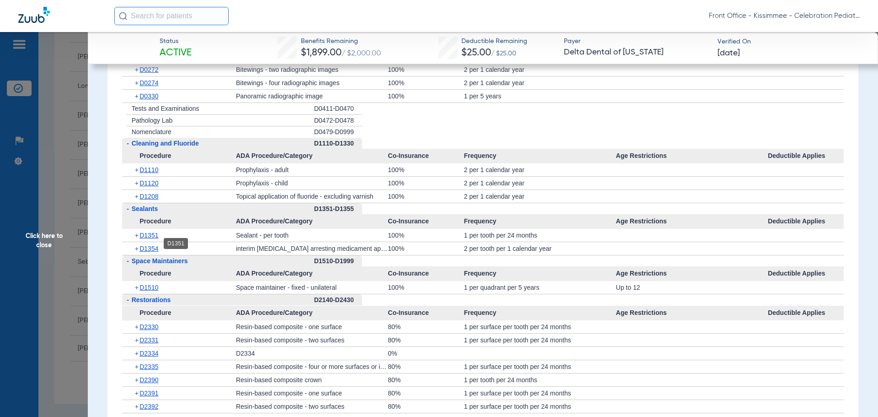
click at [145, 239] on span "D1351" at bounding box center [149, 234] width 19 height 7
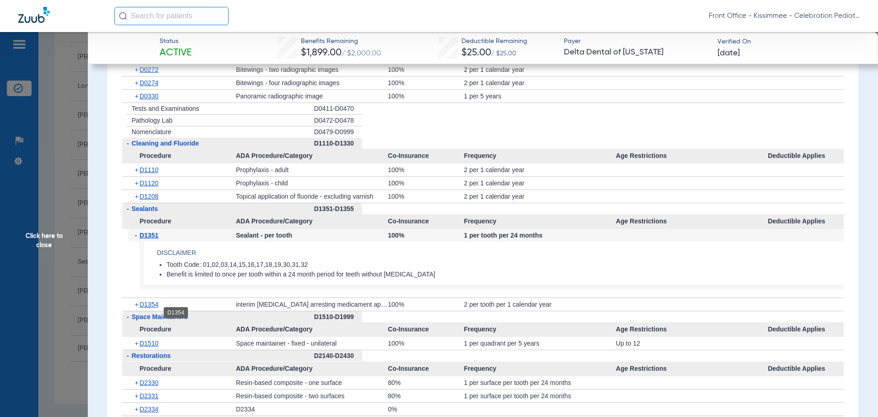
click at [151, 308] on span "D1354" at bounding box center [149, 304] width 19 height 7
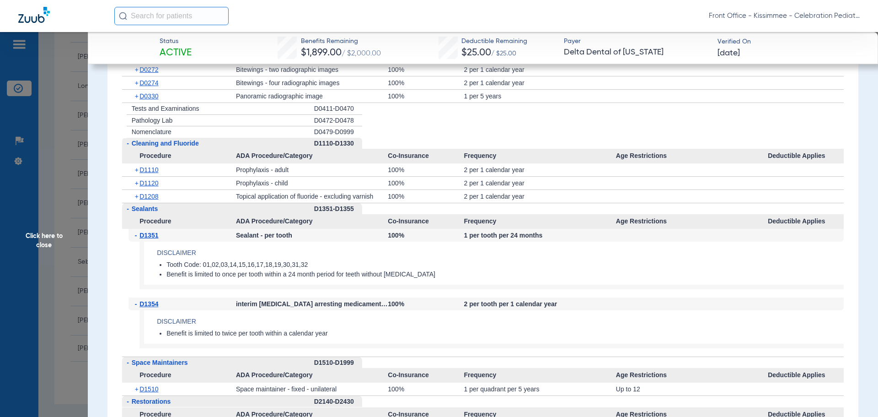
click at [43, 234] on span "Click here to close" at bounding box center [44, 240] width 88 height 417
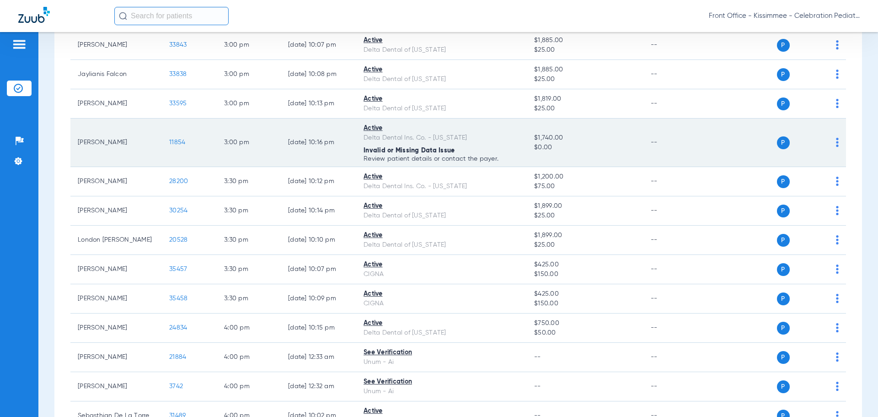
scroll to position [1877, 0]
